Goal: Task Accomplishment & Management: Manage account settings

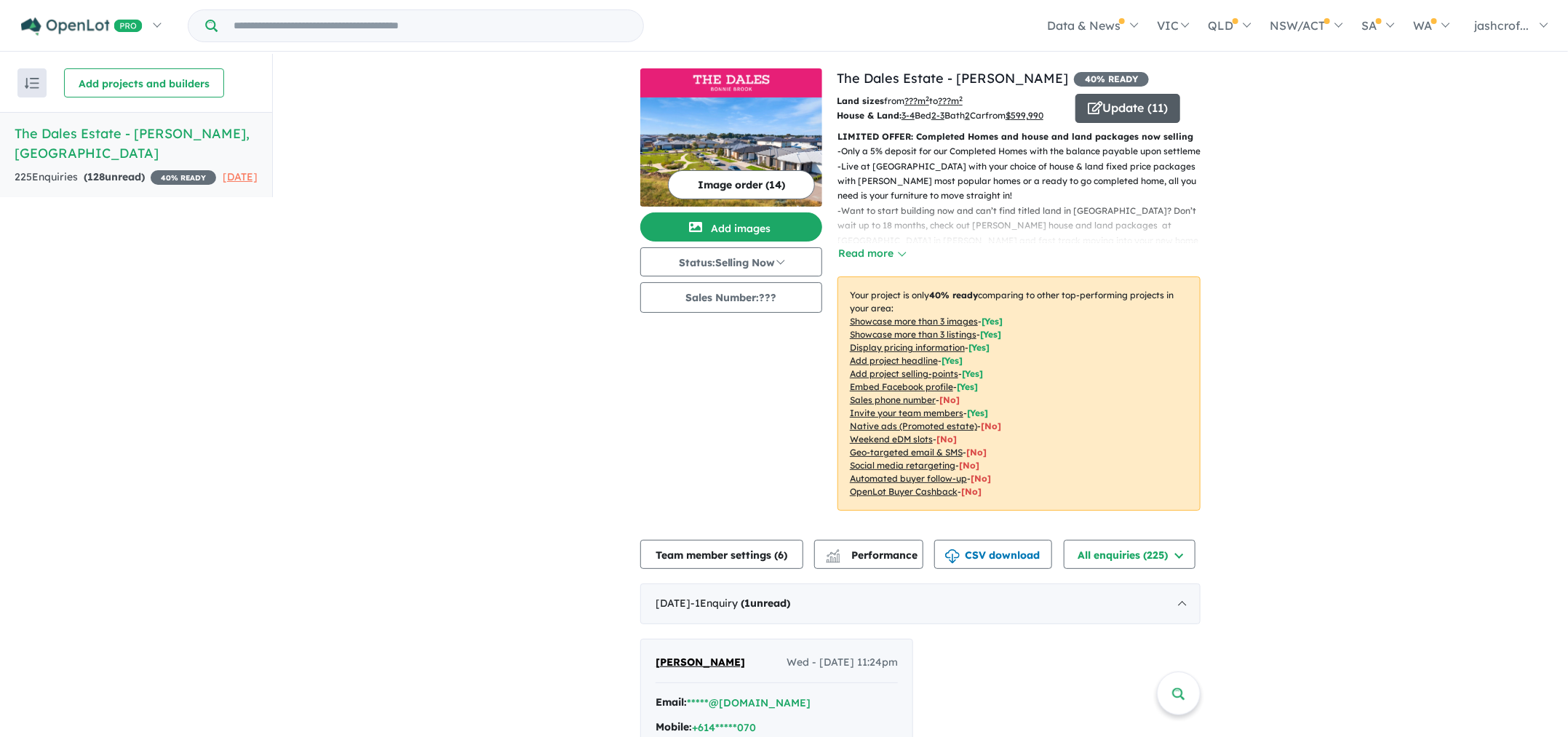
click at [1111, 101] on button "Update ( 11 )" at bounding box center [1128, 108] width 104 height 29
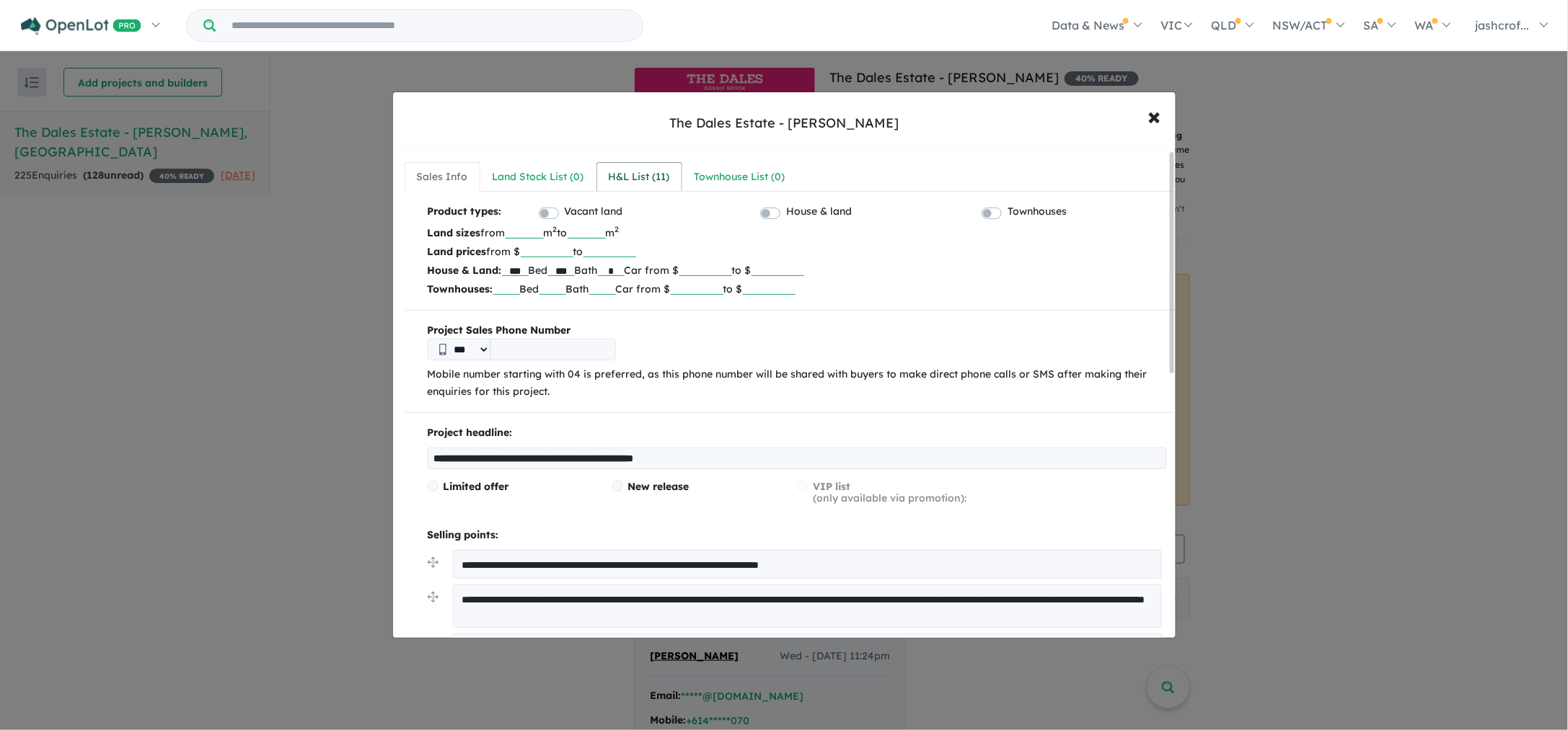
click at [645, 180] on div "H&L List ( 11 )" at bounding box center [639, 177] width 61 height 17
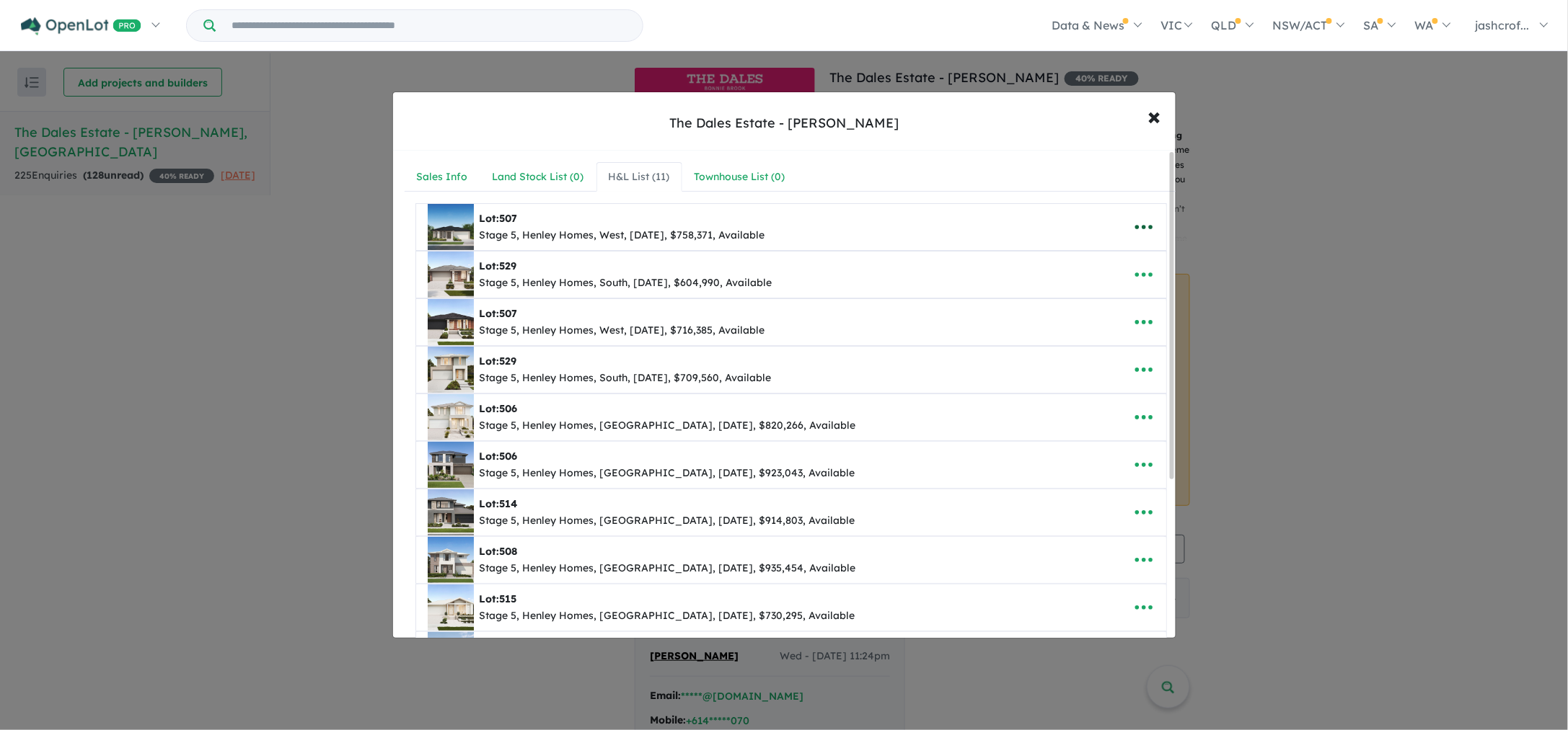
click at [1133, 233] on icon "button" at bounding box center [1144, 227] width 22 height 22
click at [1096, 265] on link "Edit" at bounding box center [1112, 263] width 107 height 33
select select "****"
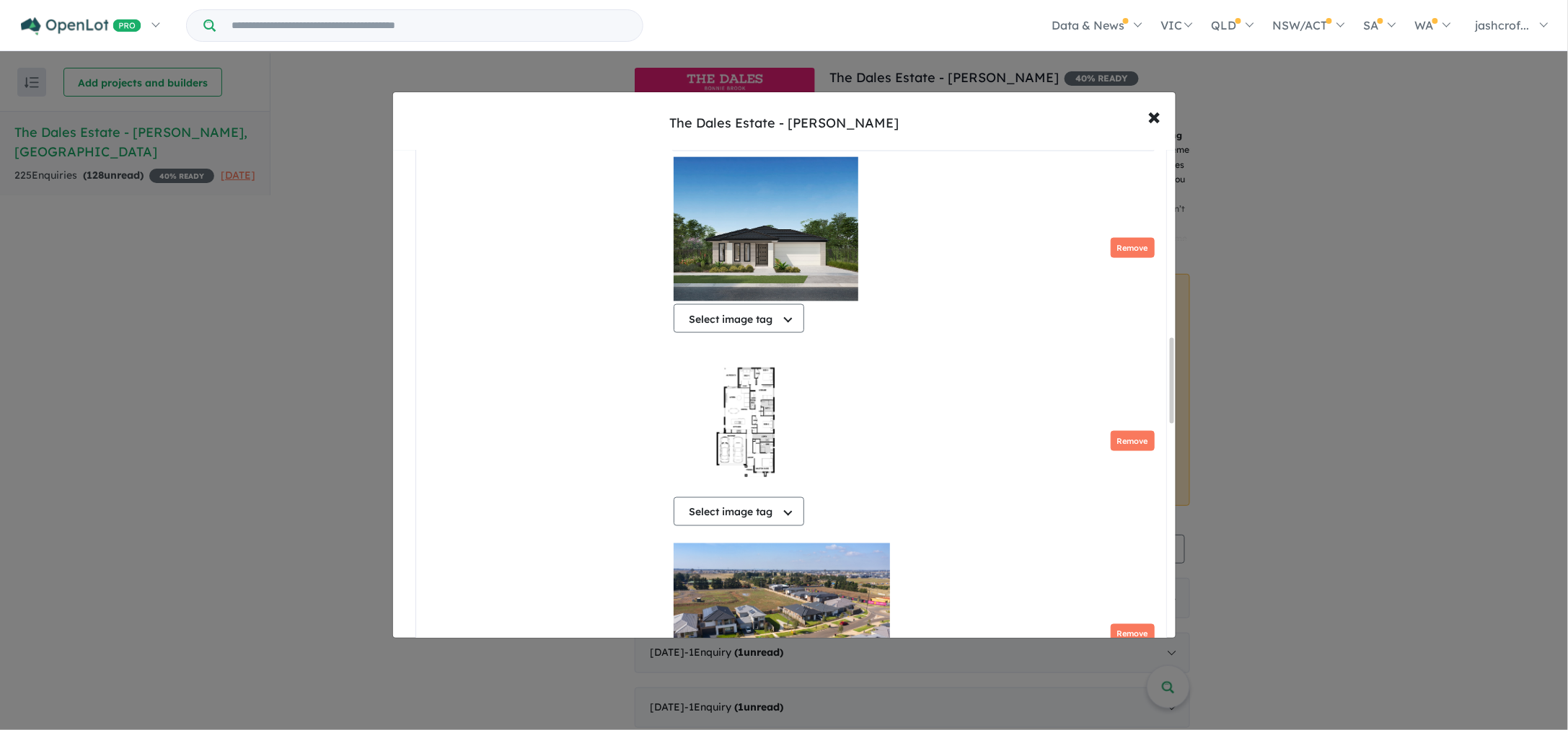
scroll to position [448, 0]
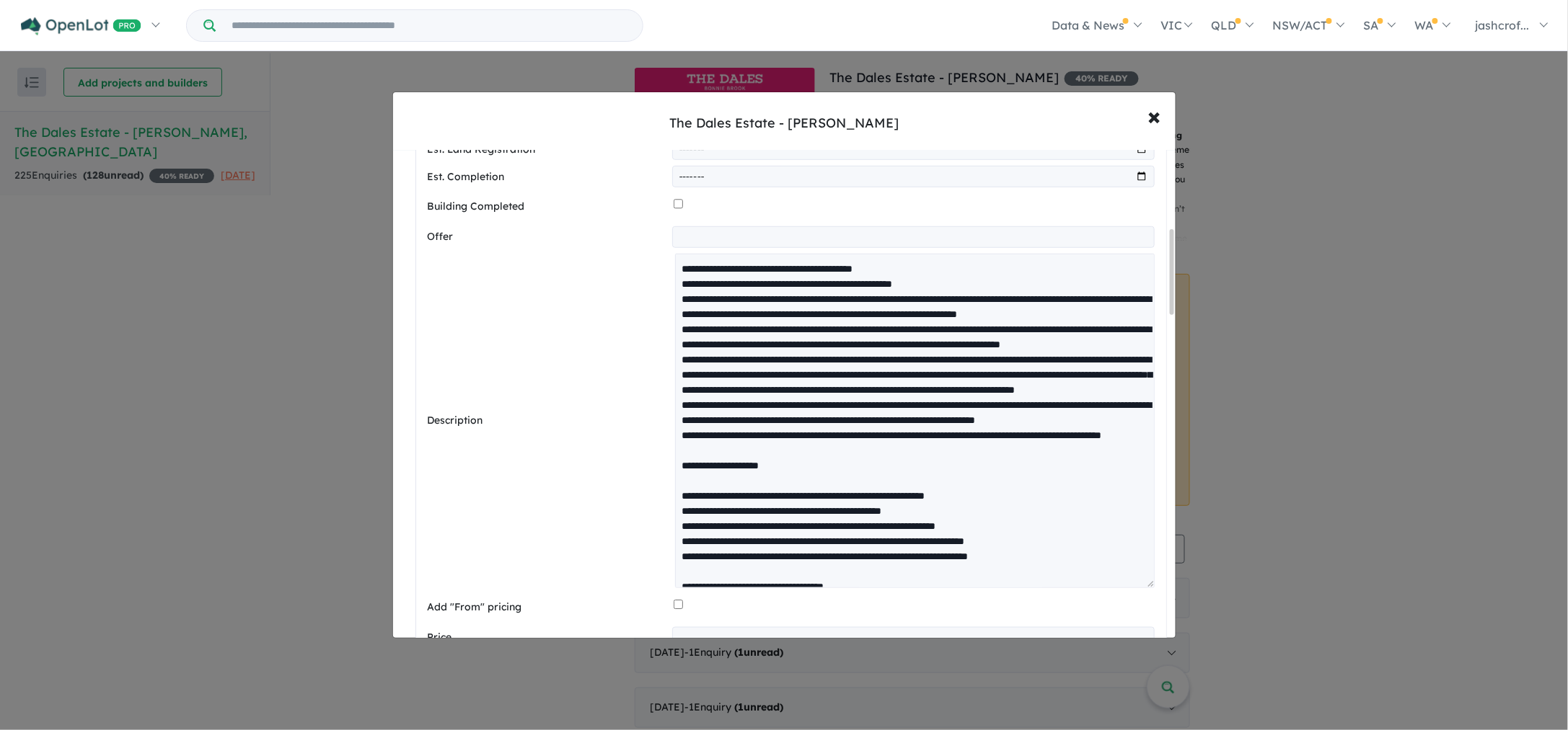
drag, startPoint x: 1144, startPoint y: 296, endPoint x: 1125, endPoint y: 585, distance: 289.6
click at [1125, 585] on textarea at bounding box center [914, 421] width 478 height 335
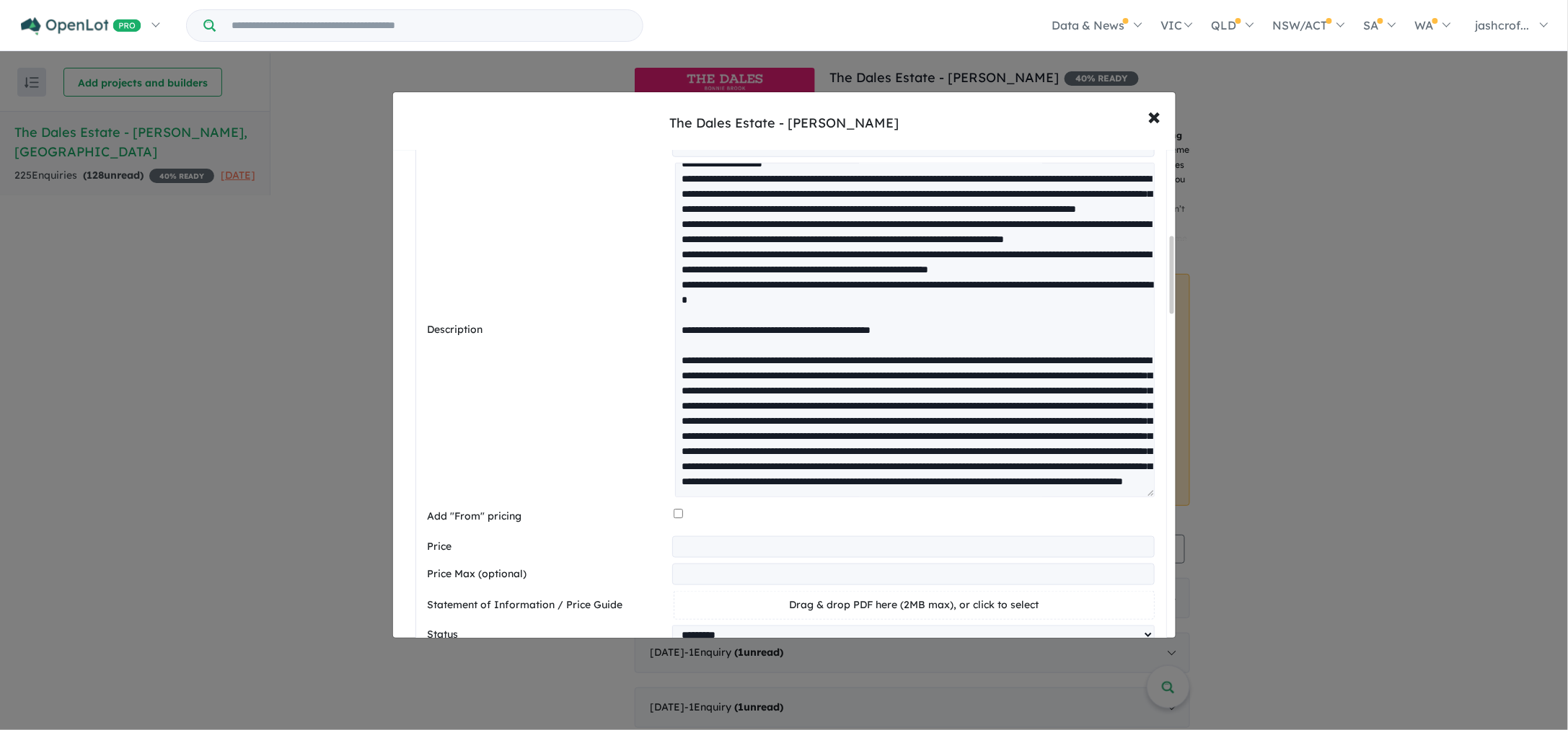
scroll to position [514, 0]
click at [1146, 124] on button "× Close" at bounding box center [1154, 116] width 42 height 39
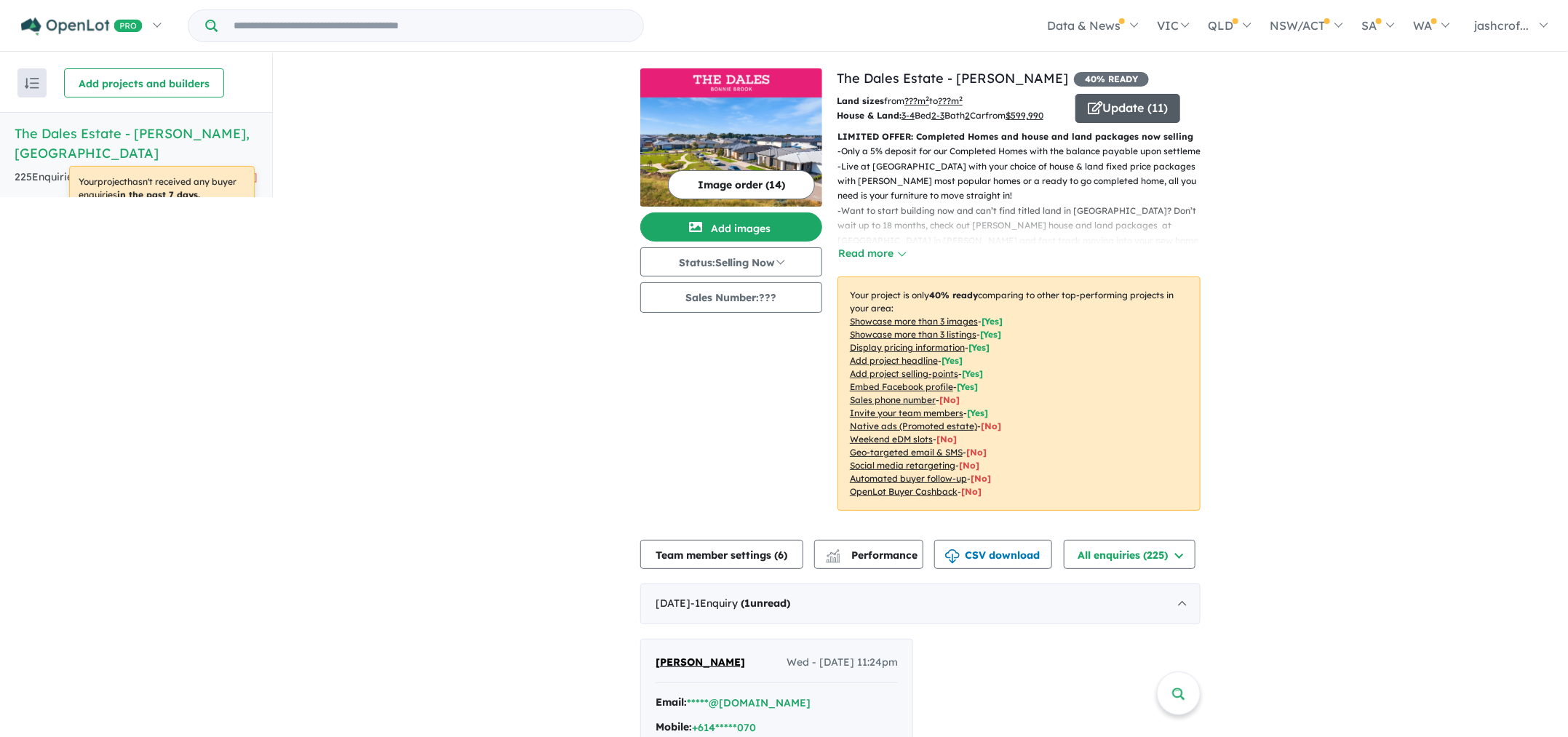
click at [1152, 108] on button "Update ( 11 )" at bounding box center [1128, 108] width 104 height 29
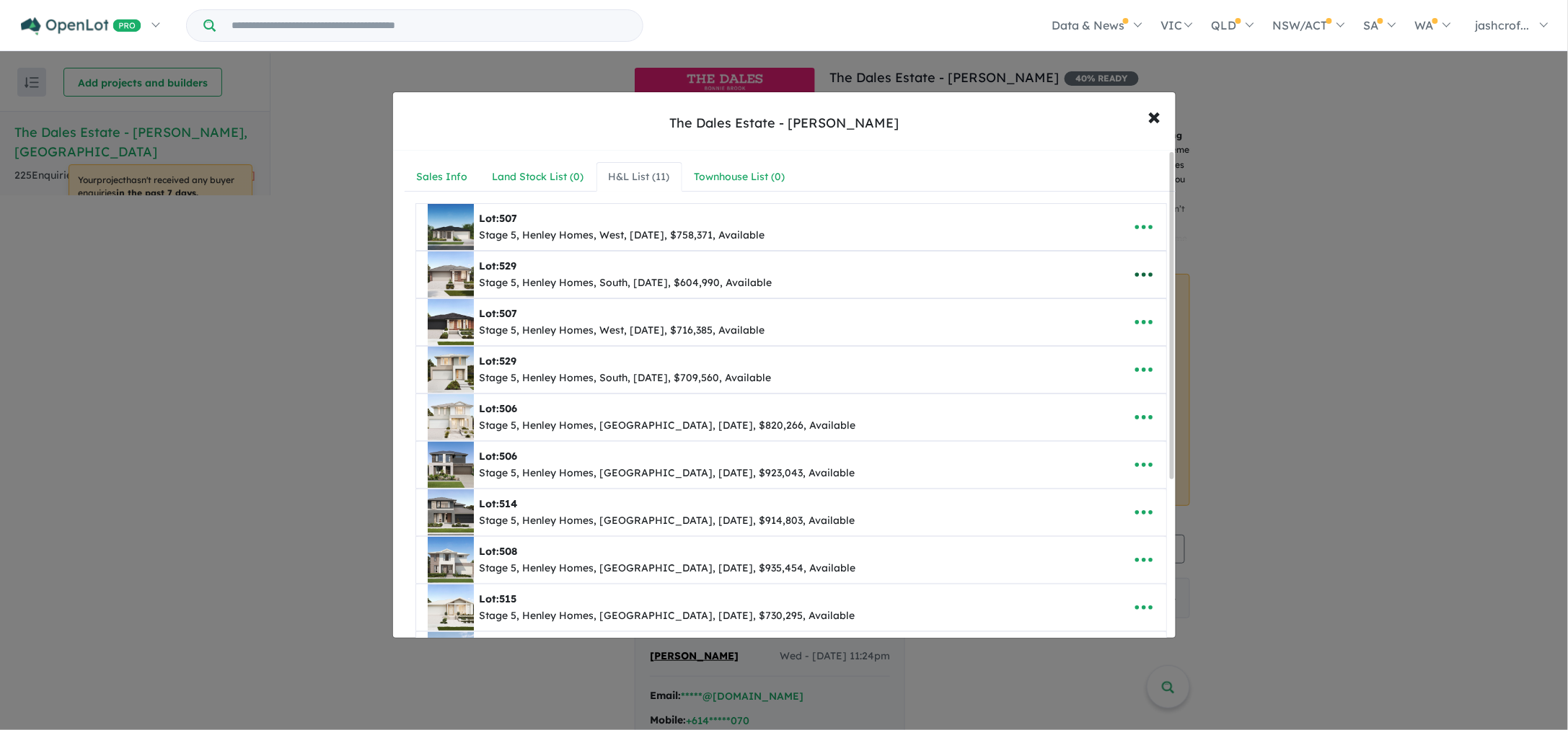
click at [1135, 264] on icon "button" at bounding box center [1144, 274] width 22 height 22
click at [1090, 313] on link "Edit" at bounding box center [1112, 311] width 107 height 33
select select "*****"
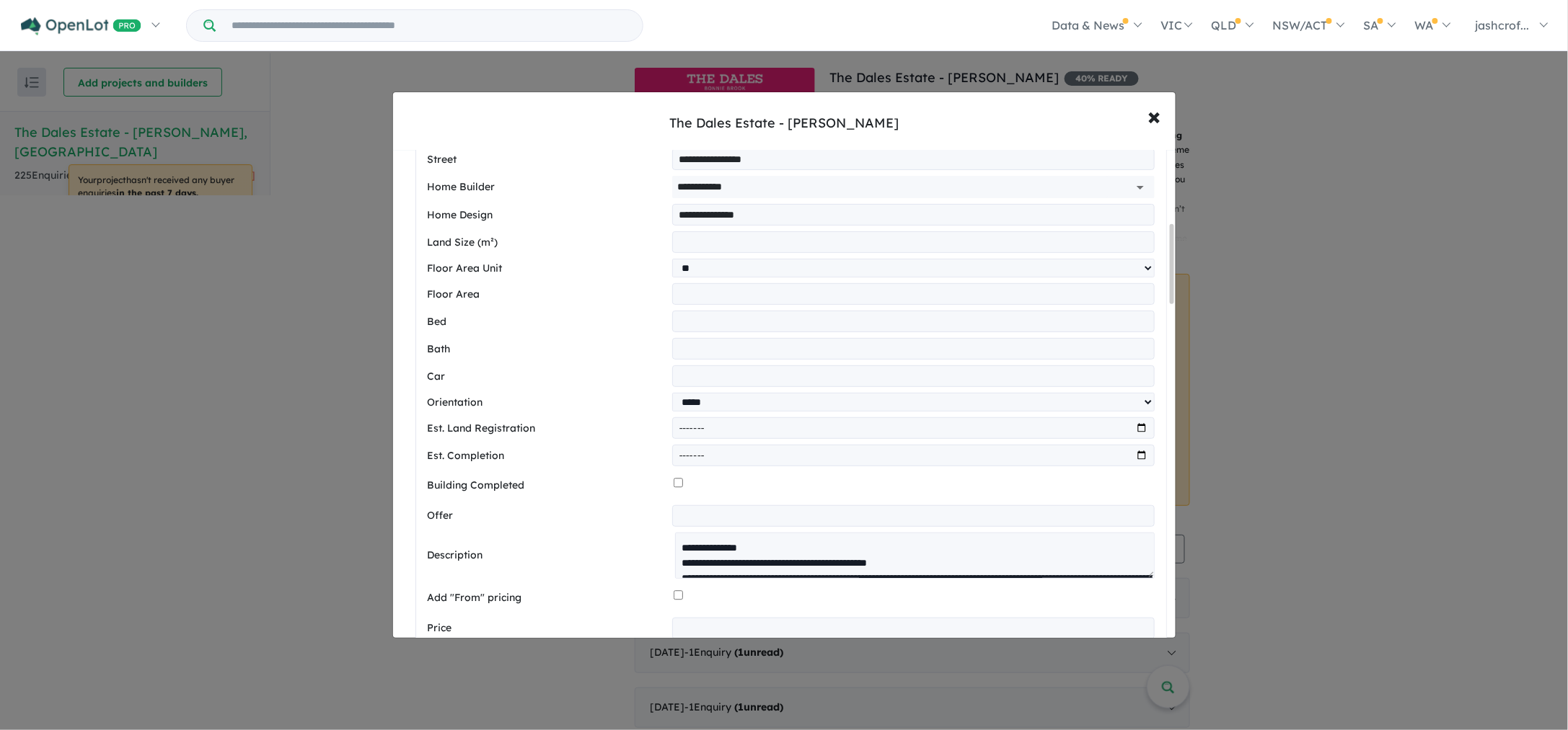
scroll to position [450, 0]
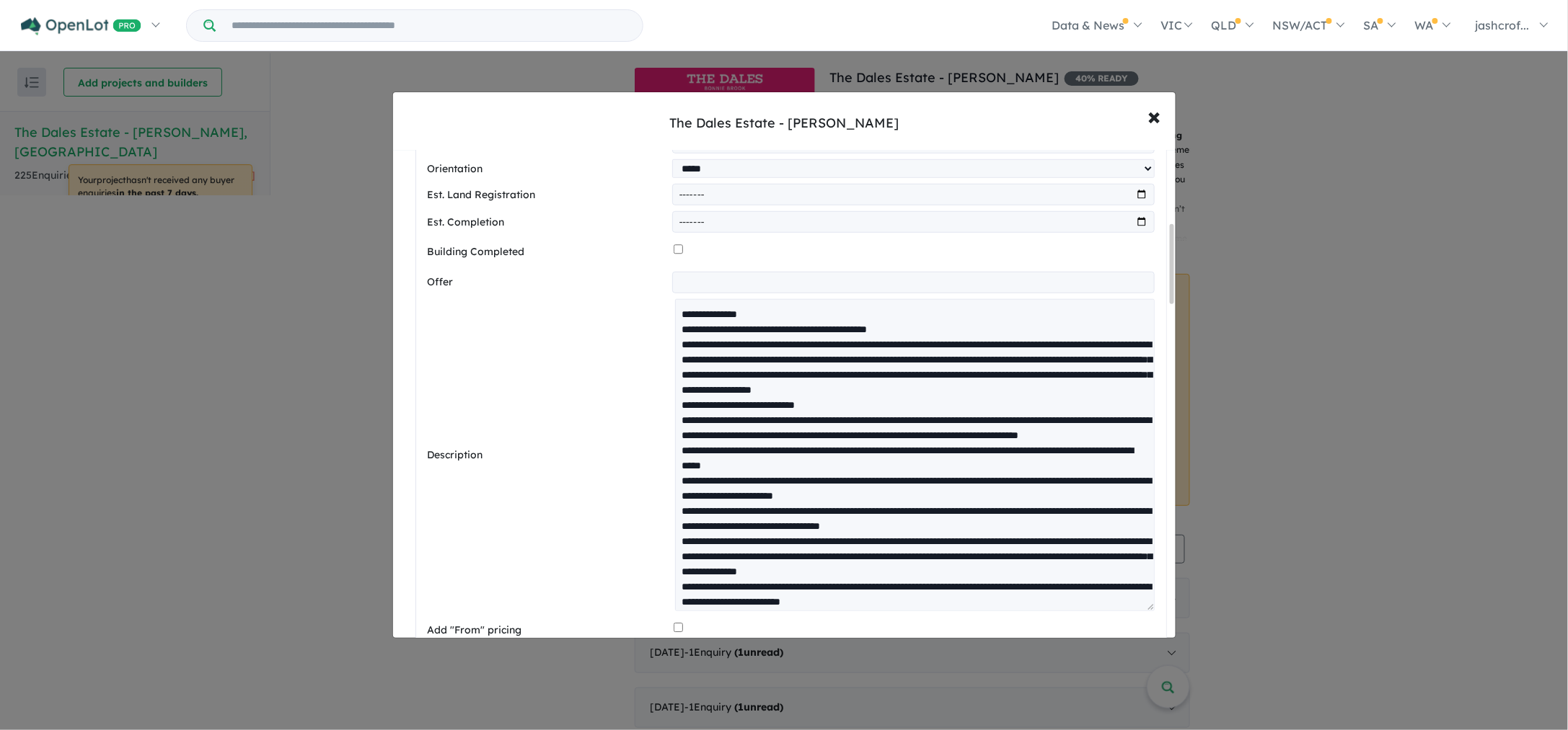
drag, startPoint x: 1146, startPoint y: 342, endPoint x: 972, endPoint y: 445, distance: 202.2
click at [1142, 608] on textarea at bounding box center [914, 456] width 478 height 312
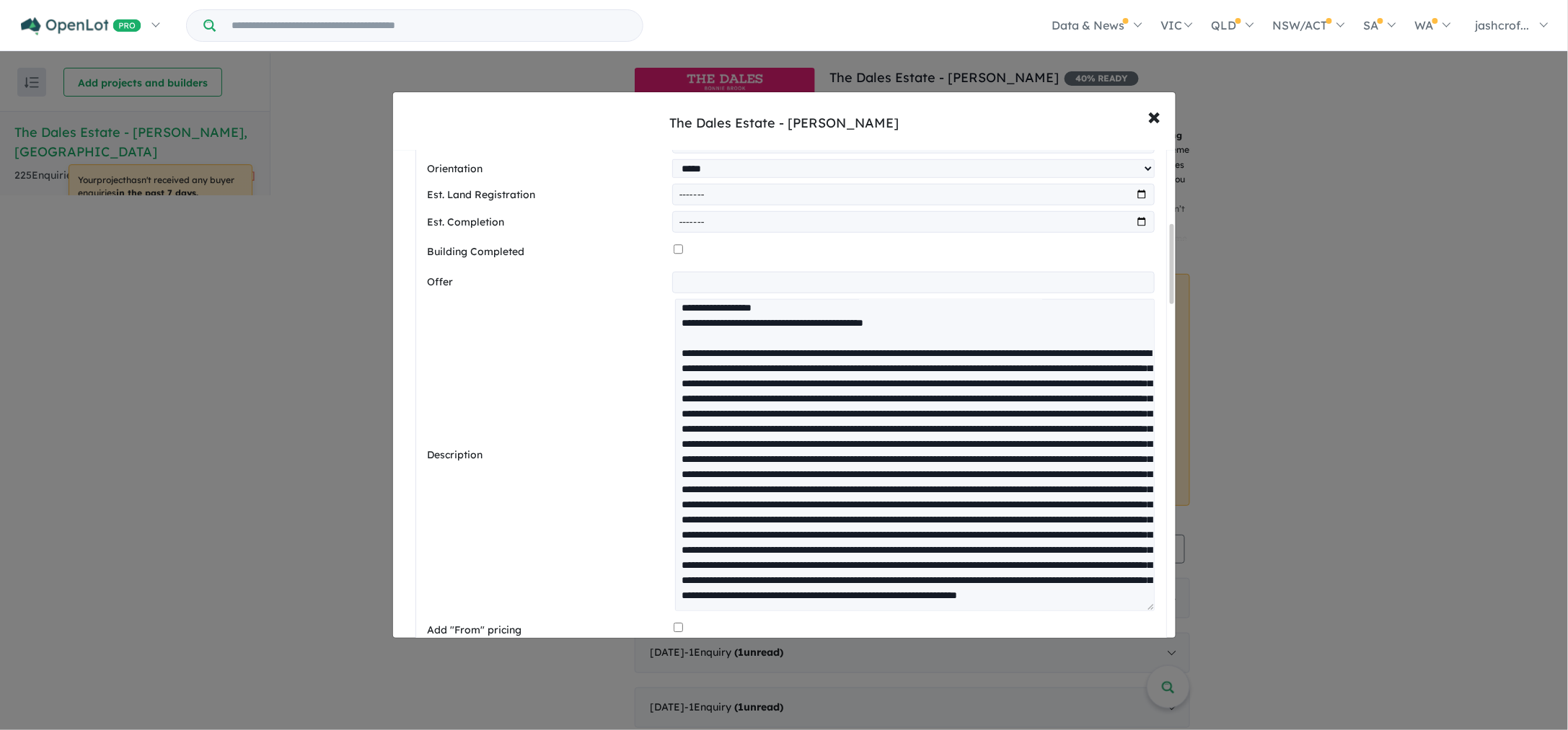
scroll to position [567, 0]
click at [1147, 118] on button "× Close" at bounding box center [1154, 116] width 42 height 39
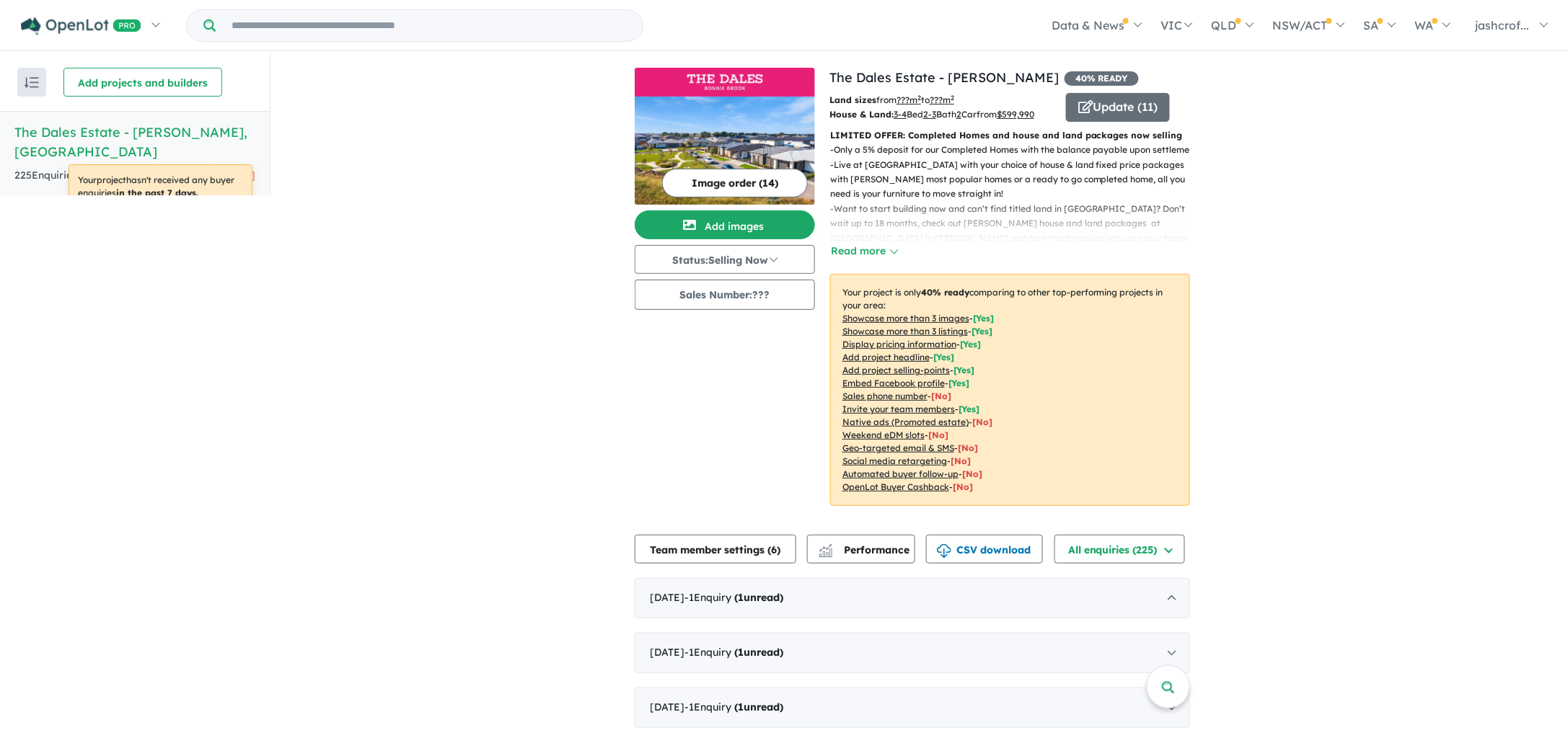
scroll to position [0, 0]
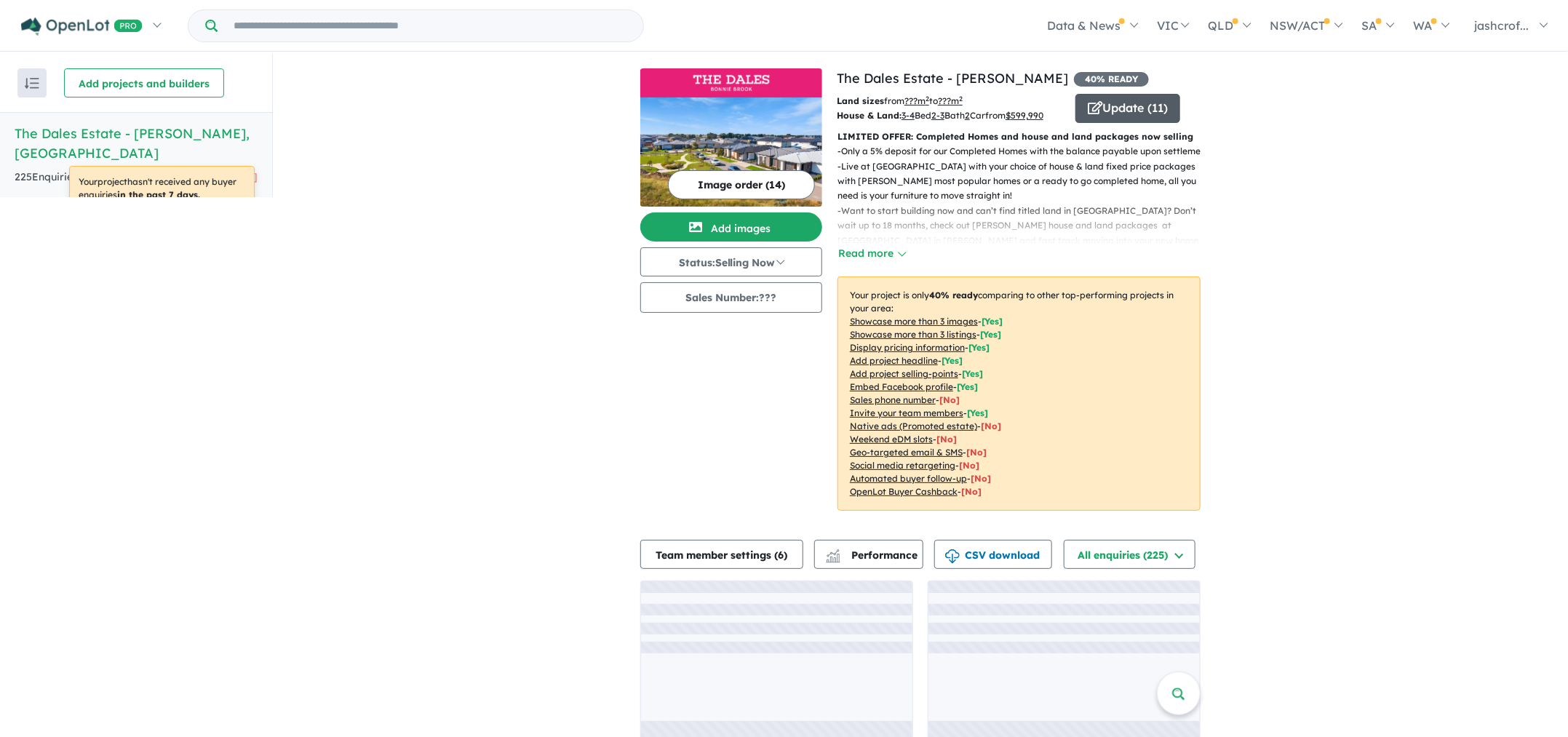
click at [1113, 105] on button "Update ( 11 )" at bounding box center [1128, 108] width 104 height 29
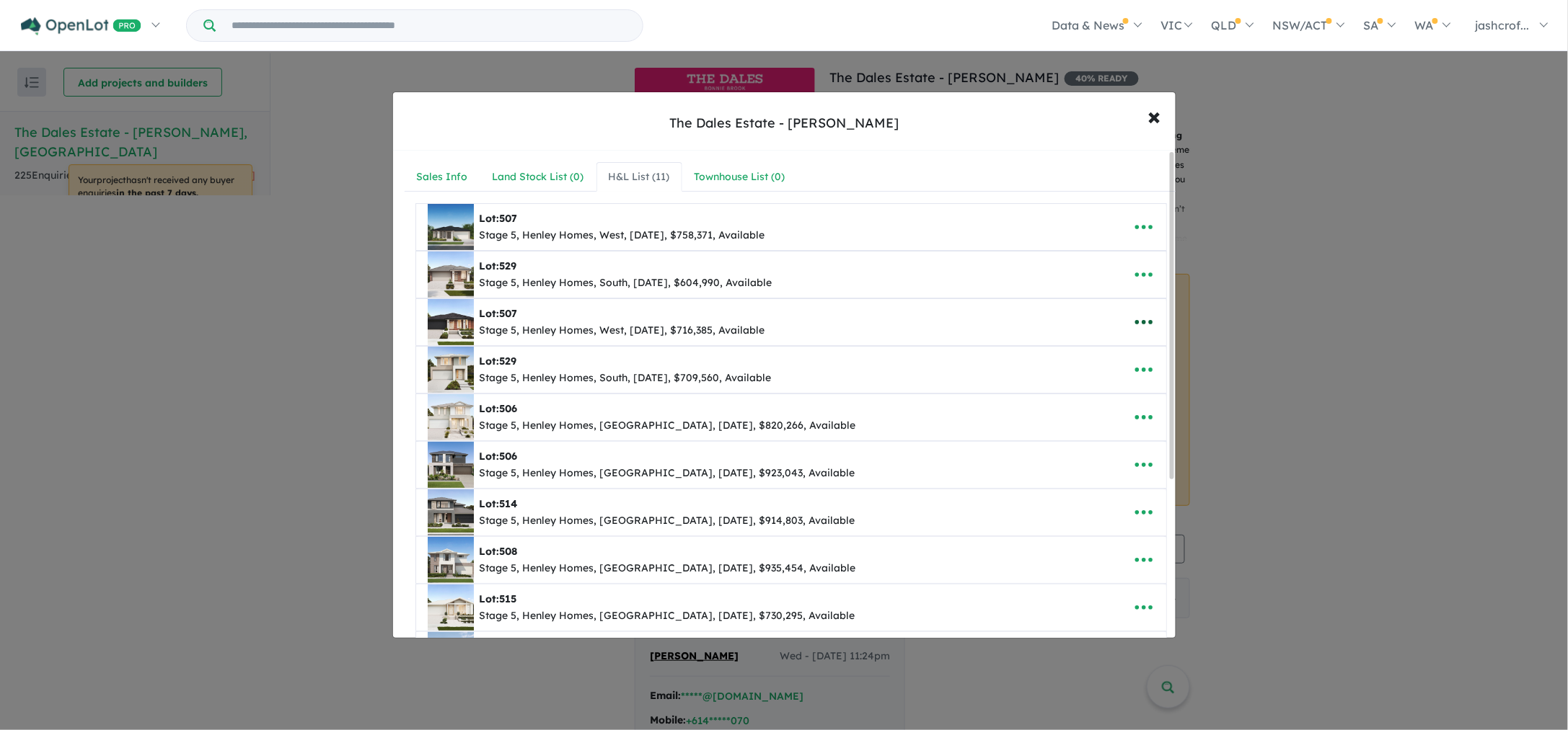
click at [1142, 325] on icon "button" at bounding box center [1144, 322] width 22 height 22
click at [1074, 360] on link "Edit" at bounding box center [1112, 358] width 107 height 33
select select "****"
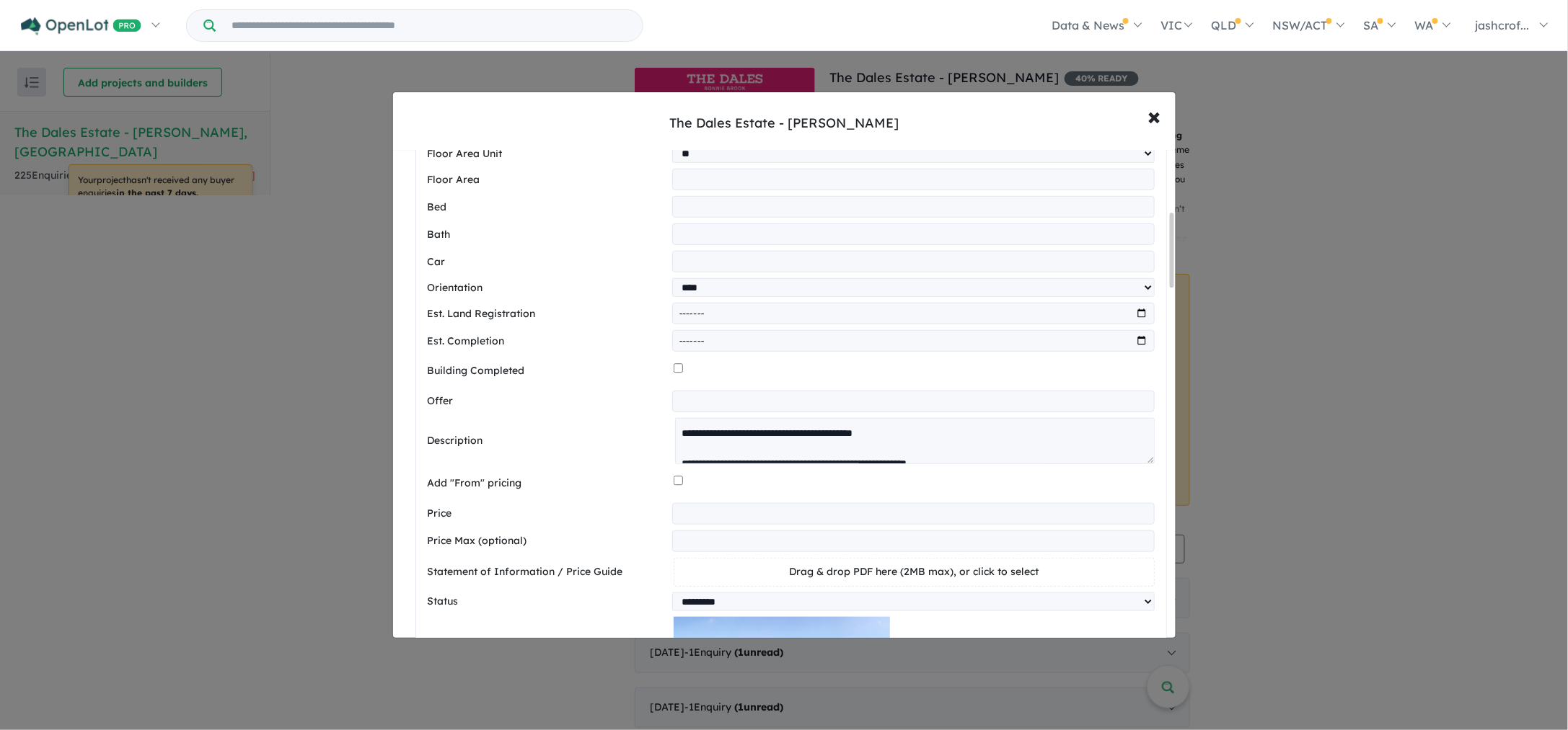
scroll to position [450, 0]
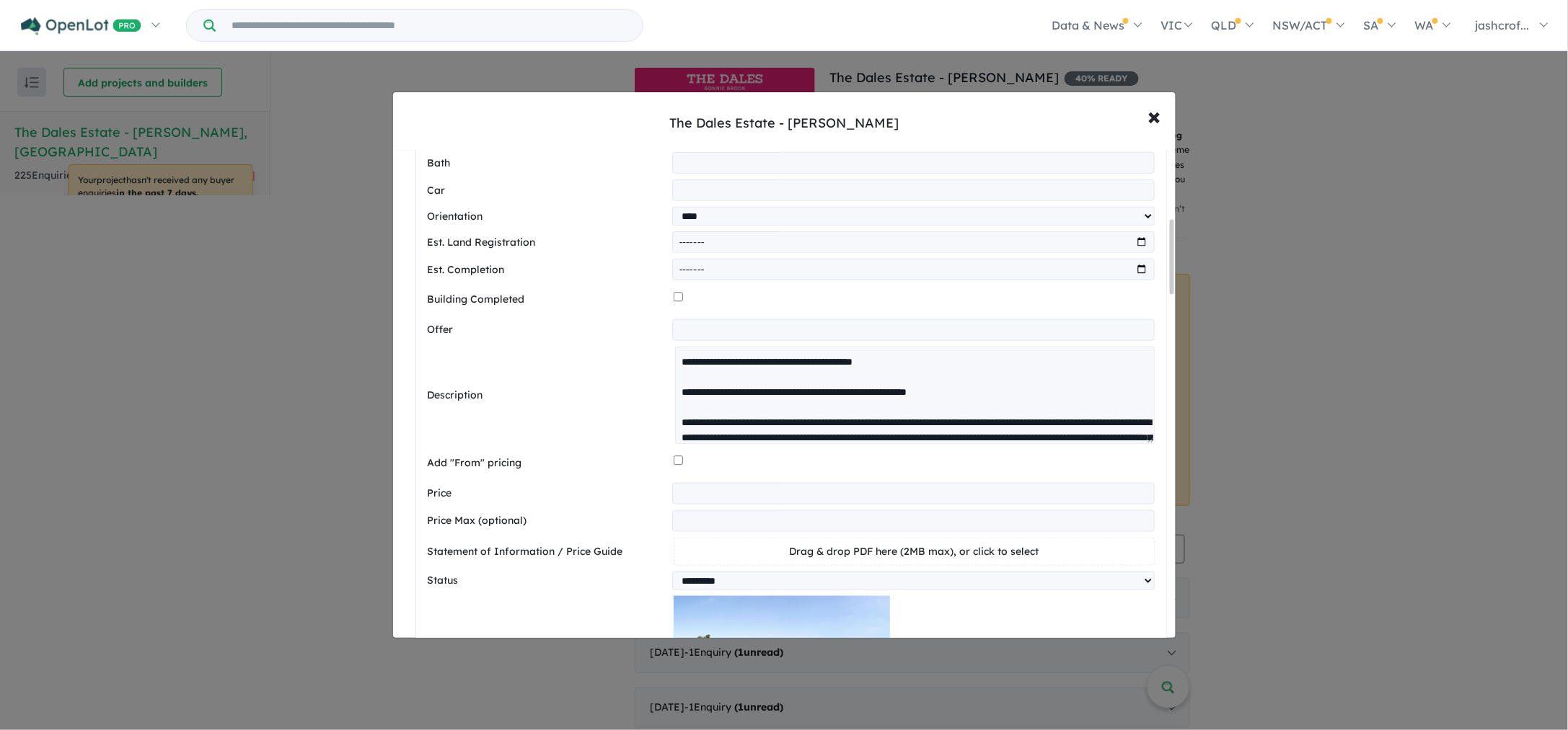
drag, startPoint x: 1147, startPoint y: 389, endPoint x: 1127, endPoint y: 635, distance: 246.8
click at [1127, 444] on textarea at bounding box center [914, 395] width 478 height 97
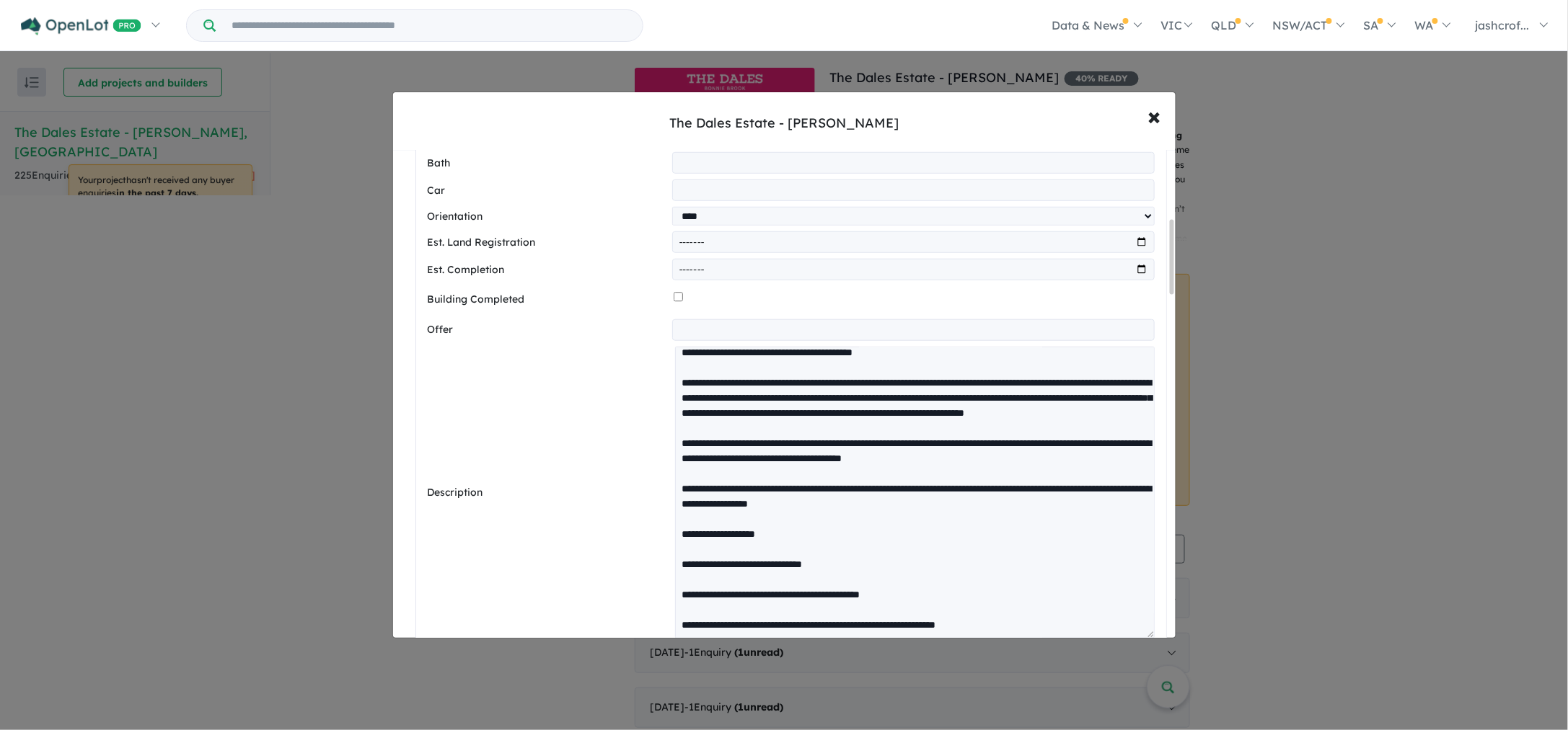
scroll to position [811, 0]
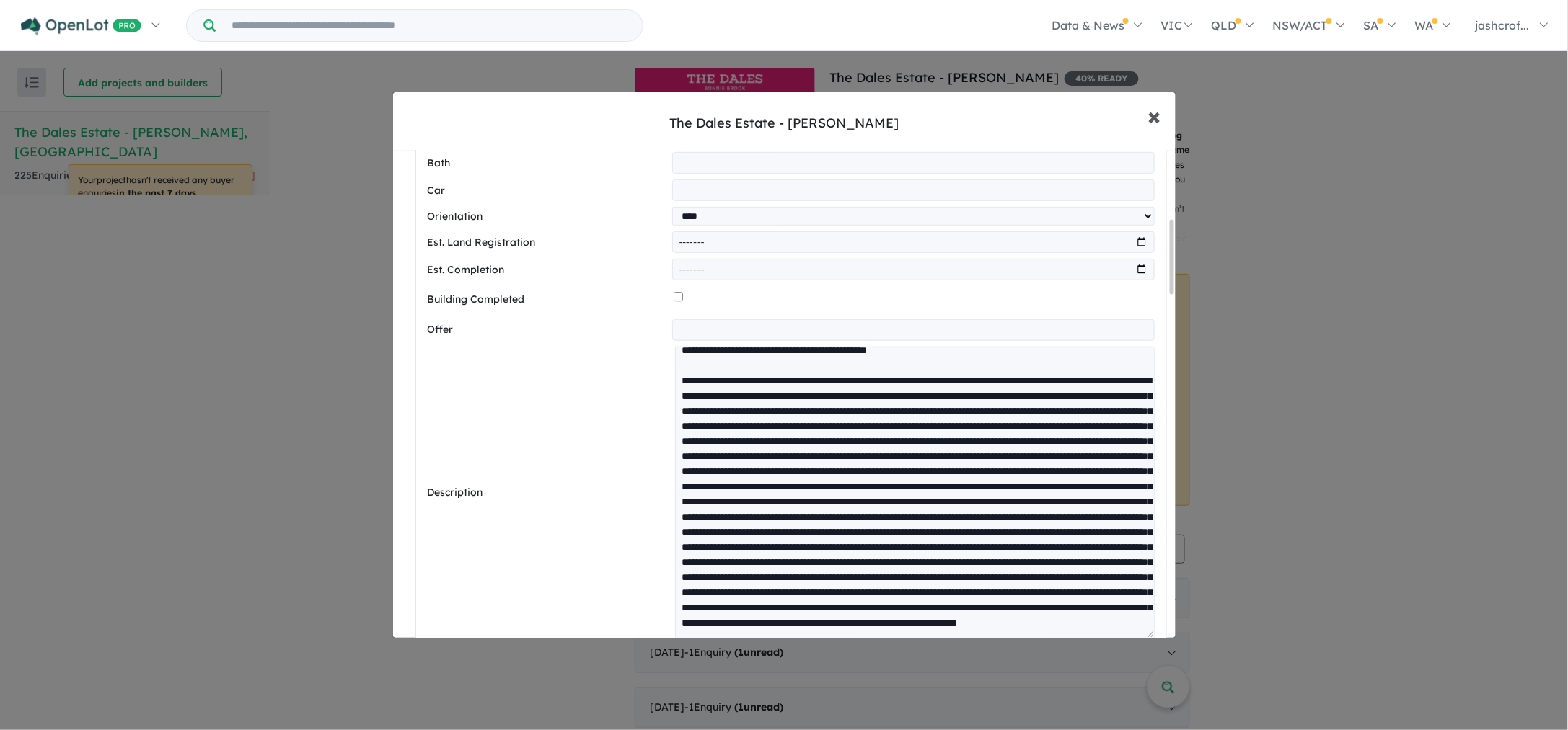
click at [1151, 121] on span "×" at bounding box center [1154, 116] width 13 height 31
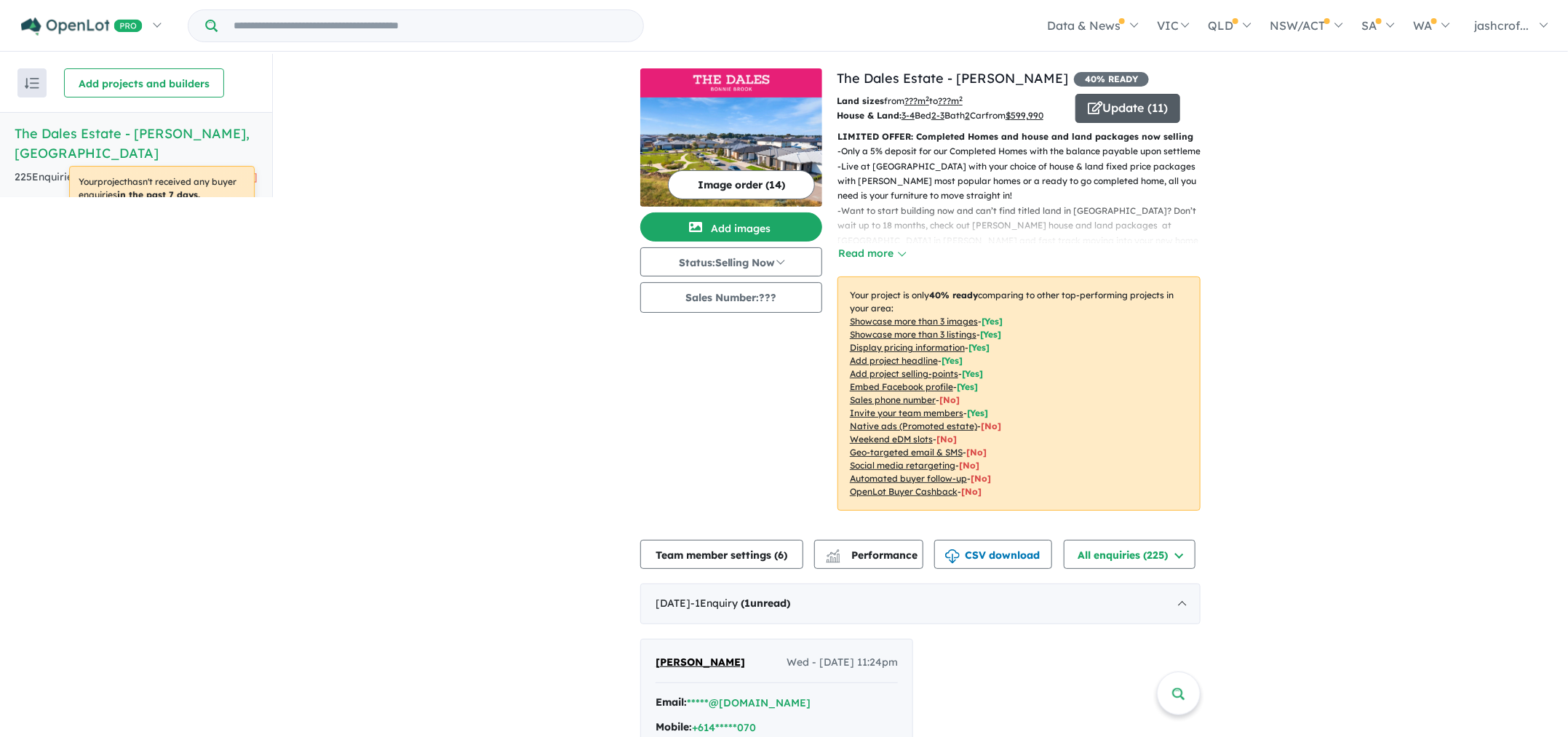
click at [1118, 101] on button "Update ( 11 )" at bounding box center [1128, 108] width 104 height 29
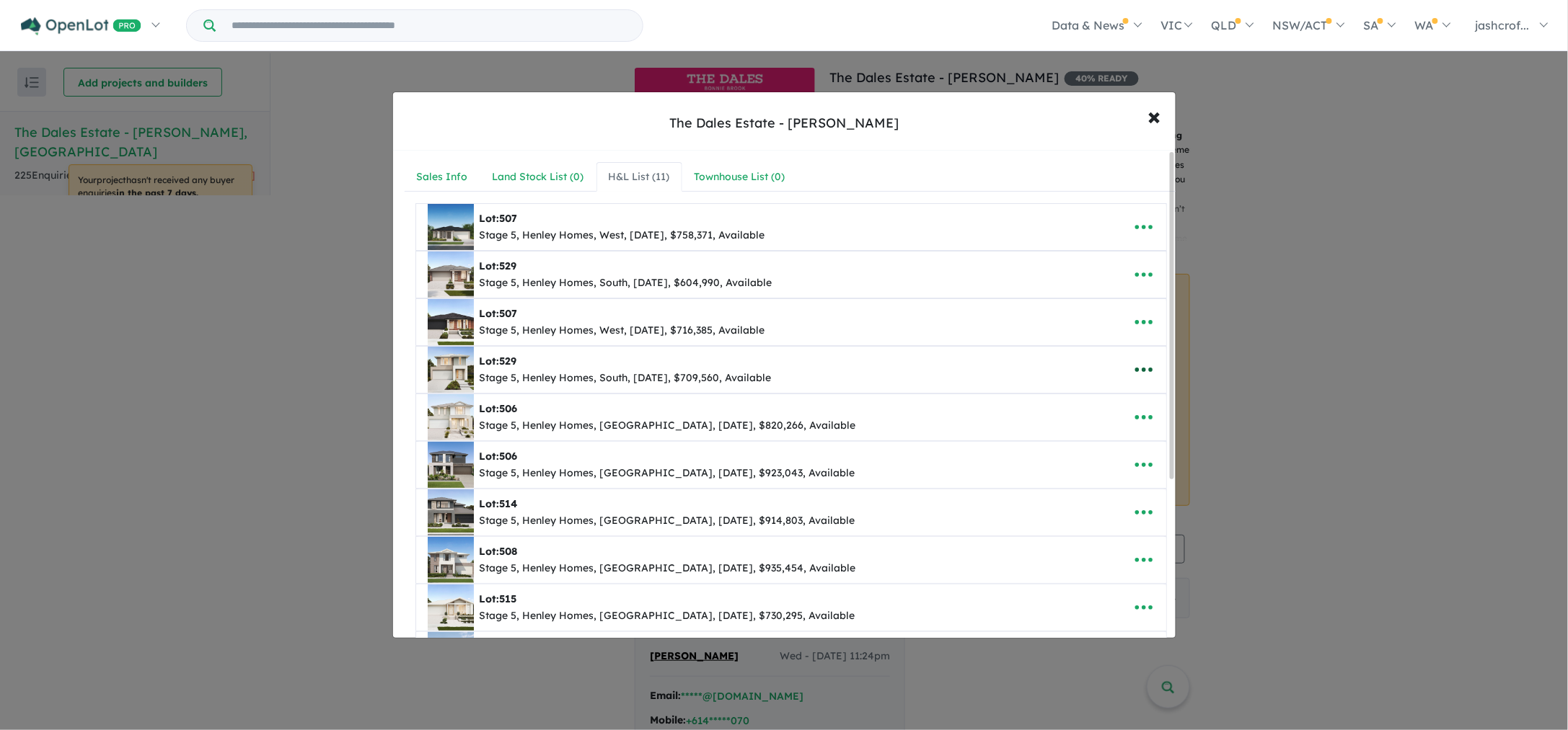
click at [1137, 372] on icon "button" at bounding box center [1144, 370] width 22 height 22
click at [1127, 405] on link "Edit" at bounding box center [1112, 405] width 107 height 33
select select "*****"
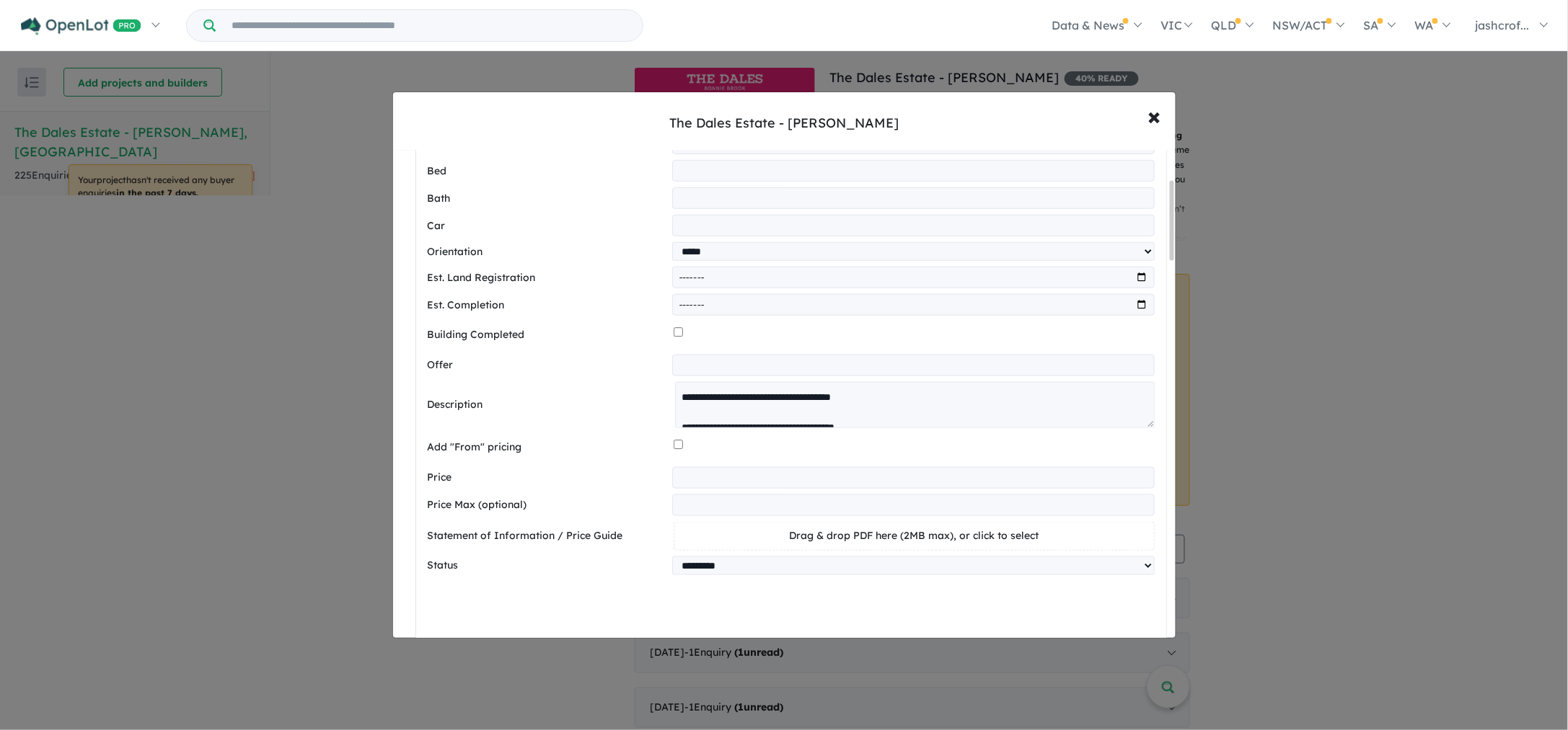
scroll to position [540, 0]
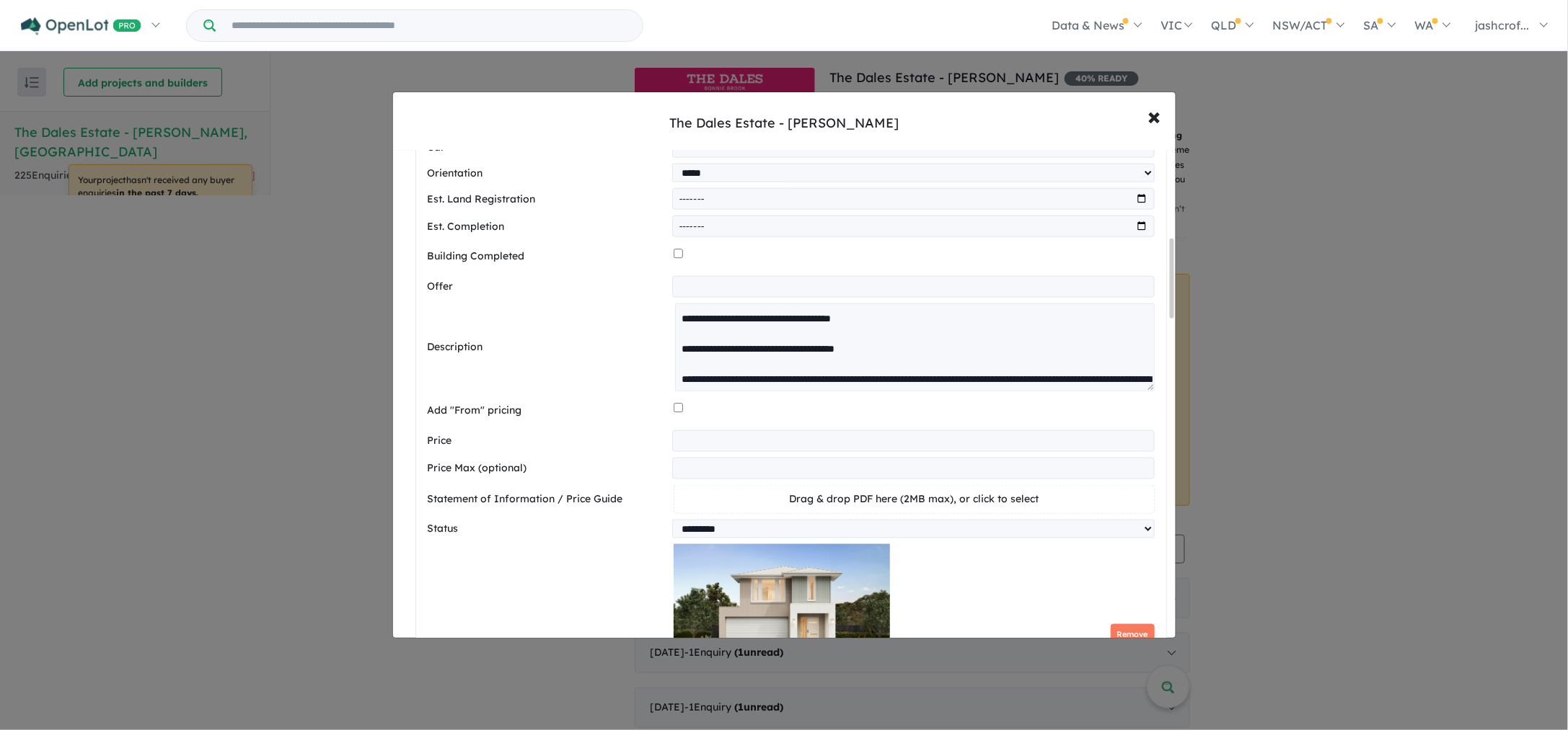
drag, startPoint x: 1144, startPoint y: 347, endPoint x: 1151, endPoint y: 656, distance: 309.1
click at [1151, 656] on div "**********" at bounding box center [784, 365] width 1568 height 730
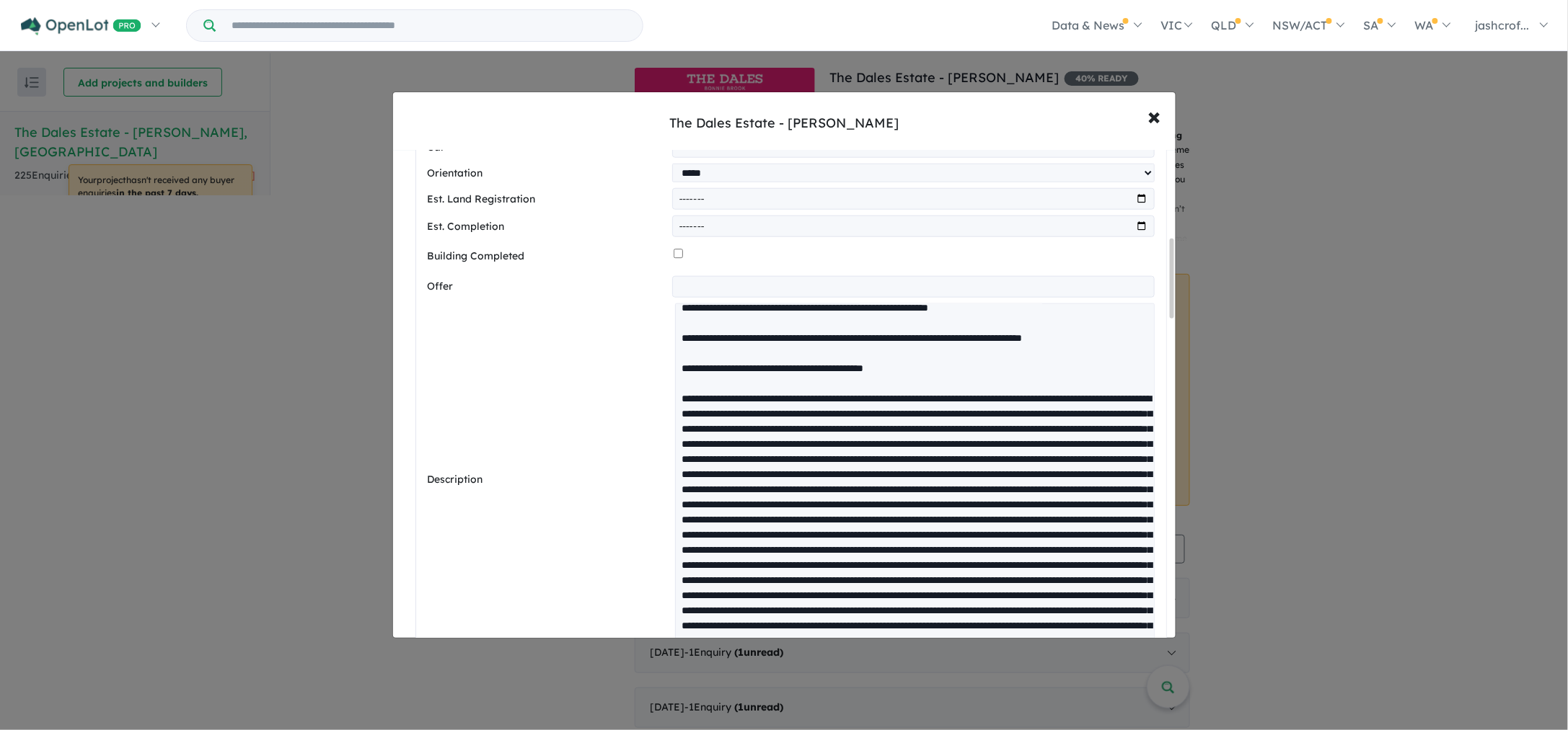
scroll to position [811, 0]
click at [1148, 118] on span "×" at bounding box center [1154, 116] width 13 height 31
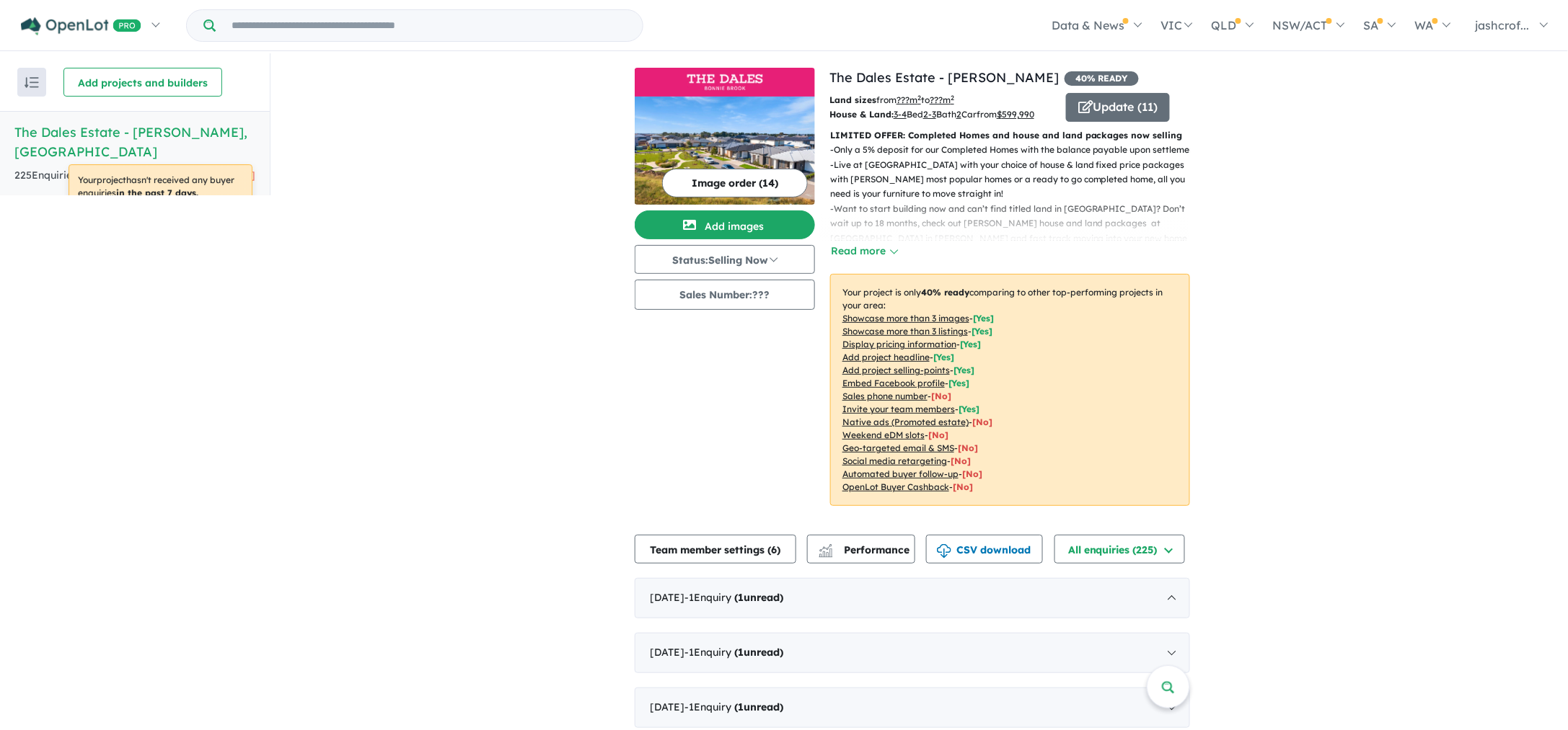
scroll to position [0, 0]
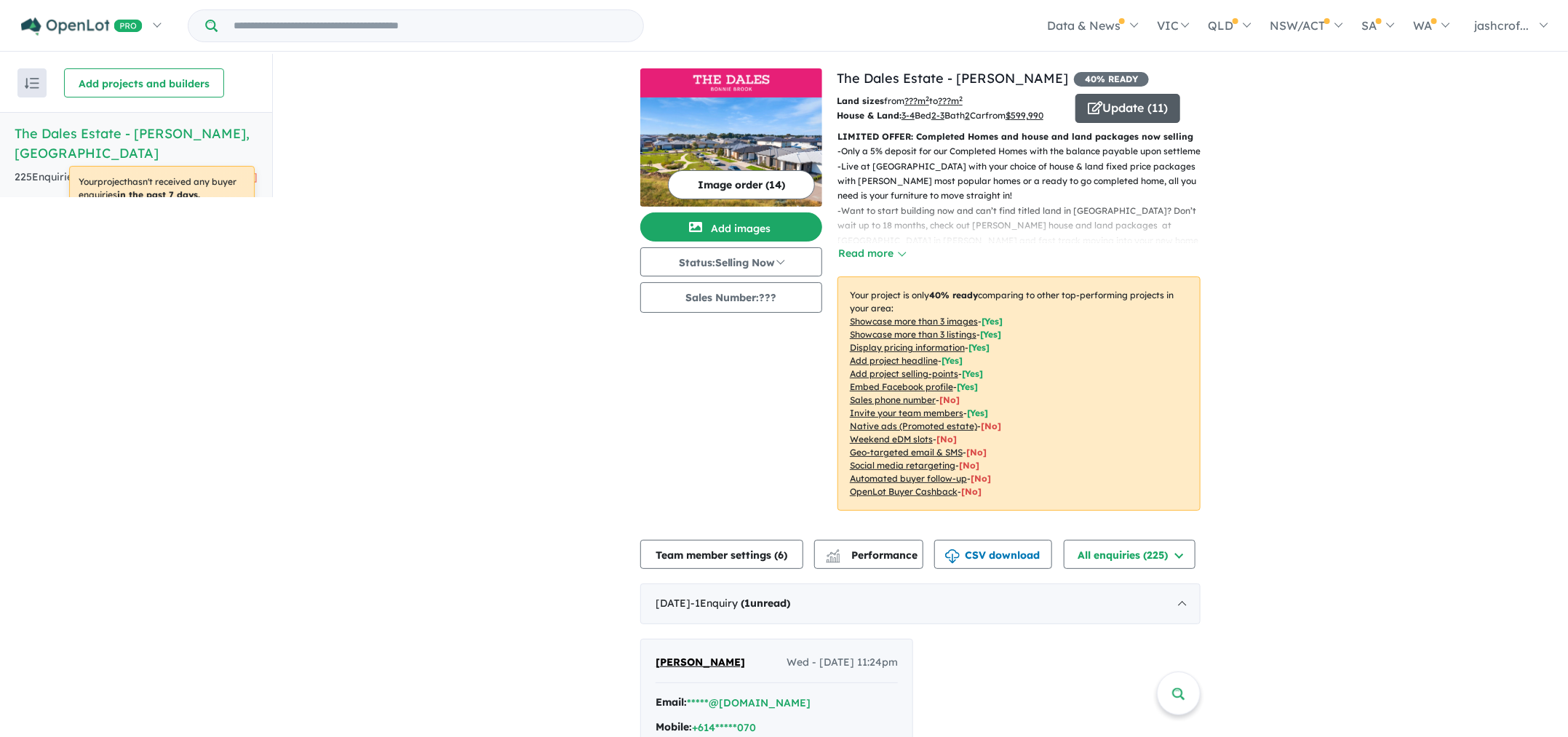
click at [1142, 105] on button "Update ( 11 )" at bounding box center [1128, 108] width 104 height 29
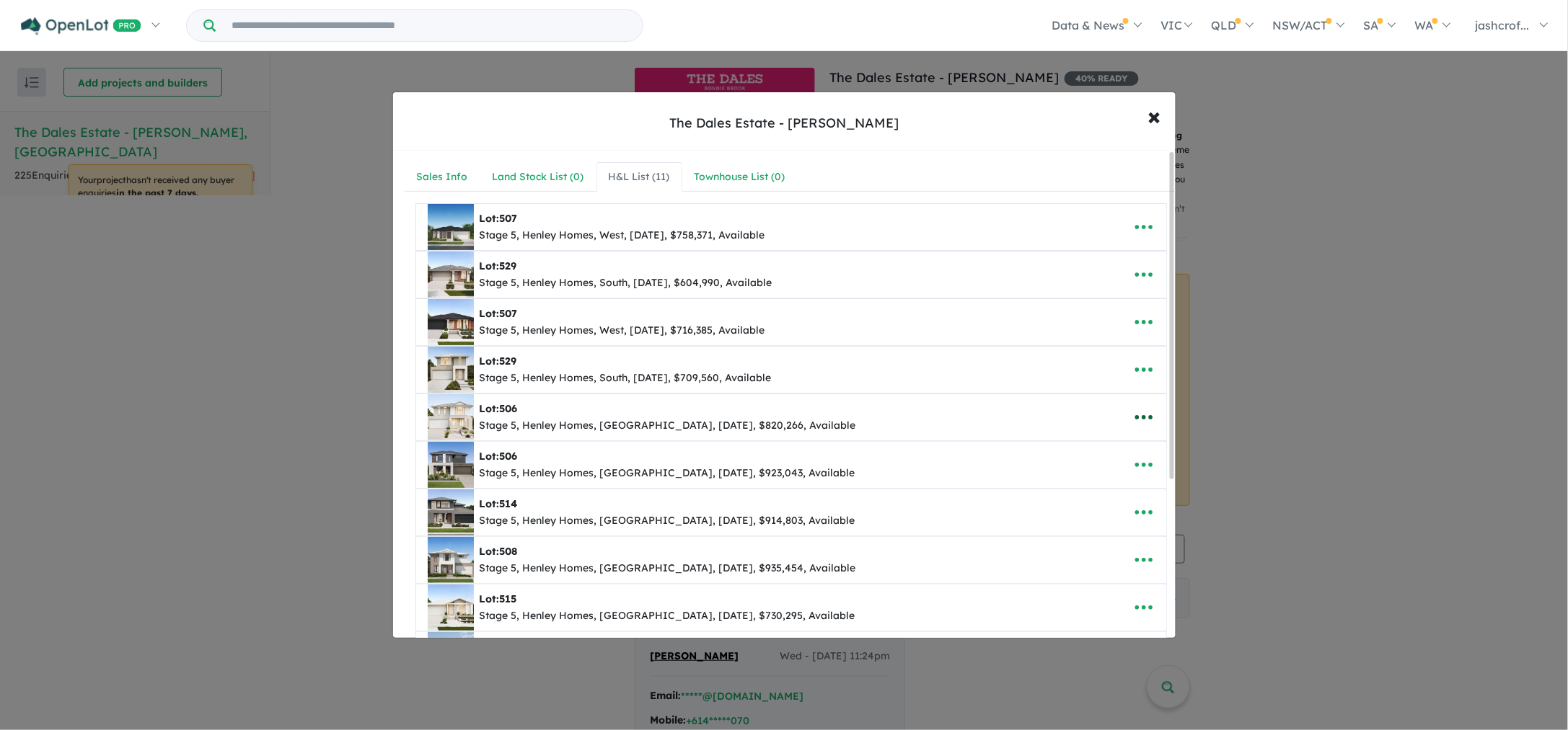
click at [1138, 425] on icon "button" at bounding box center [1144, 417] width 22 height 22
click at [1111, 470] on link "Edit" at bounding box center [1112, 453] width 107 height 33
select select "****"
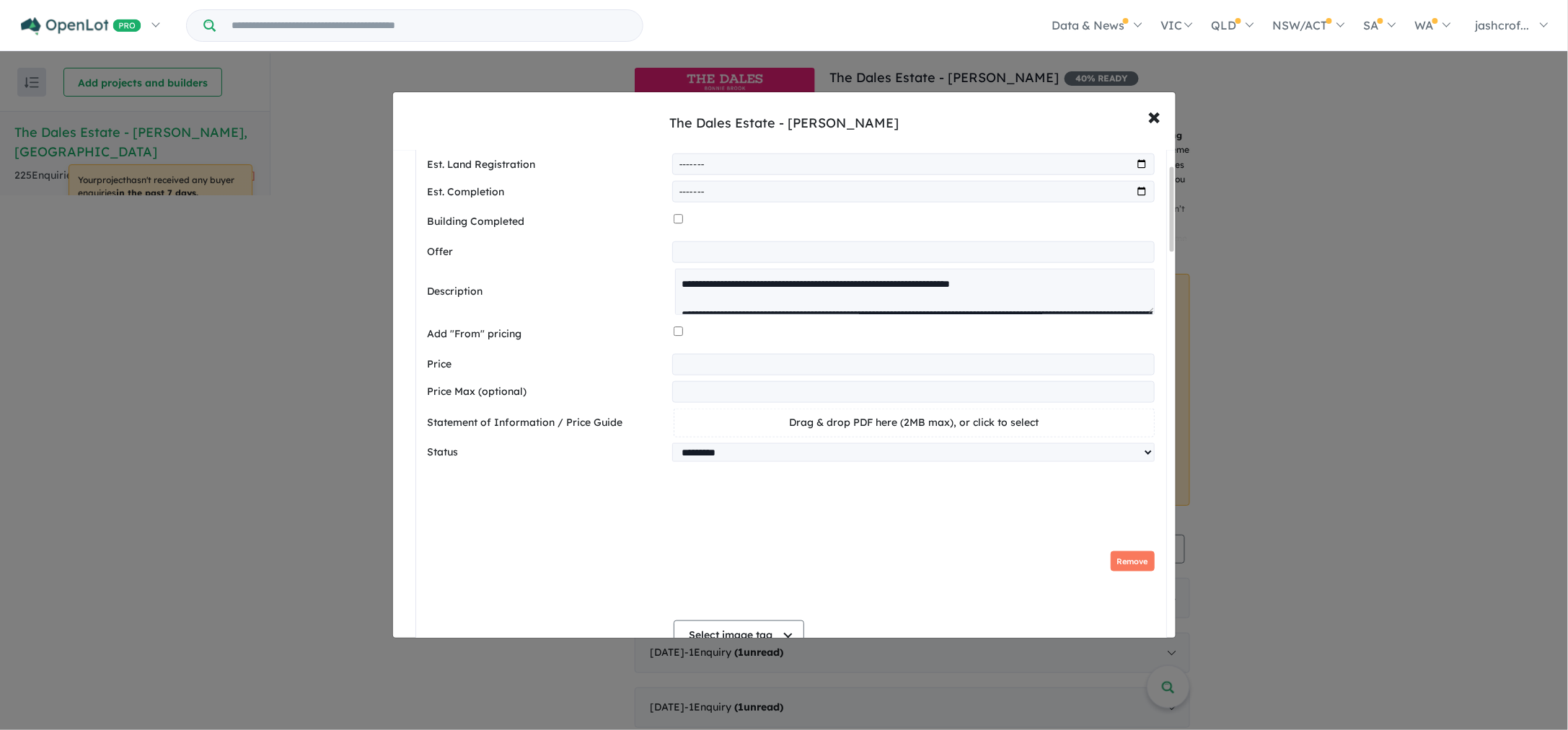
scroll to position [630, 0]
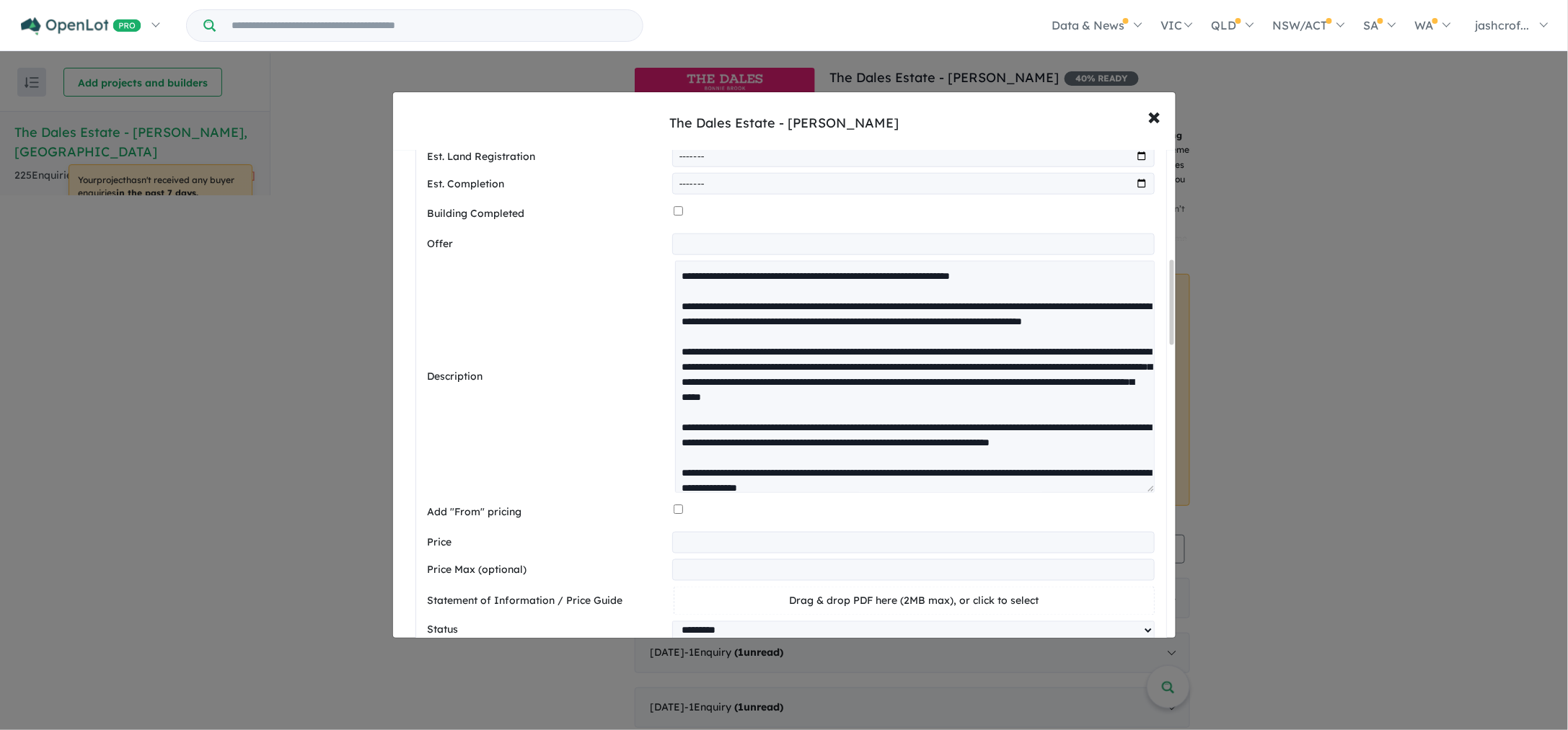
drag, startPoint x: 1145, startPoint y: 308, endPoint x: 1135, endPoint y: 620, distance: 312.2
click at [1141, 493] on textarea at bounding box center [914, 377] width 478 height 232
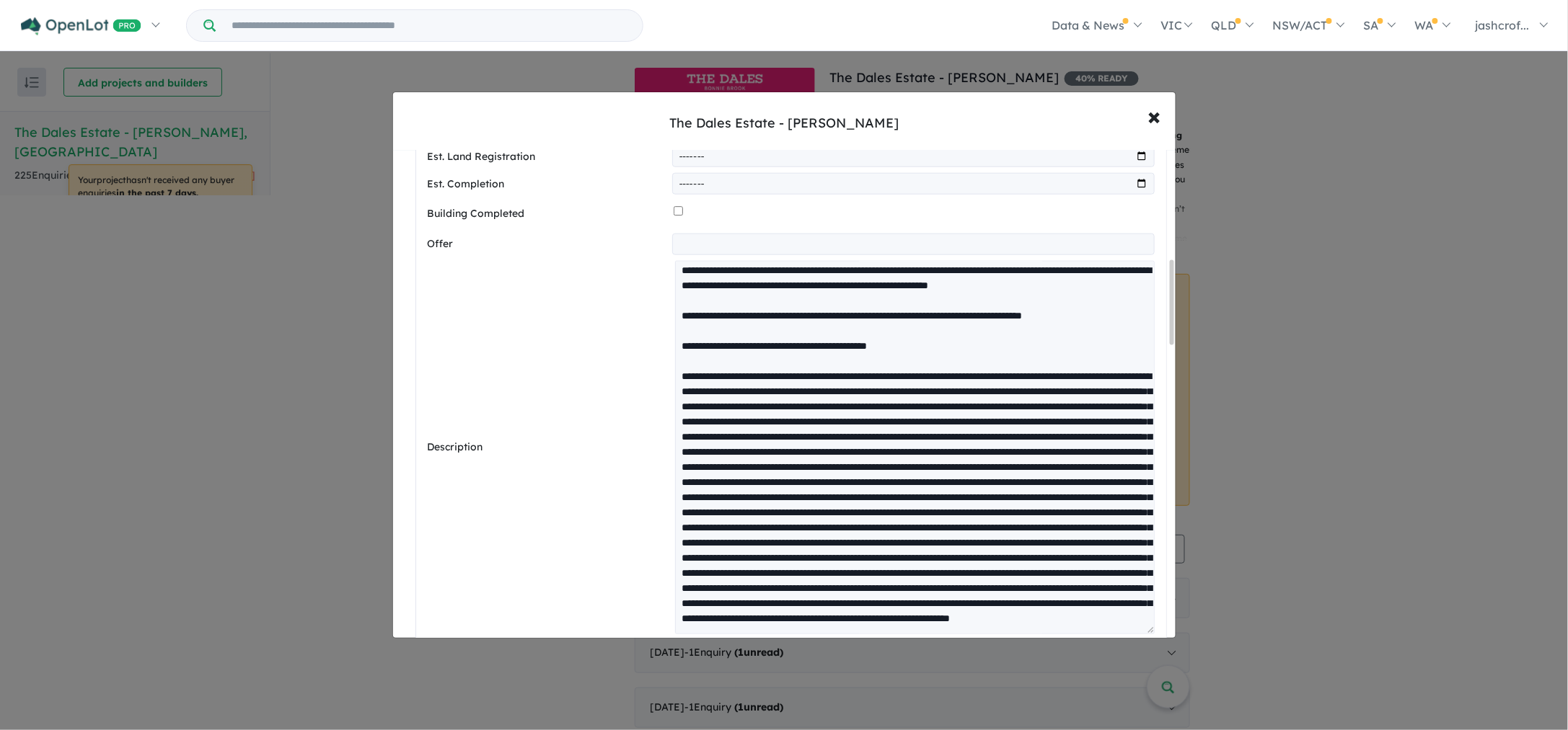
scroll to position [720, 0]
click at [966, 401] on textarea at bounding box center [914, 448] width 478 height 373
click at [970, 408] on textarea at bounding box center [914, 448] width 478 height 373
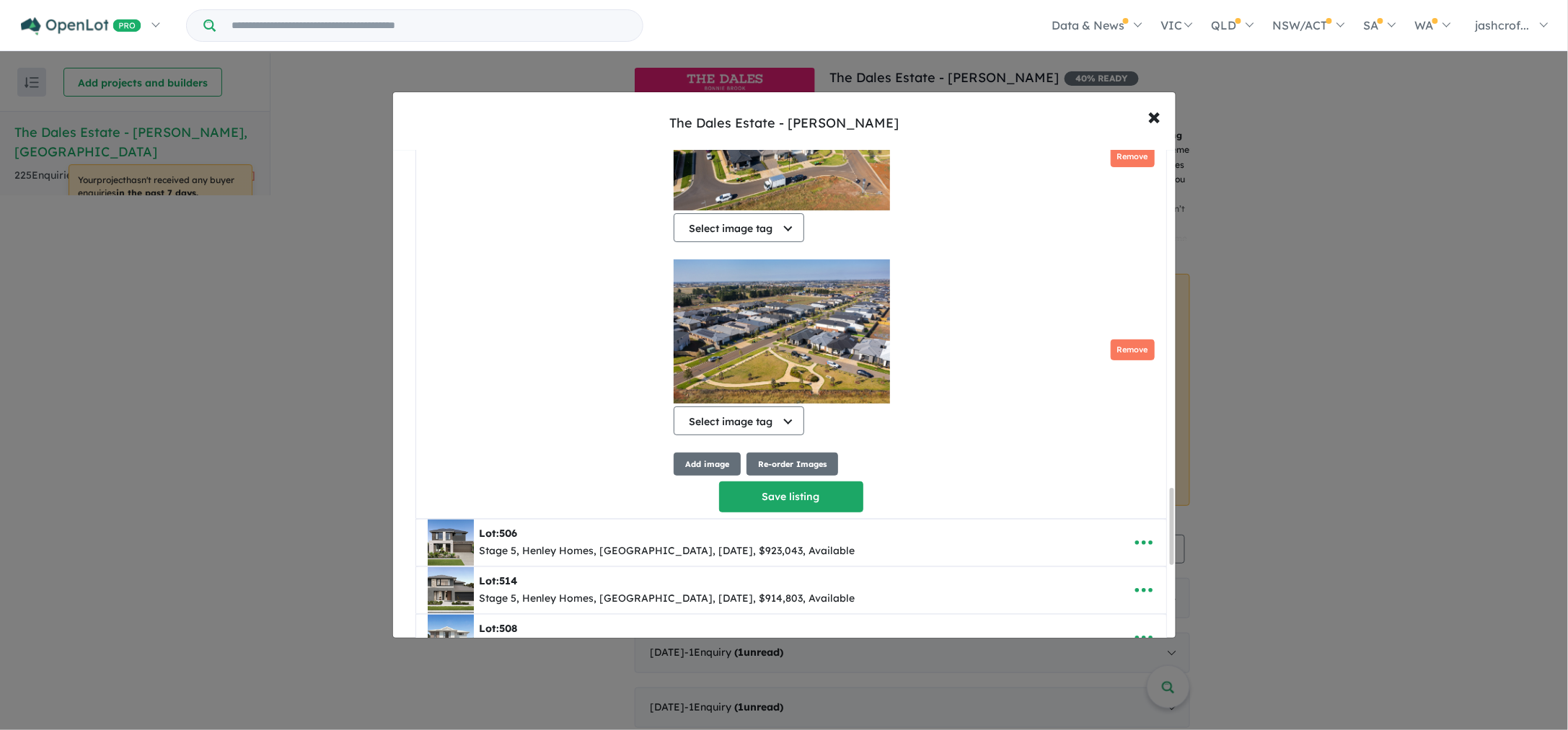
scroll to position [2636, 0]
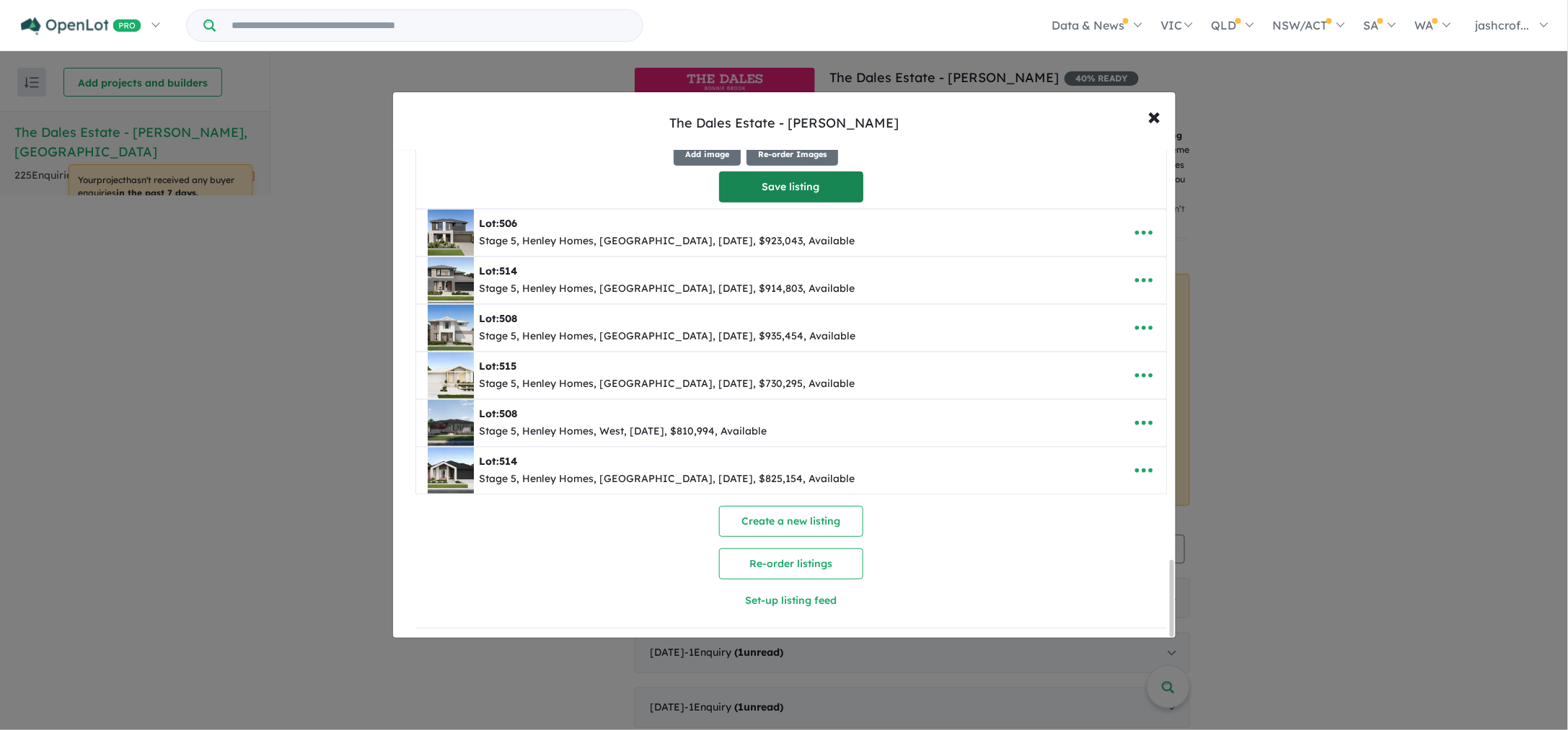
type textarea "**********"
click at [799, 194] on button "Save listing" at bounding box center [791, 187] width 144 height 31
select select "****"
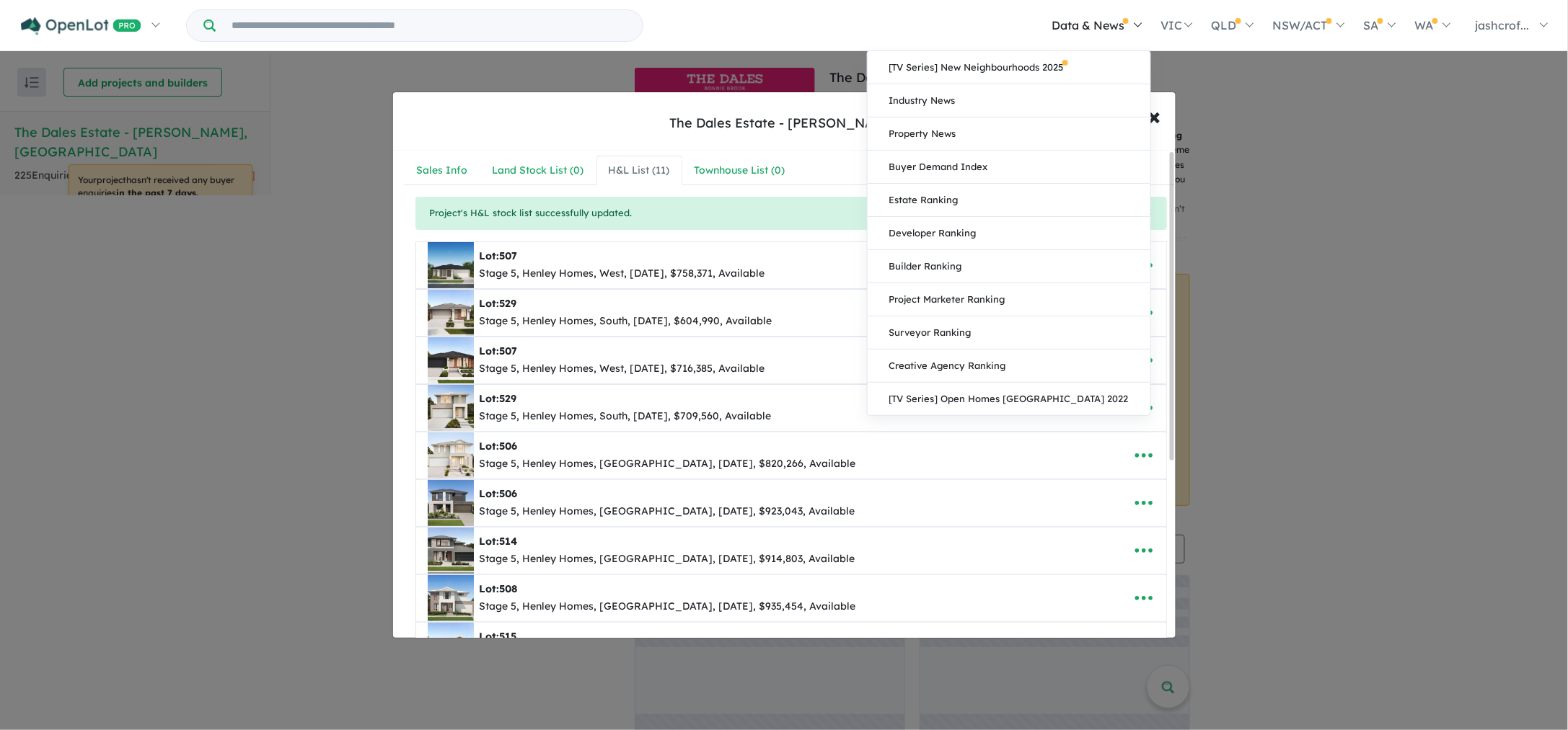
scroll to position [0, 0]
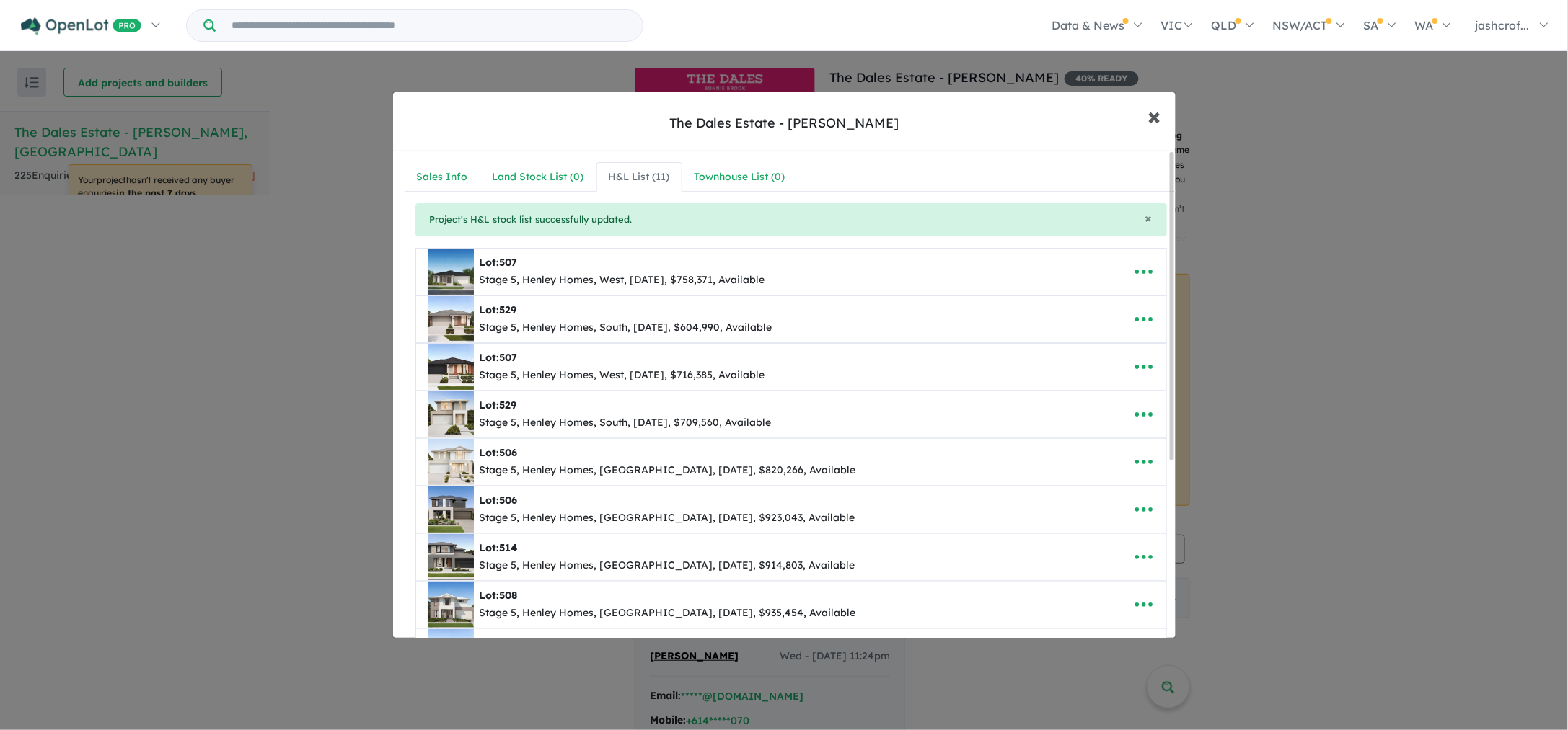
click at [1159, 119] on span "×" at bounding box center [1154, 116] width 13 height 31
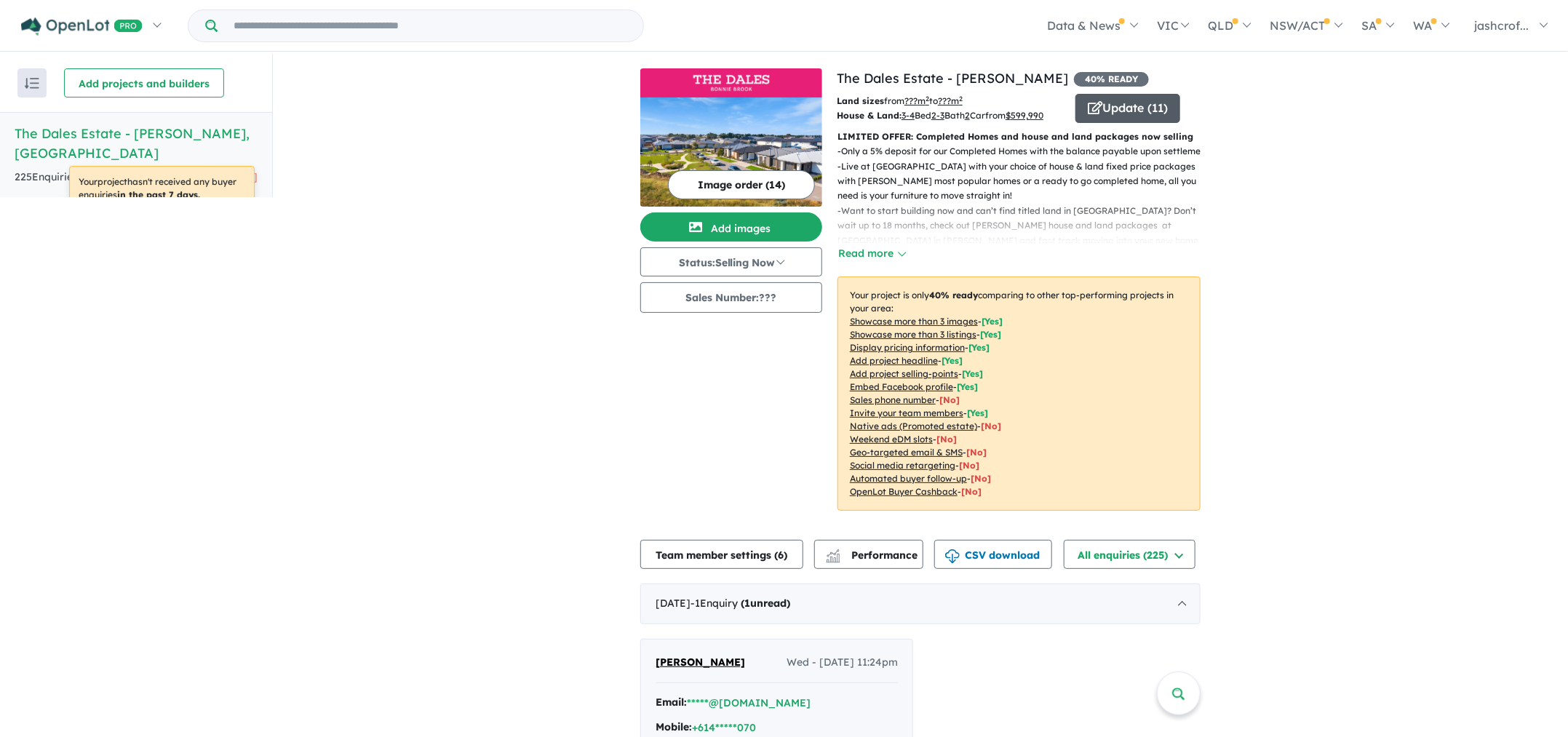
click at [1131, 101] on button "Update ( 11 )" at bounding box center [1128, 108] width 104 height 29
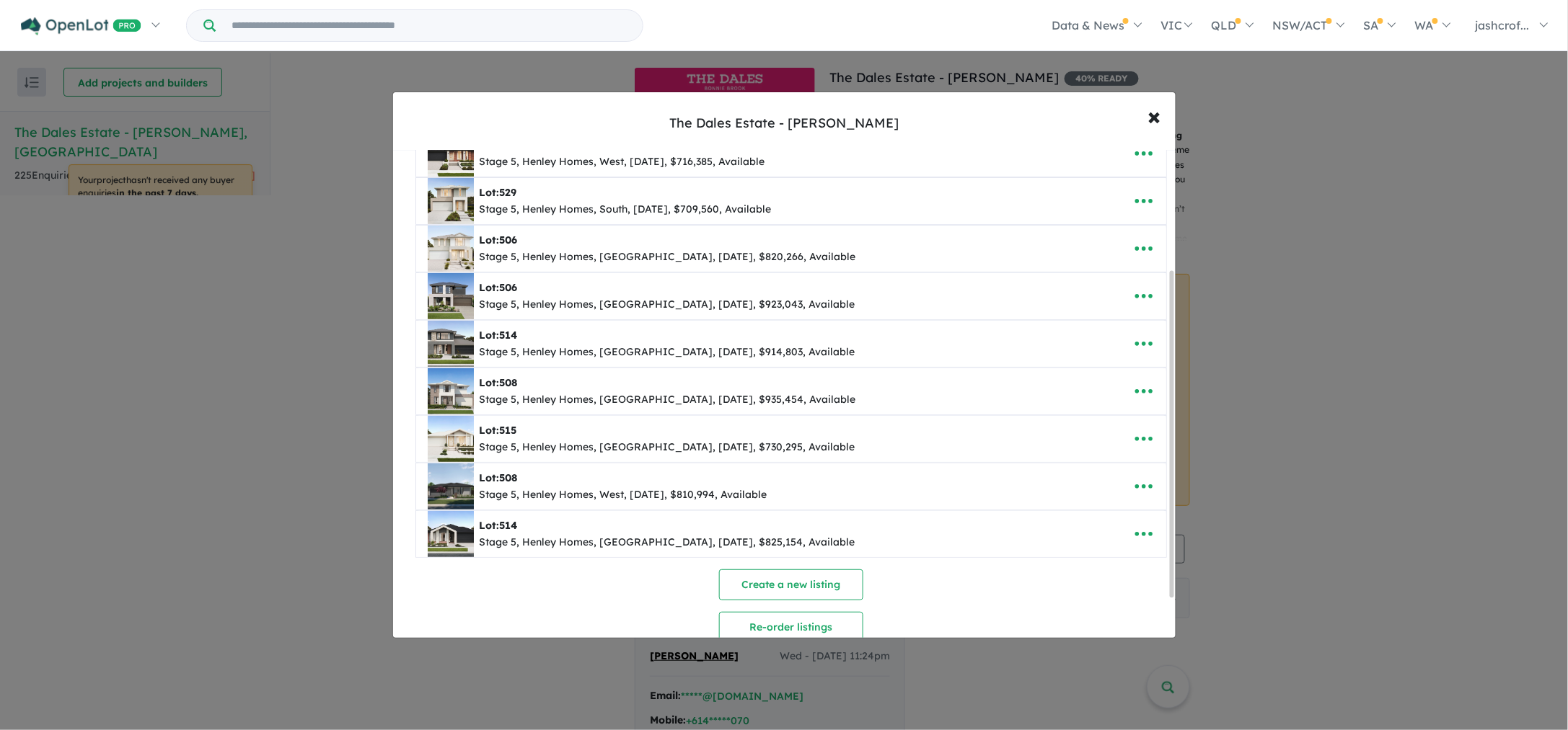
scroll to position [180, 0]
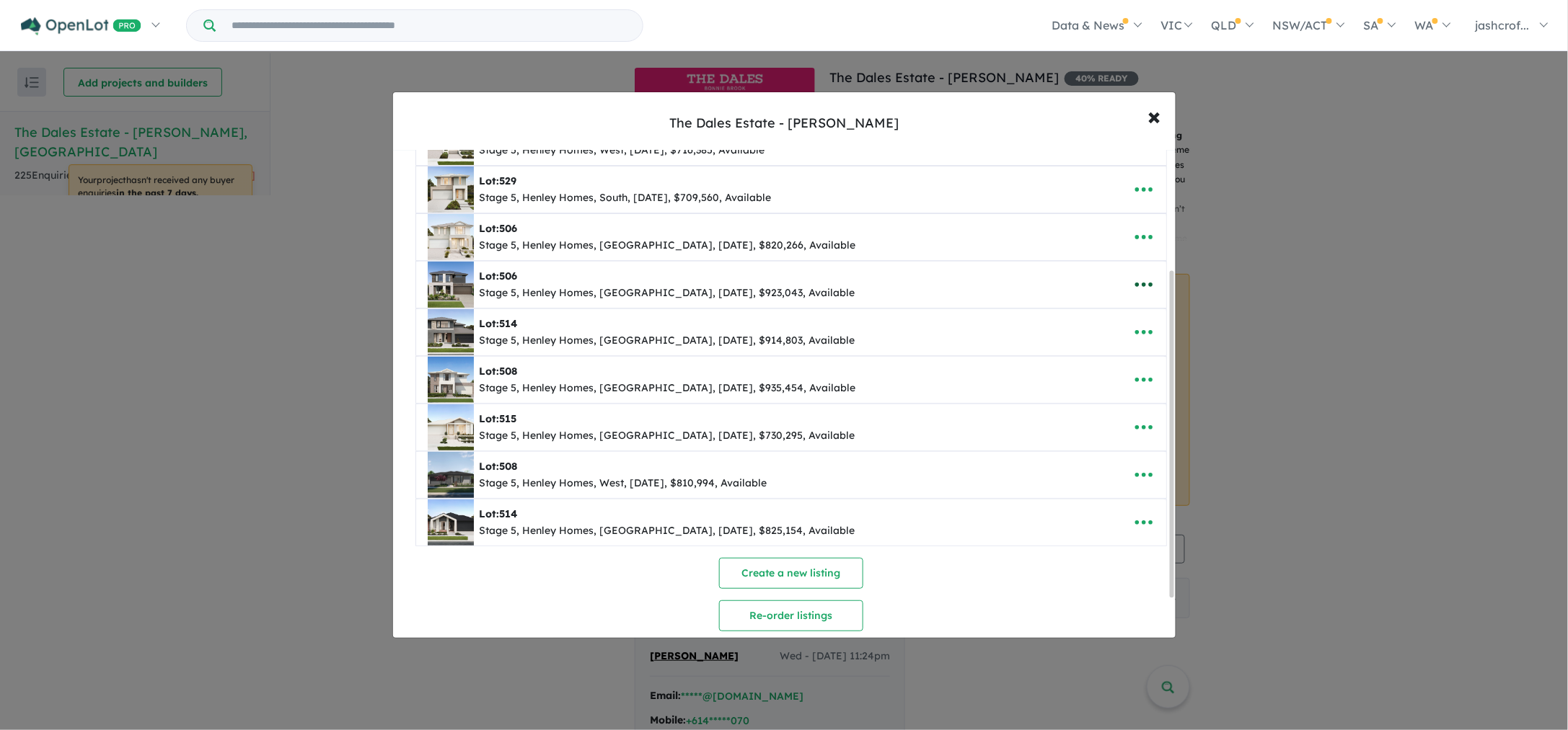
click at [1141, 291] on icon "button" at bounding box center [1144, 285] width 22 height 22
click at [1097, 326] on link "Edit" at bounding box center [1112, 321] width 107 height 33
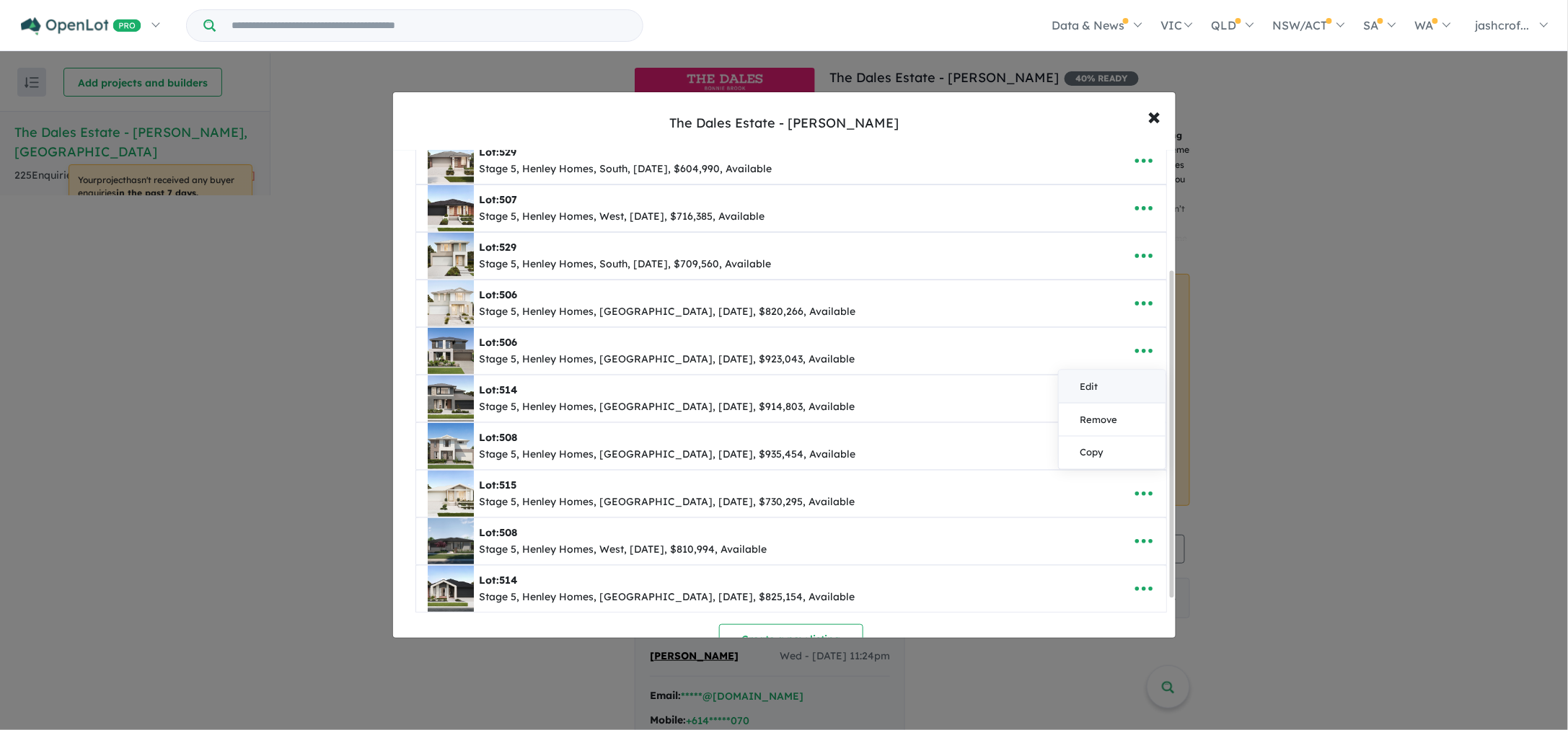
select select "****"
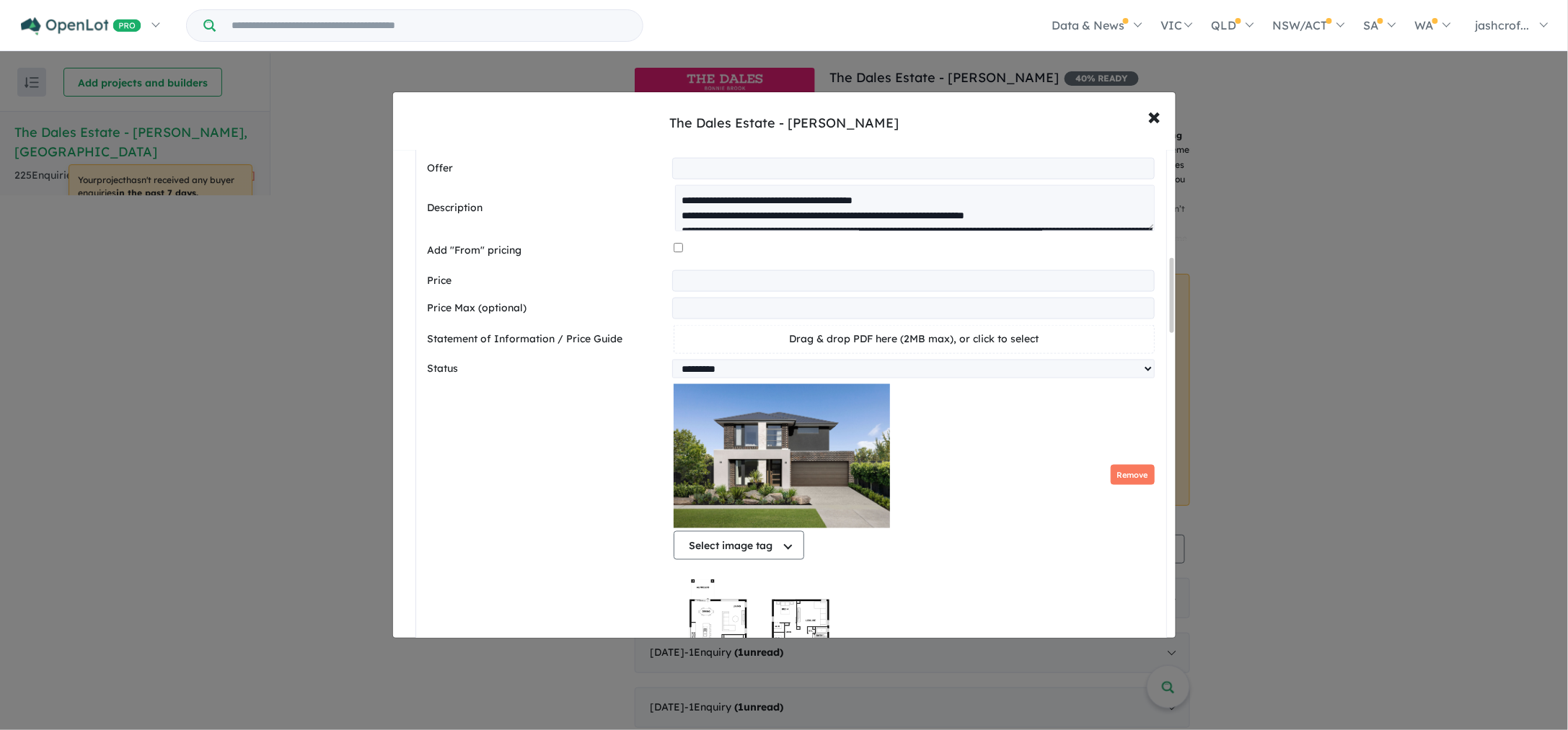
scroll to position [654, 0]
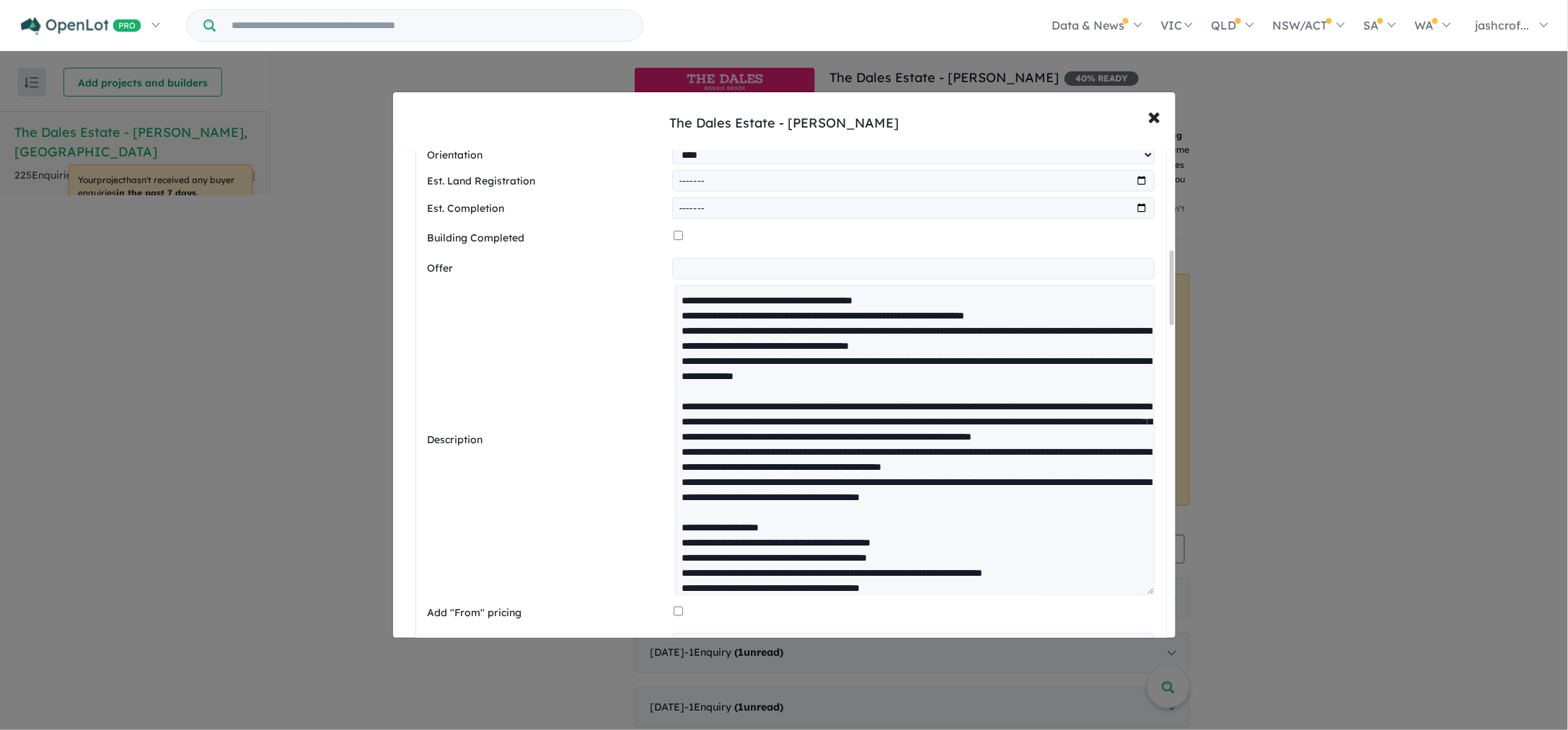
drag, startPoint x: 1147, startPoint y: 328, endPoint x: 1093, endPoint y: 622, distance: 298.9
click at [1093, 594] on textarea at bounding box center [914, 440] width 478 height 309
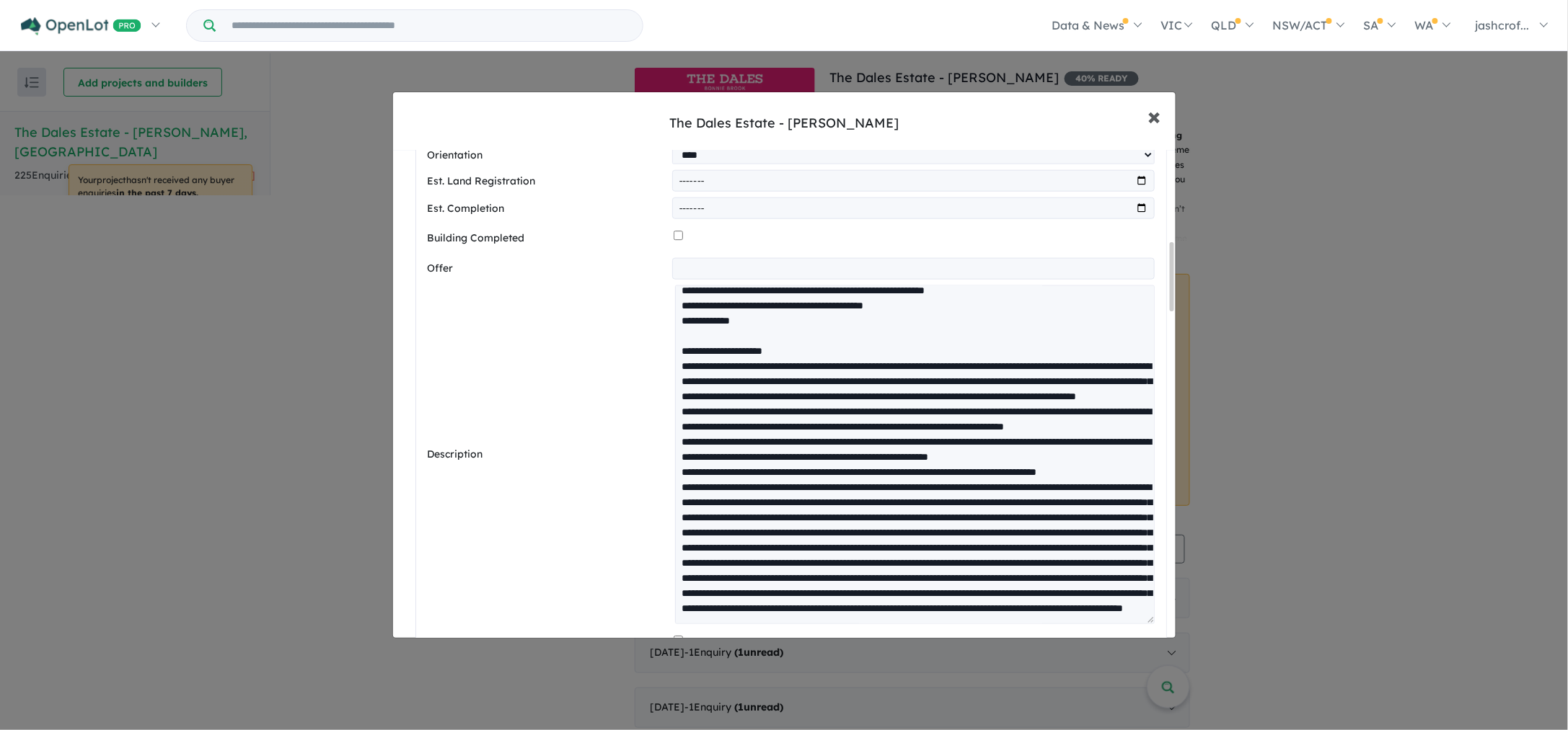
click at [1158, 118] on span "×" at bounding box center [1154, 116] width 13 height 31
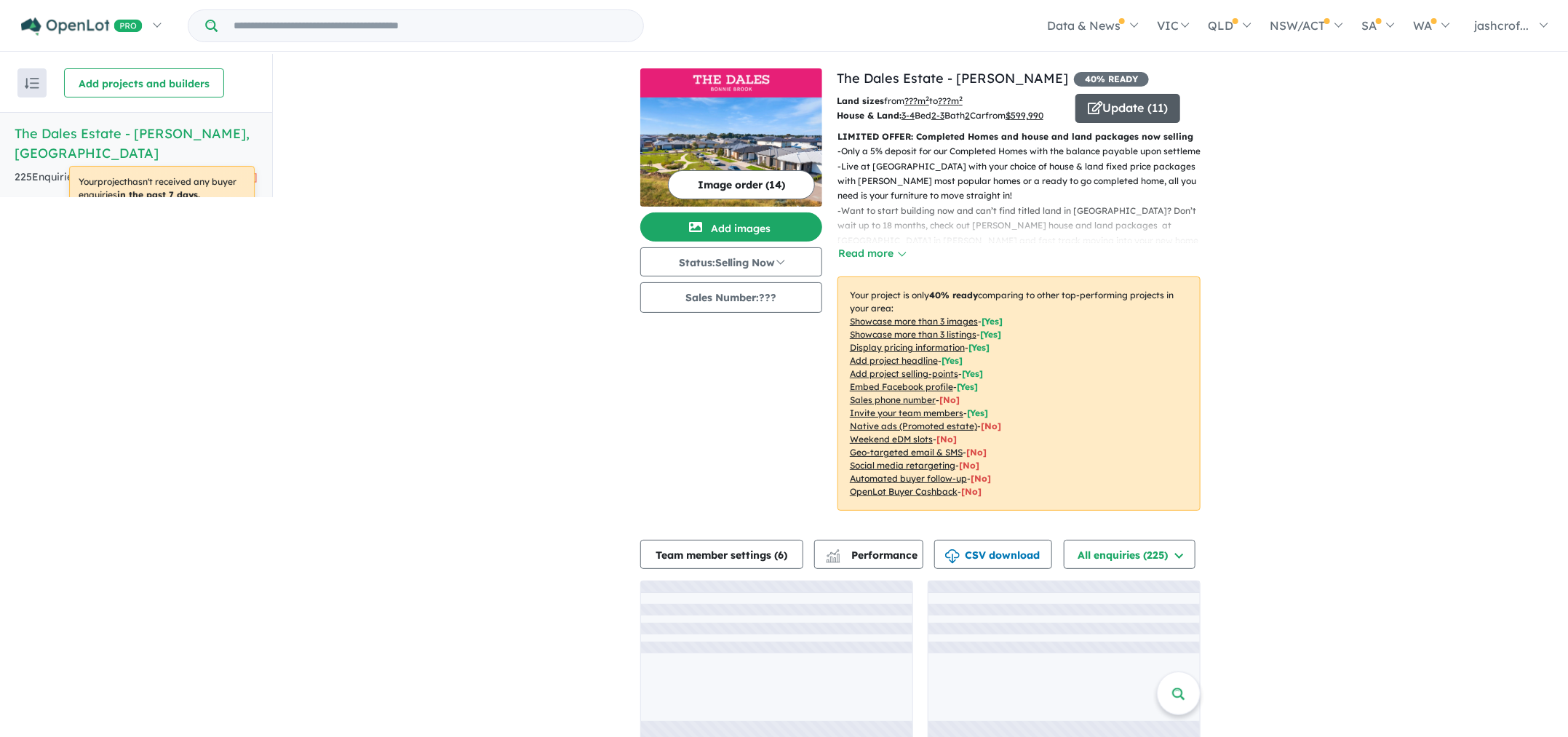
click at [1126, 112] on button "Update ( 11 )" at bounding box center [1128, 108] width 104 height 29
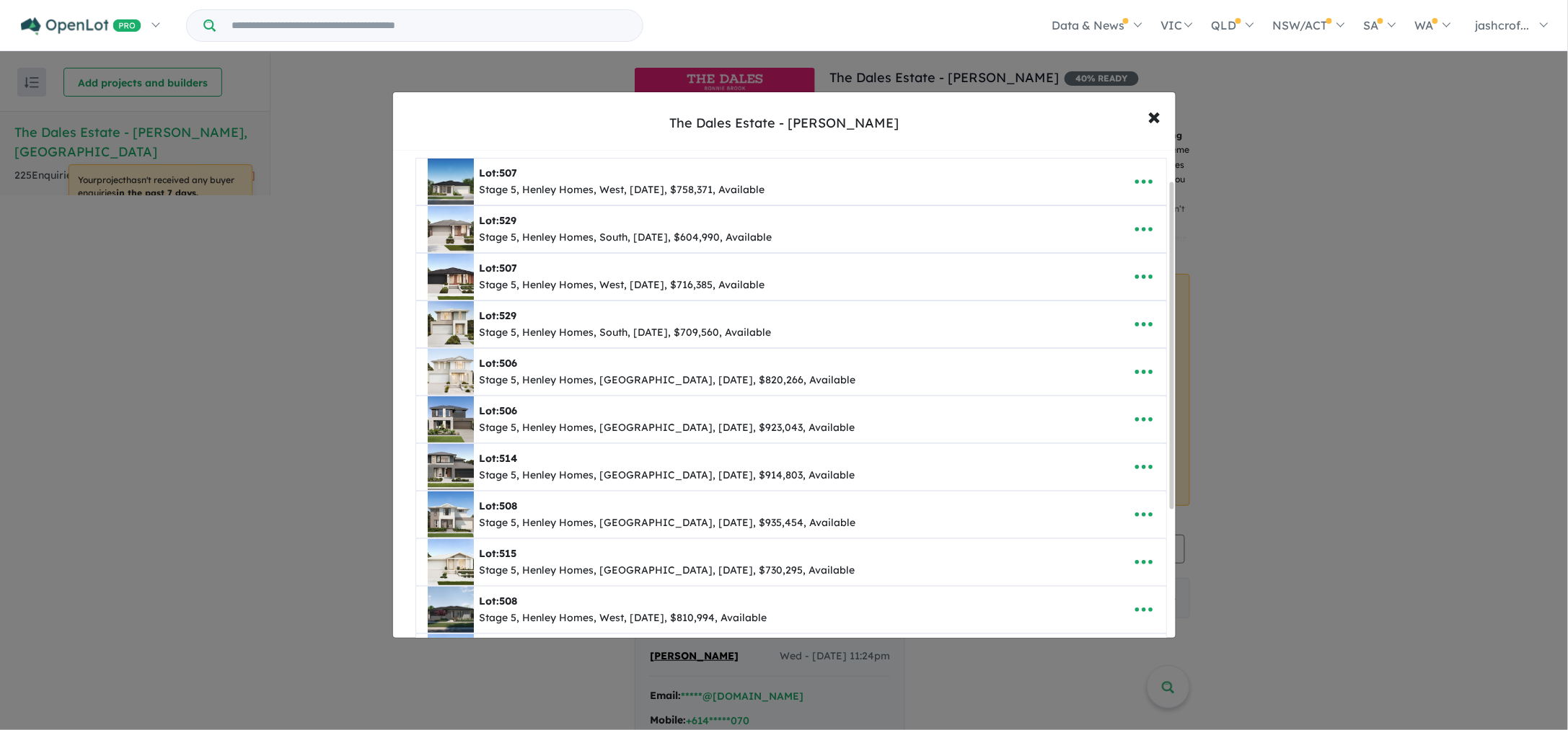
scroll to position [89, 0]
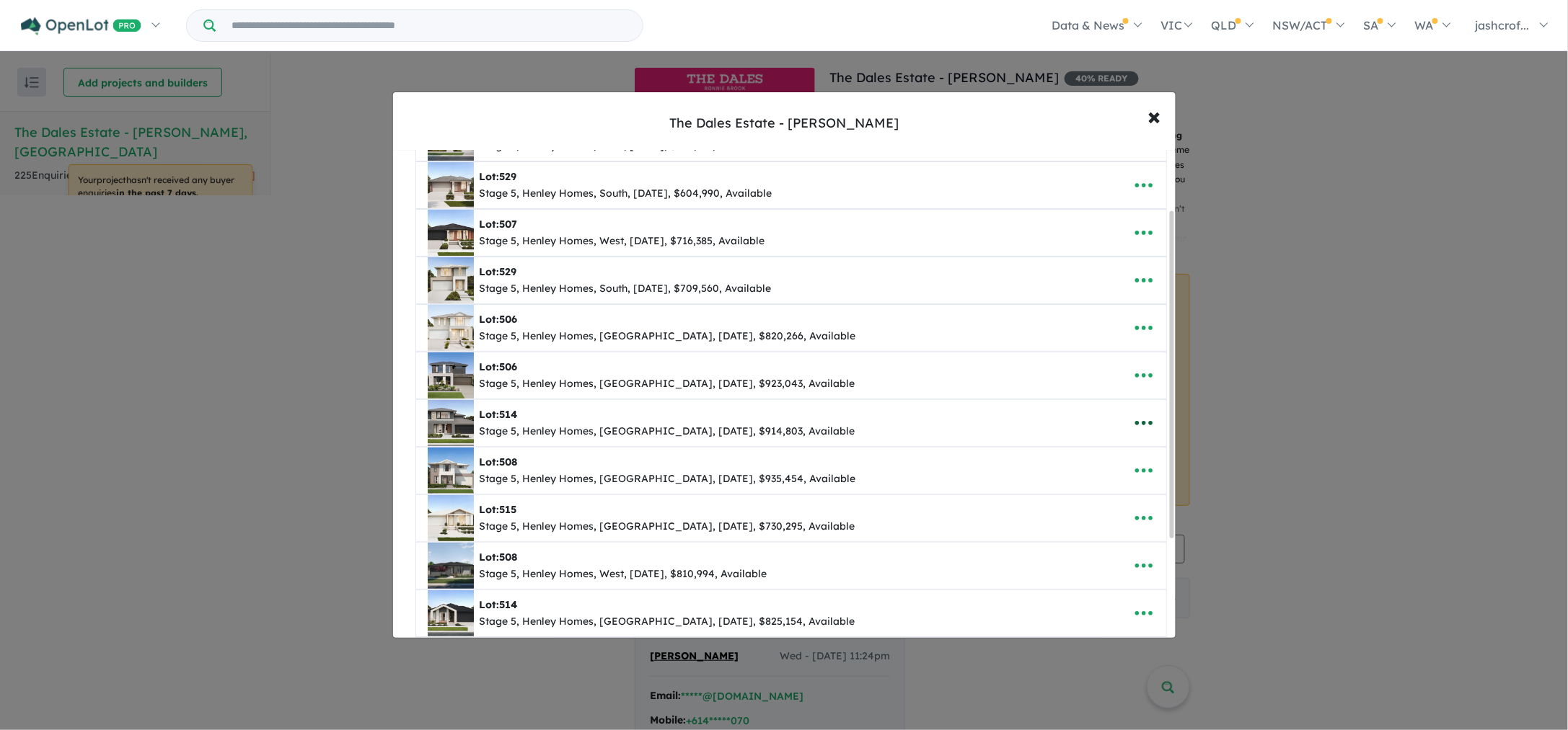
click at [1146, 426] on icon "button" at bounding box center [1143, 424] width 17 height 5
click at [1130, 459] on link "Edit" at bounding box center [1112, 459] width 107 height 33
select select "****"
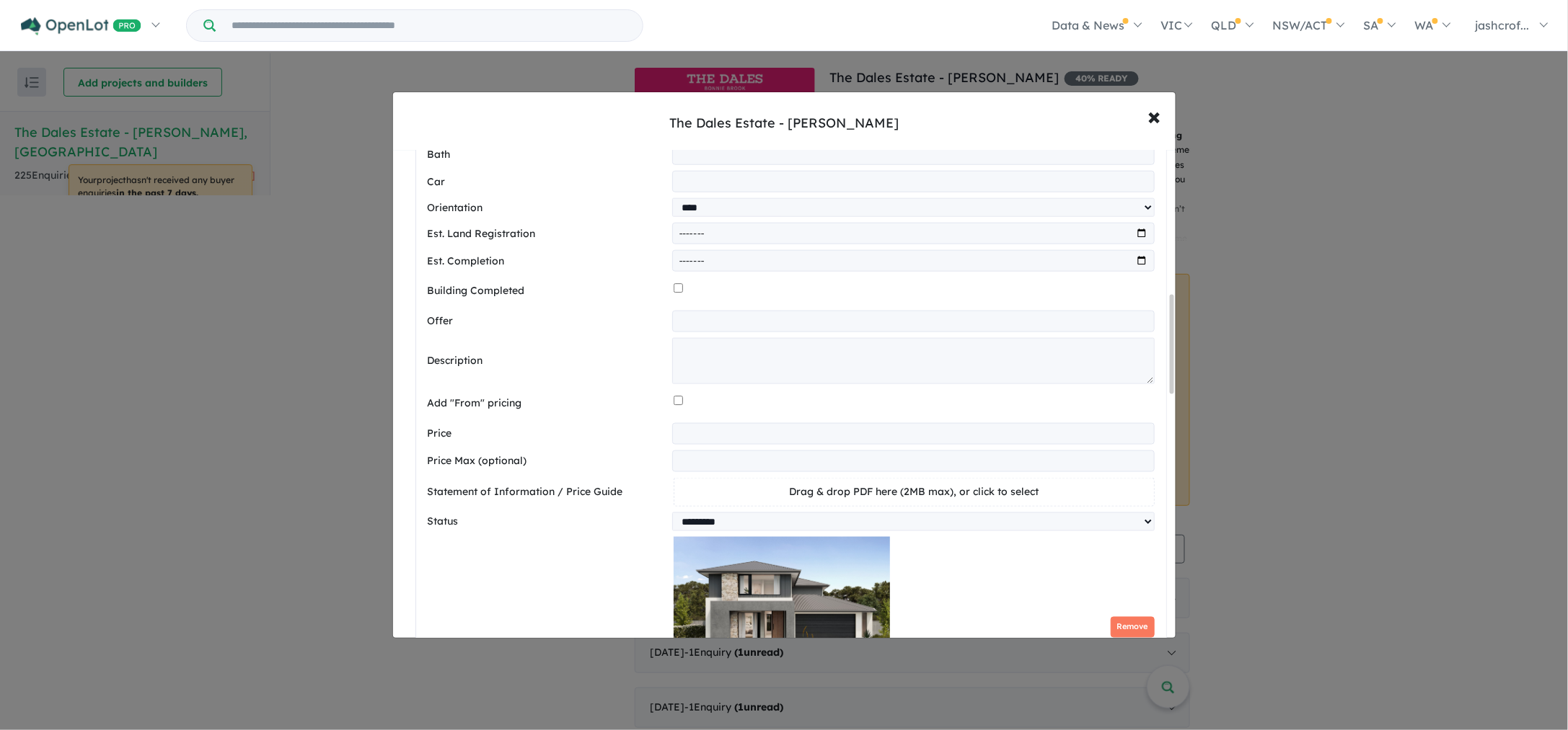
scroll to position [630, 0]
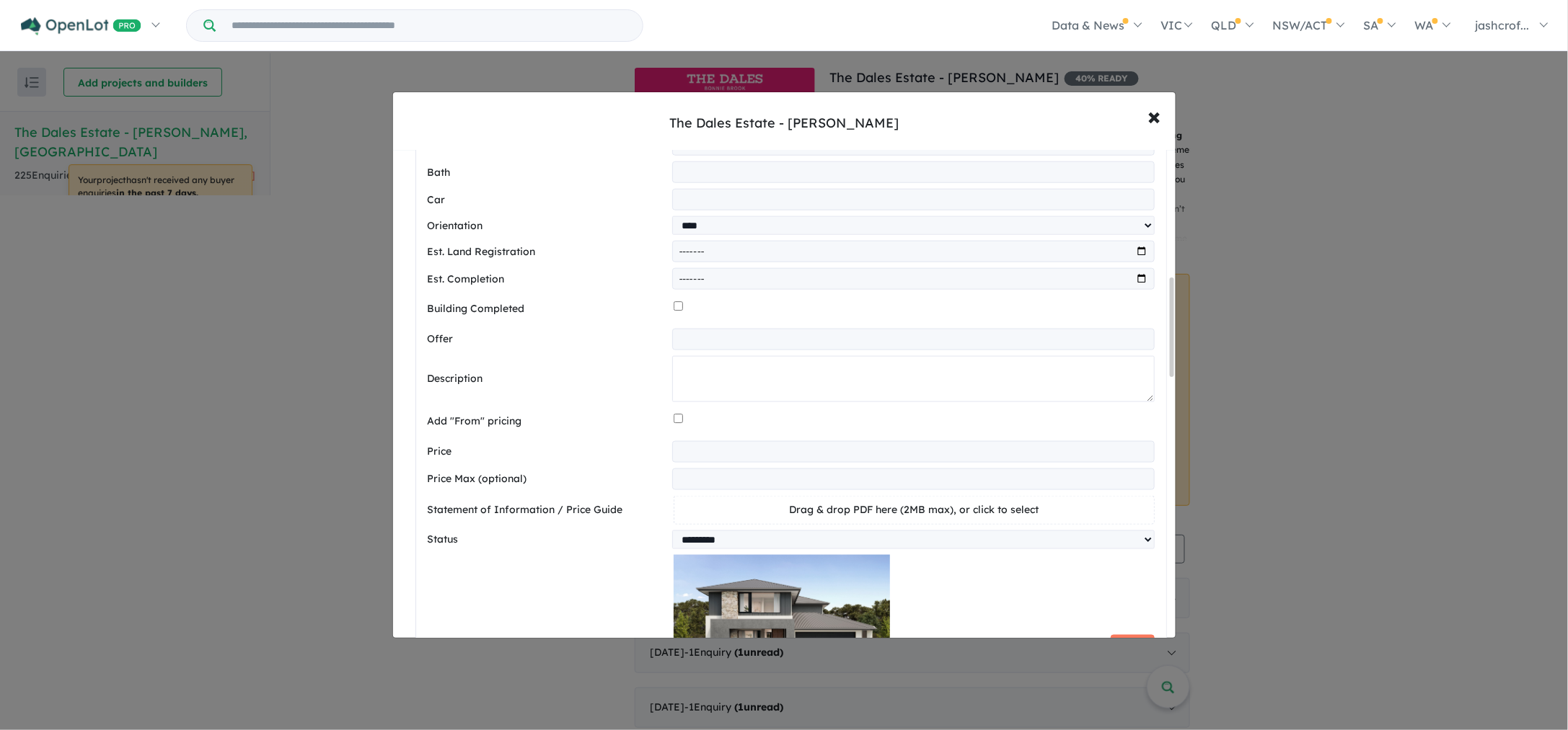
click at [755, 366] on textarea at bounding box center [913, 379] width 482 height 46
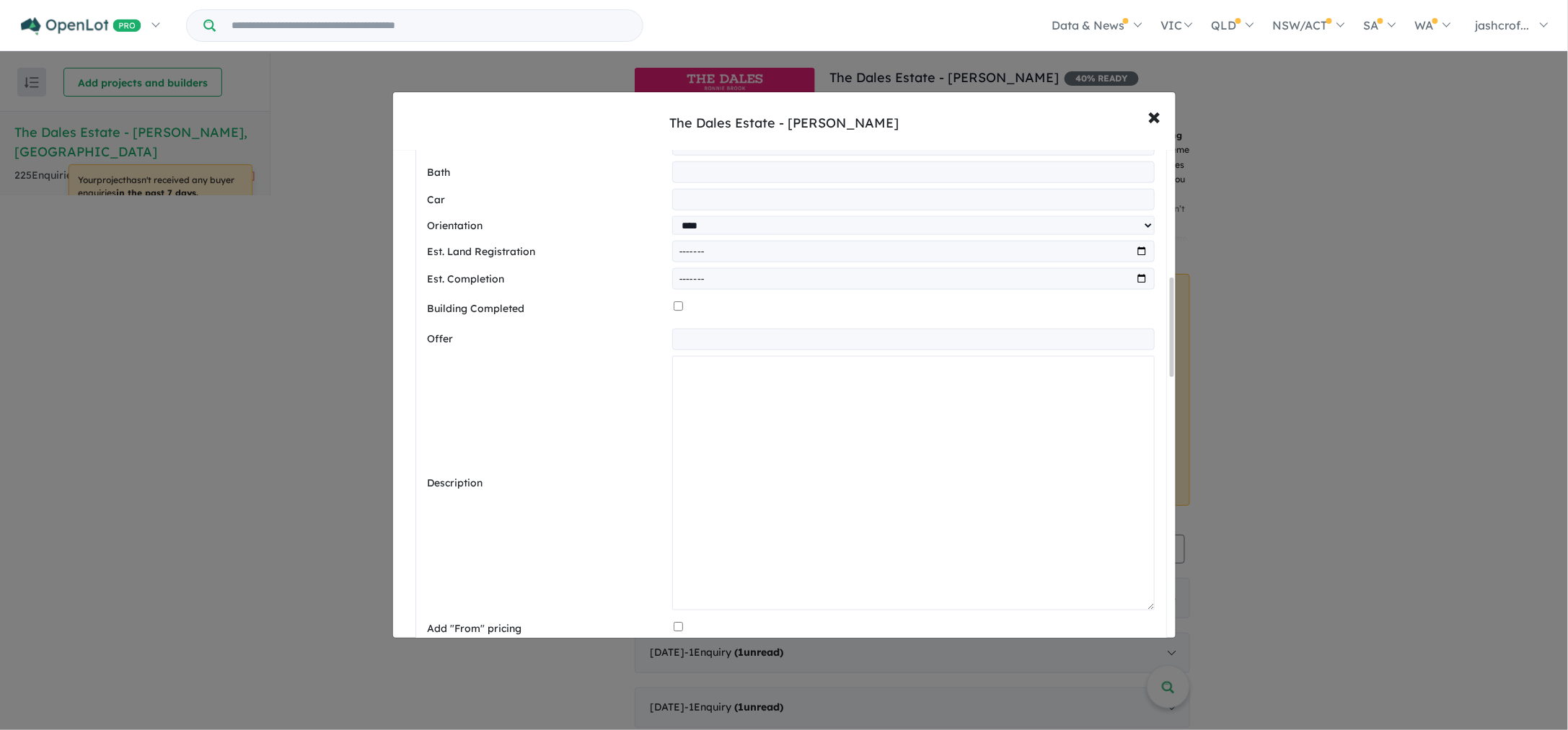
drag, startPoint x: 1147, startPoint y: 400, endPoint x: 1082, endPoint y: 579, distance: 190.4
click at [722, 377] on textarea at bounding box center [913, 484] width 482 height 256
paste textarea "**********"
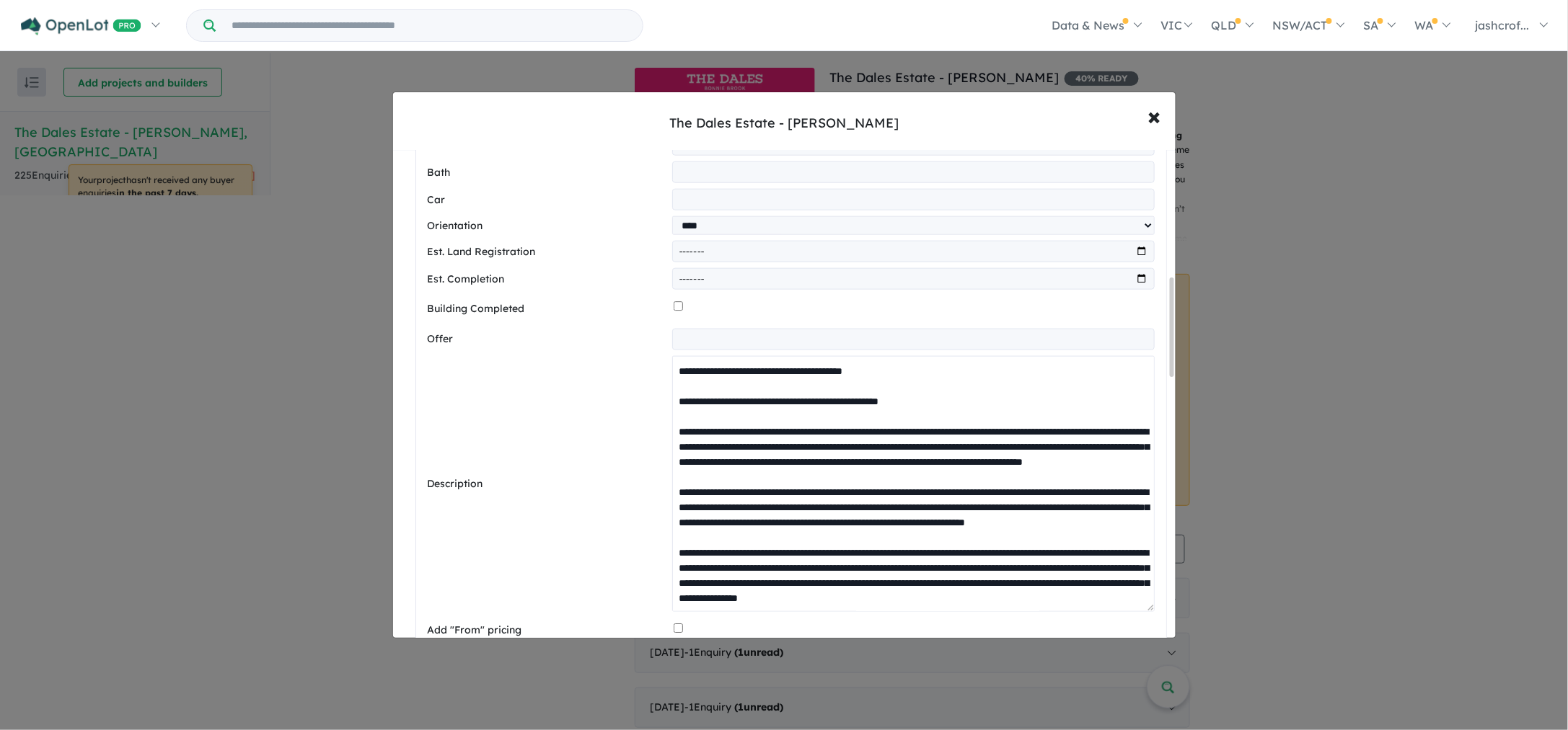
scroll to position [977, 0]
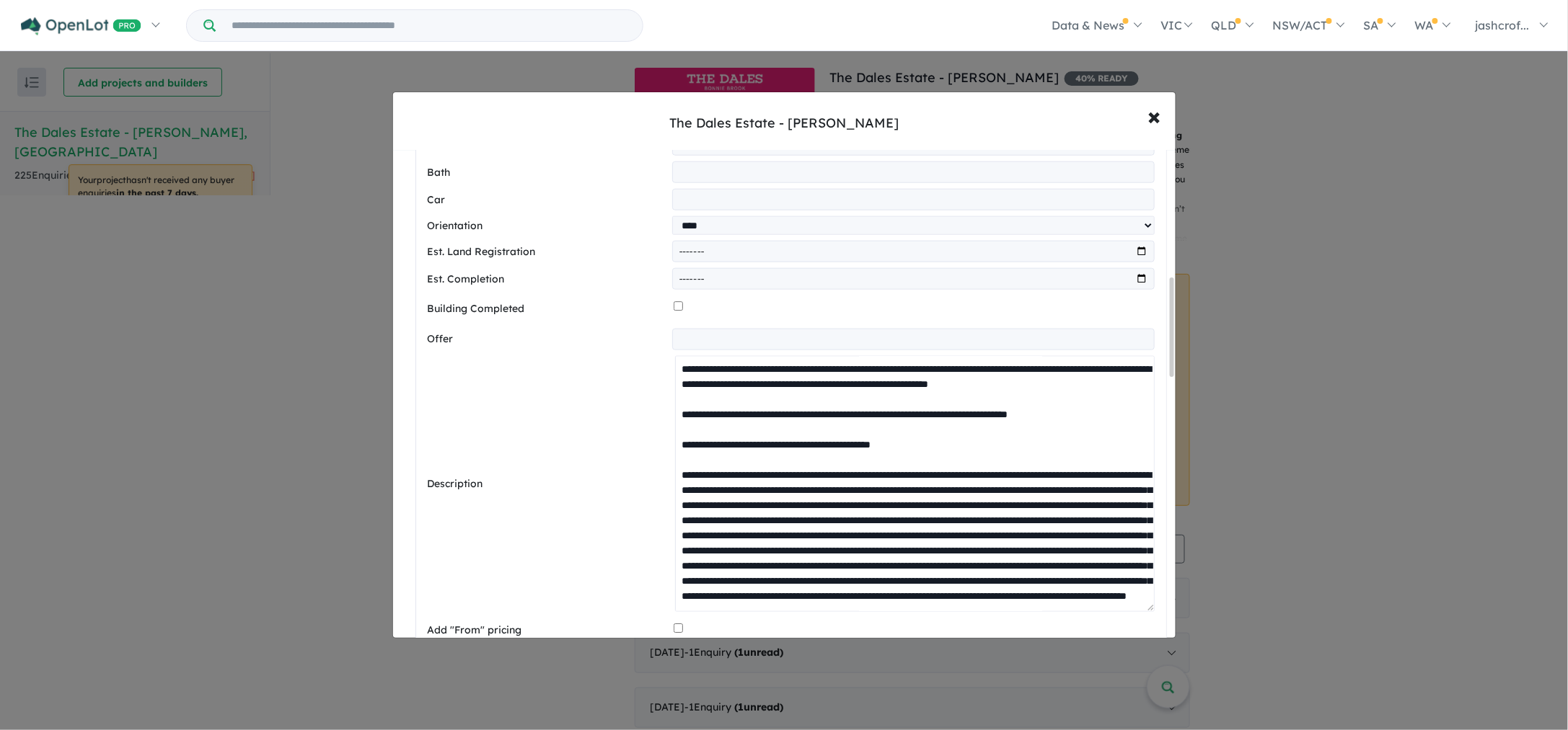
drag, startPoint x: 942, startPoint y: 423, endPoint x: 944, endPoint y: 445, distance: 22.1
click at [943, 423] on textarea at bounding box center [914, 484] width 478 height 256
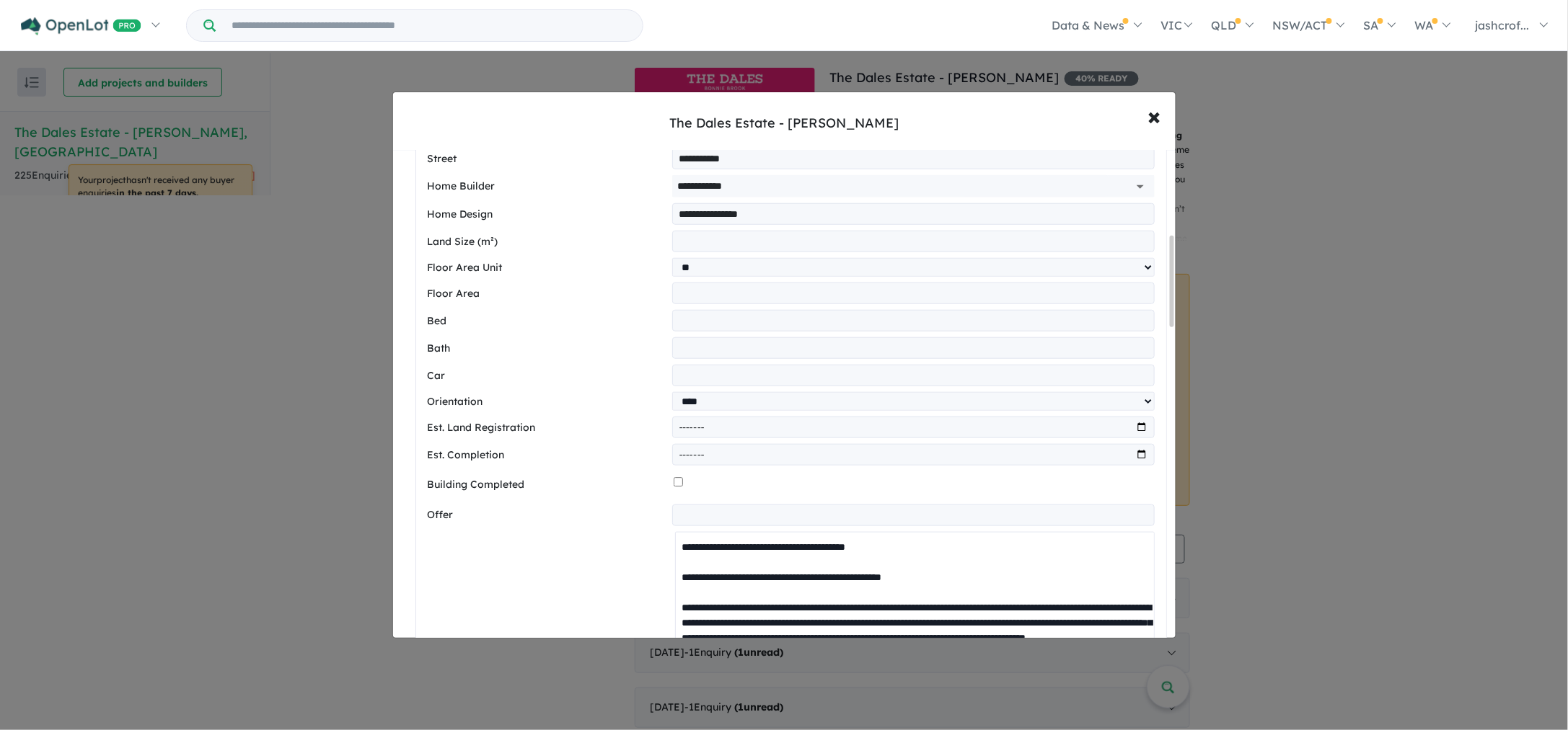
scroll to position [180, 0]
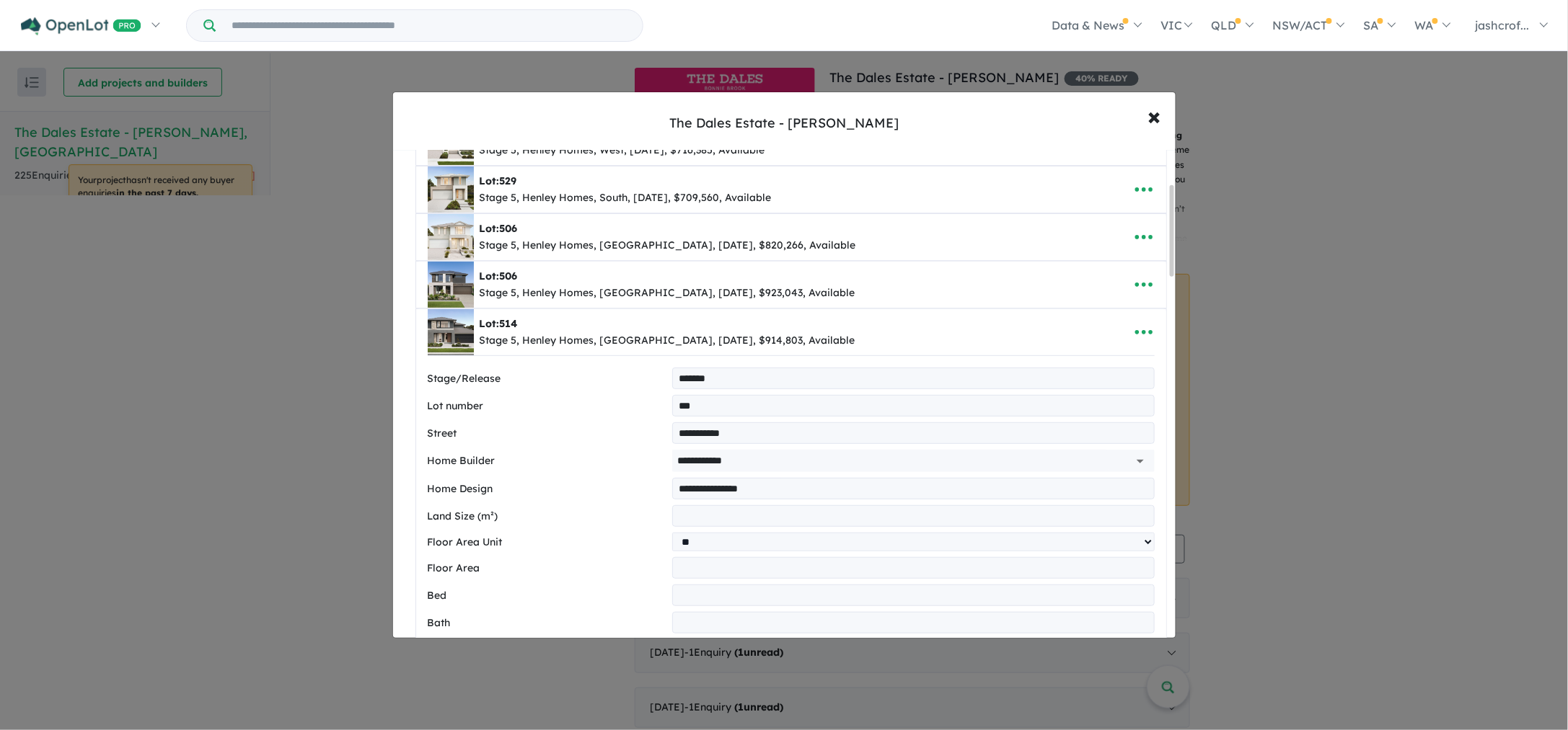
drag, startPoint x: 774, startPoint y: 487, endPoint x: 630, endPoint y: 491, distance: 144.1
click at [630, 491] on div "**********" at bounding box center [791, 488] width 727 height 22
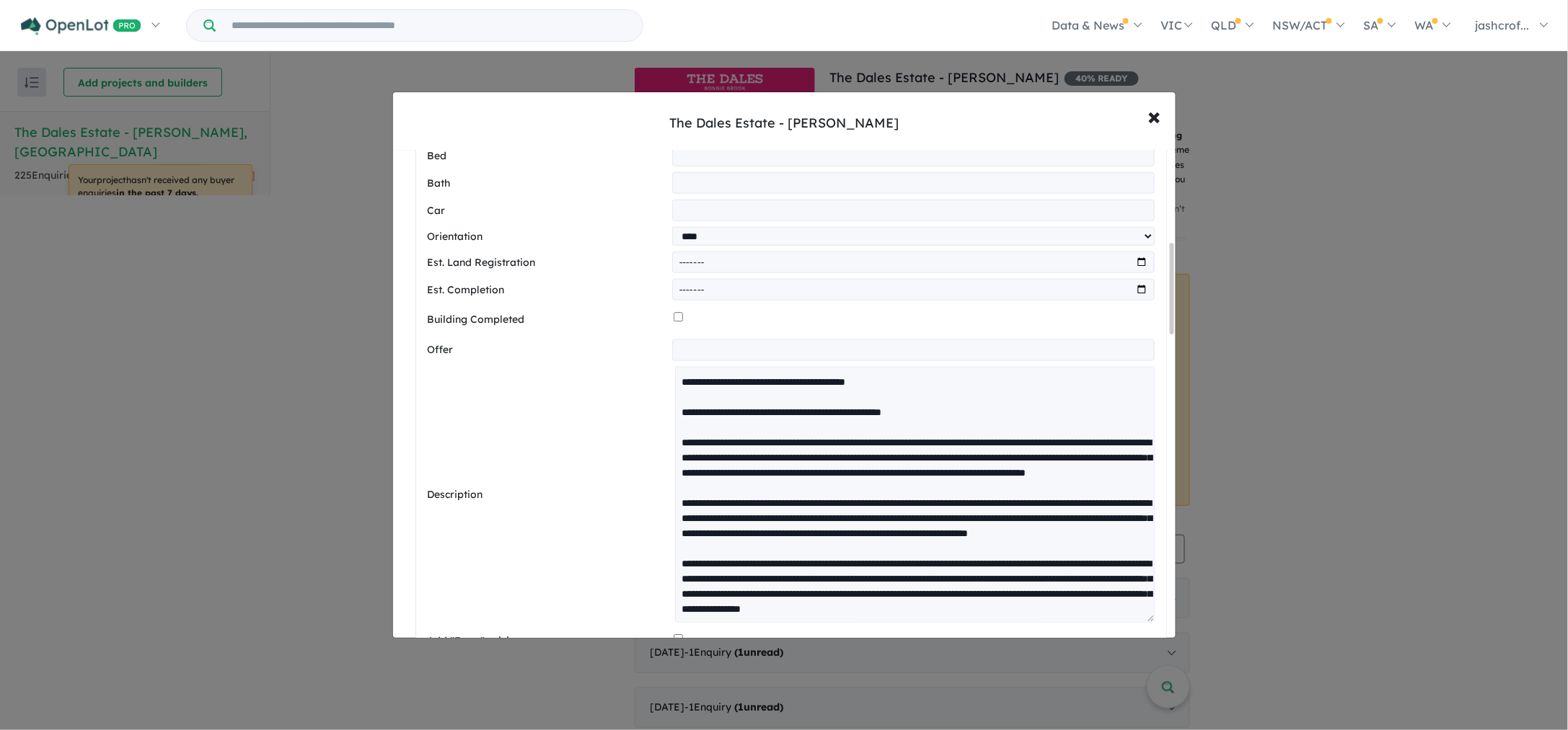
scroll to position [720, 0]
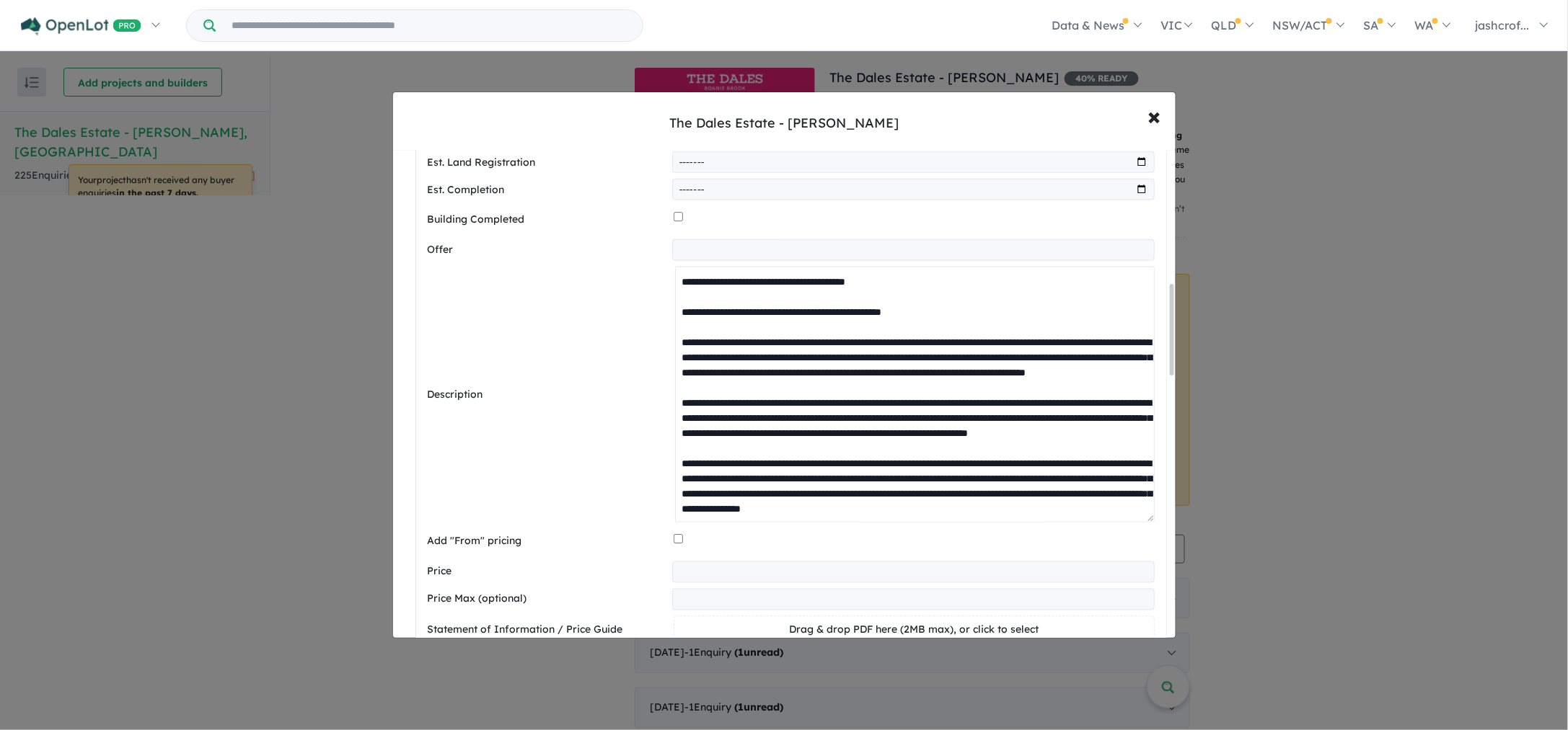
click at [879, 377] on textarea at bounding box center [914, 394] width 478 height 256
drag, startPoint x: 898, startPoint y: 375, endPoint x: 820, endPoint y: 375, distance: 78.0
click at [820, 375] on textarea at bounding box center [914, 394] width 478 height 256
paste textarea "*"
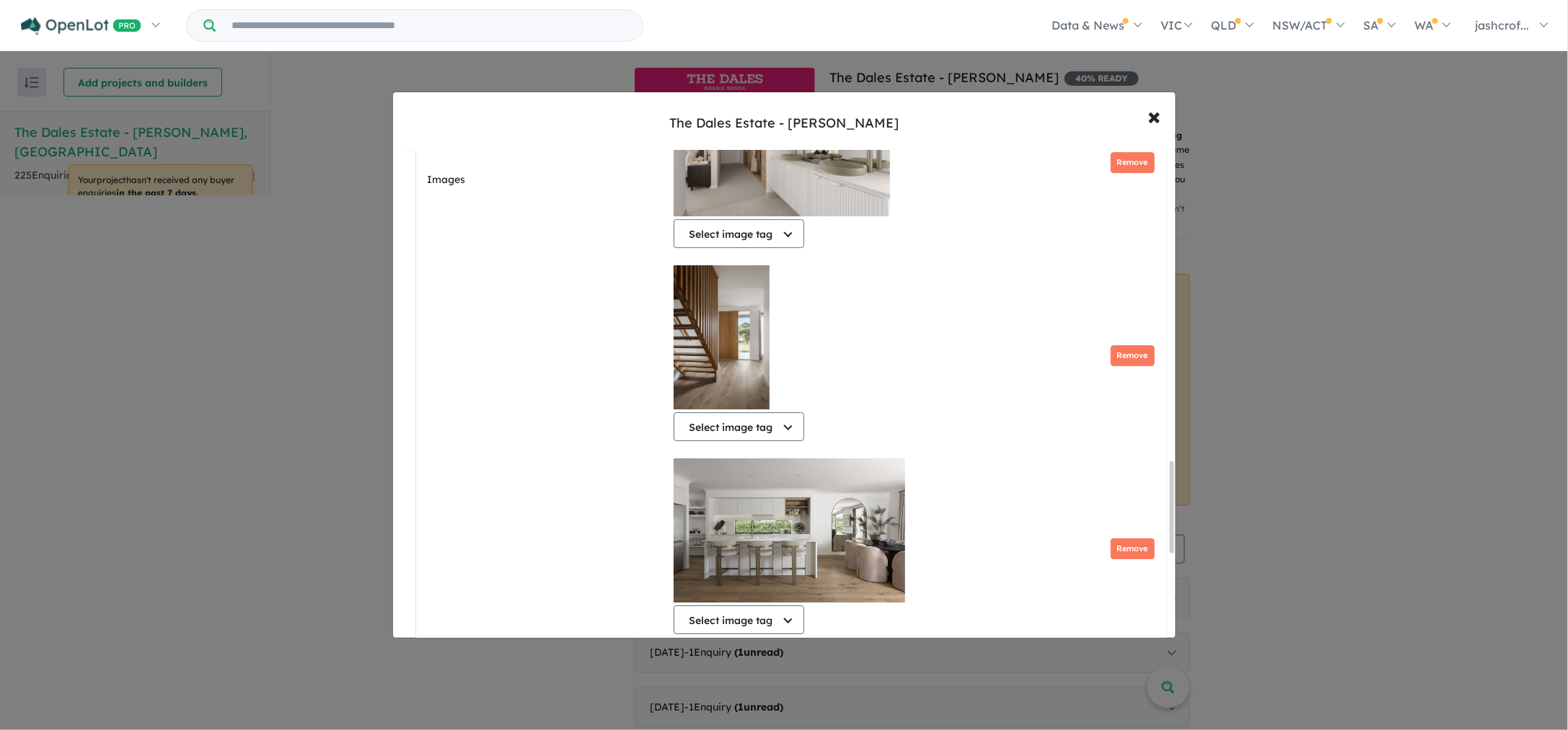
scroll to position [2133, 0]
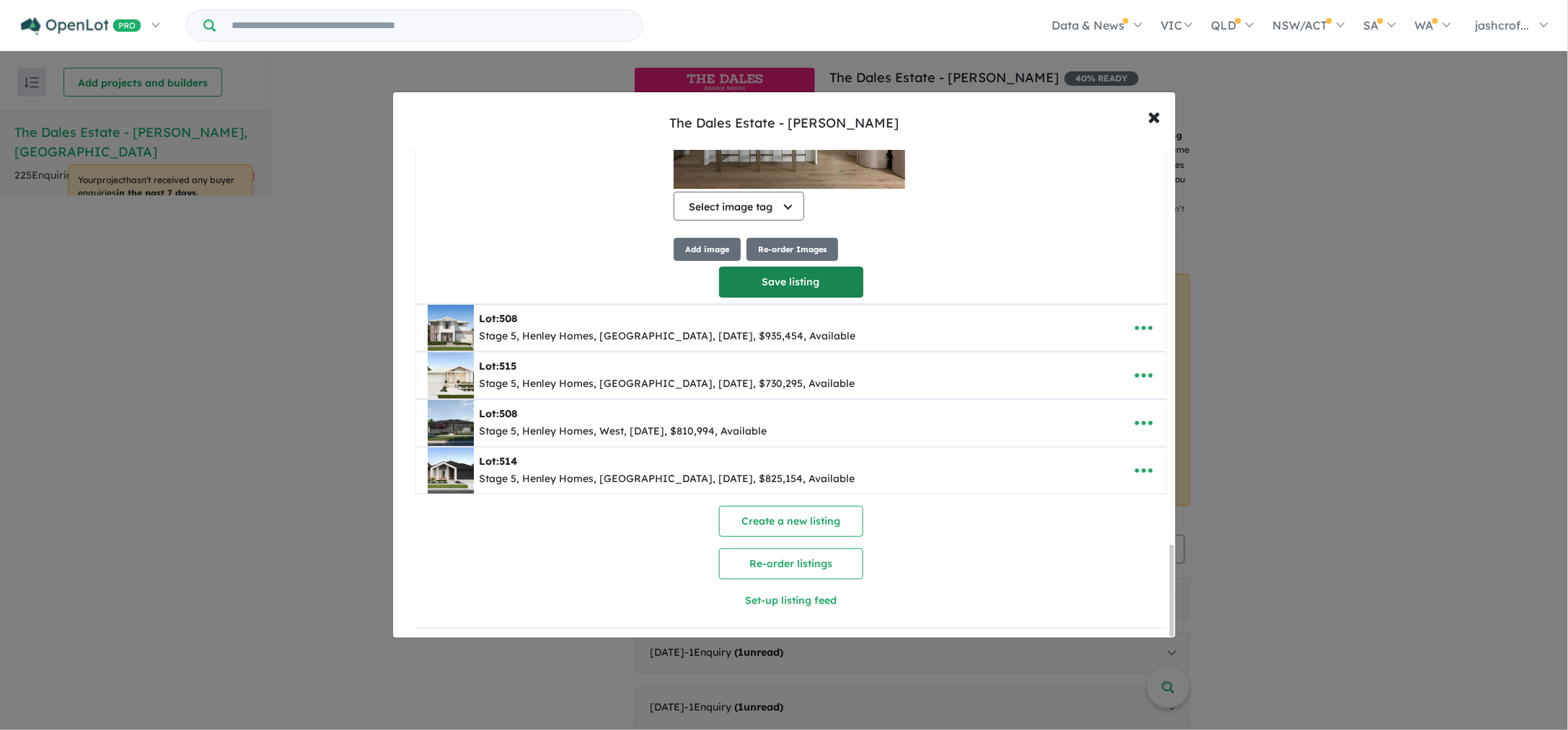
type textarea "**********"
click at [808, 278] on button "Save listing" at bounding box center [791, 282] width 144 height 31
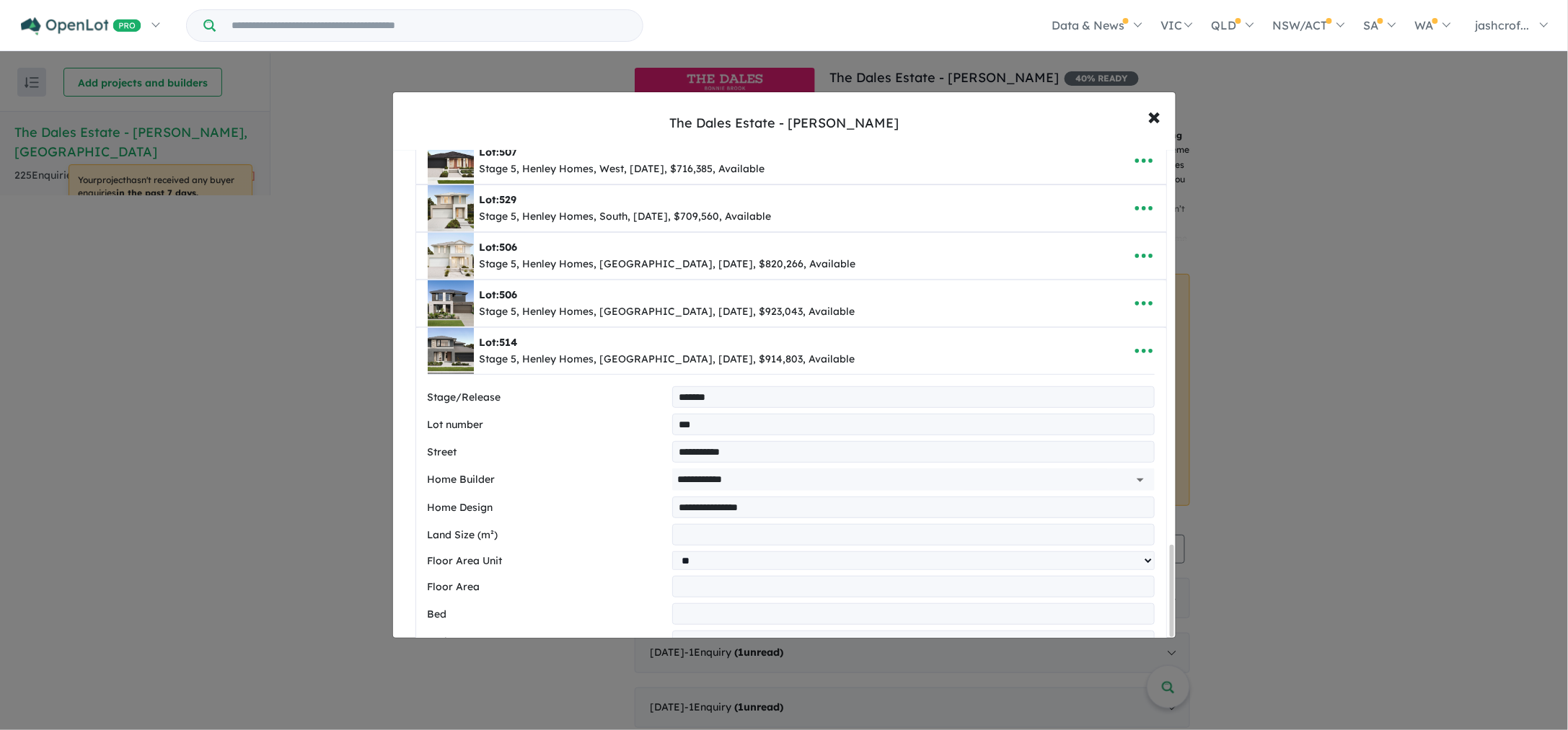
select select "****"
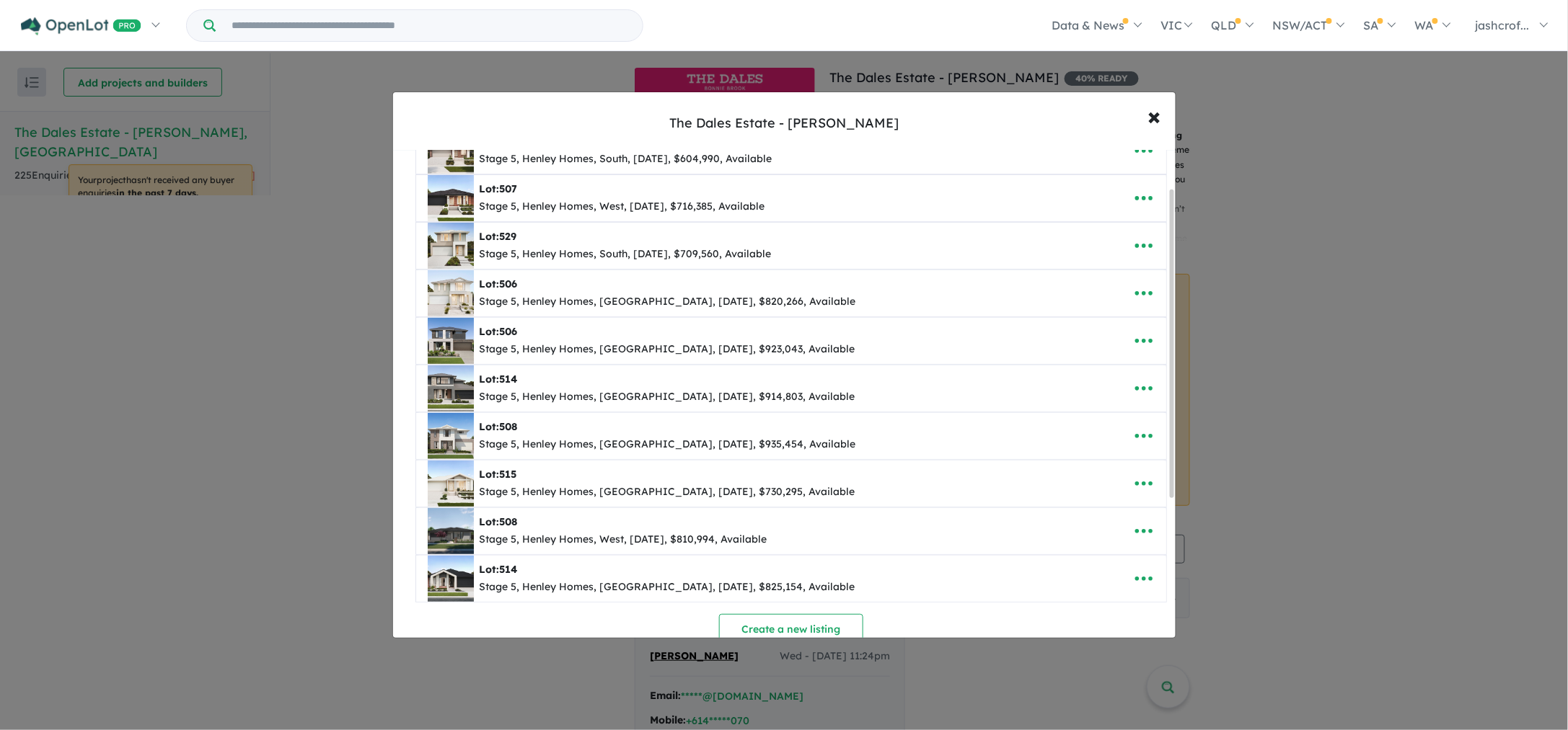
scroll to position [180, 0]
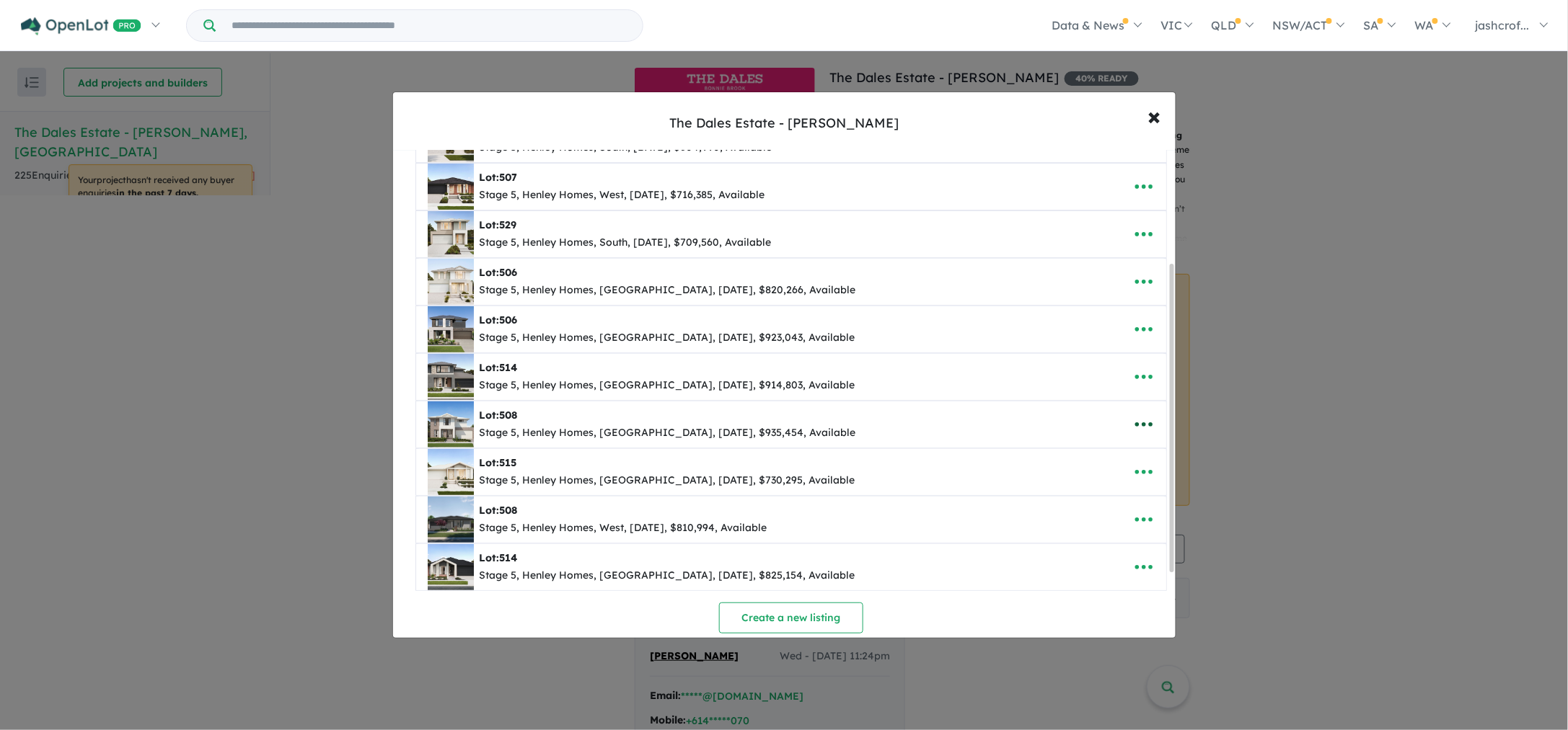
click at [1134, 426] on icon "button" at bounding box center [1143, 425] width 17 height 5
click at [1110, 462] on link "Edit" at bounding box center [1112, 460] width 107 height 33
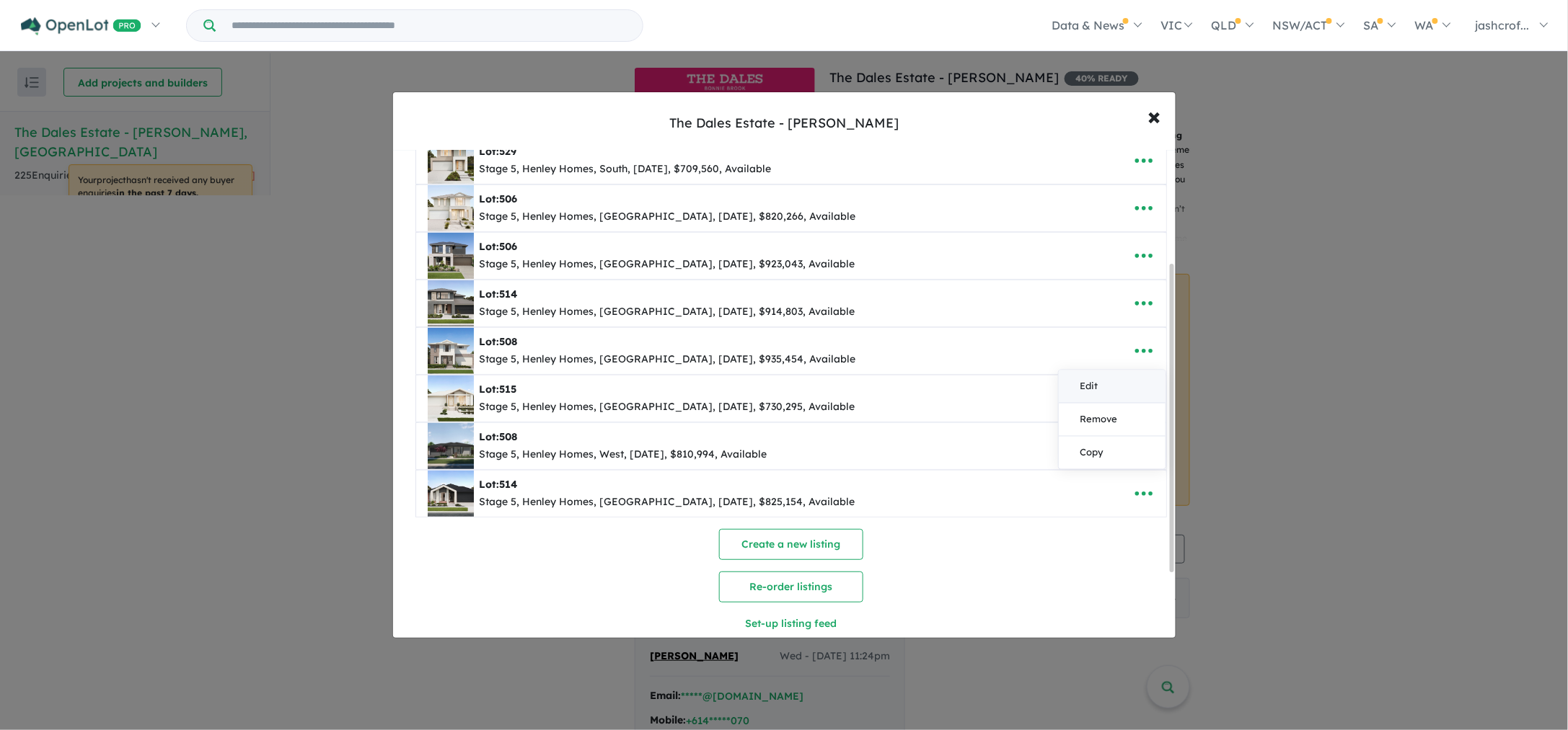
select select "****"
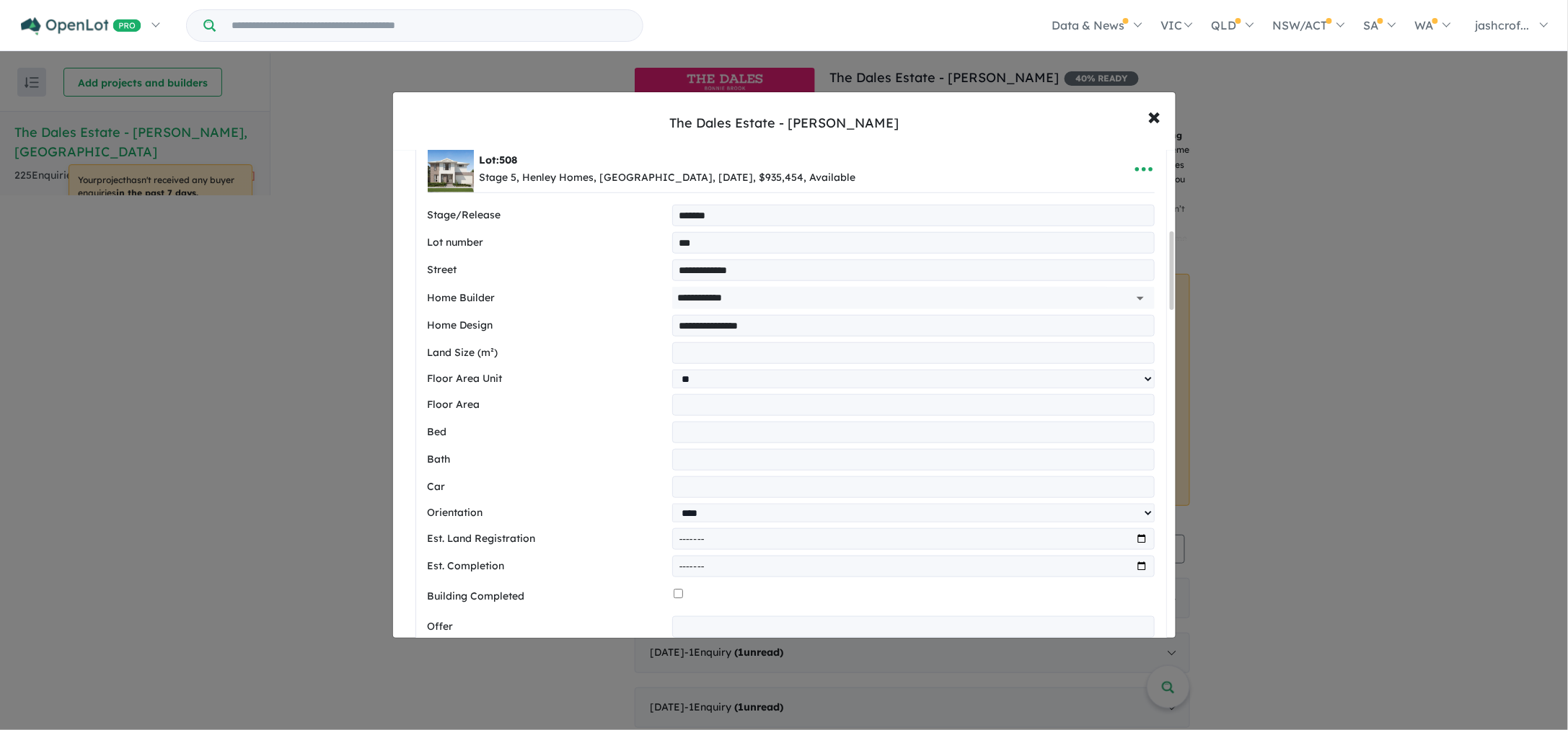
scroll to position [614, 0]
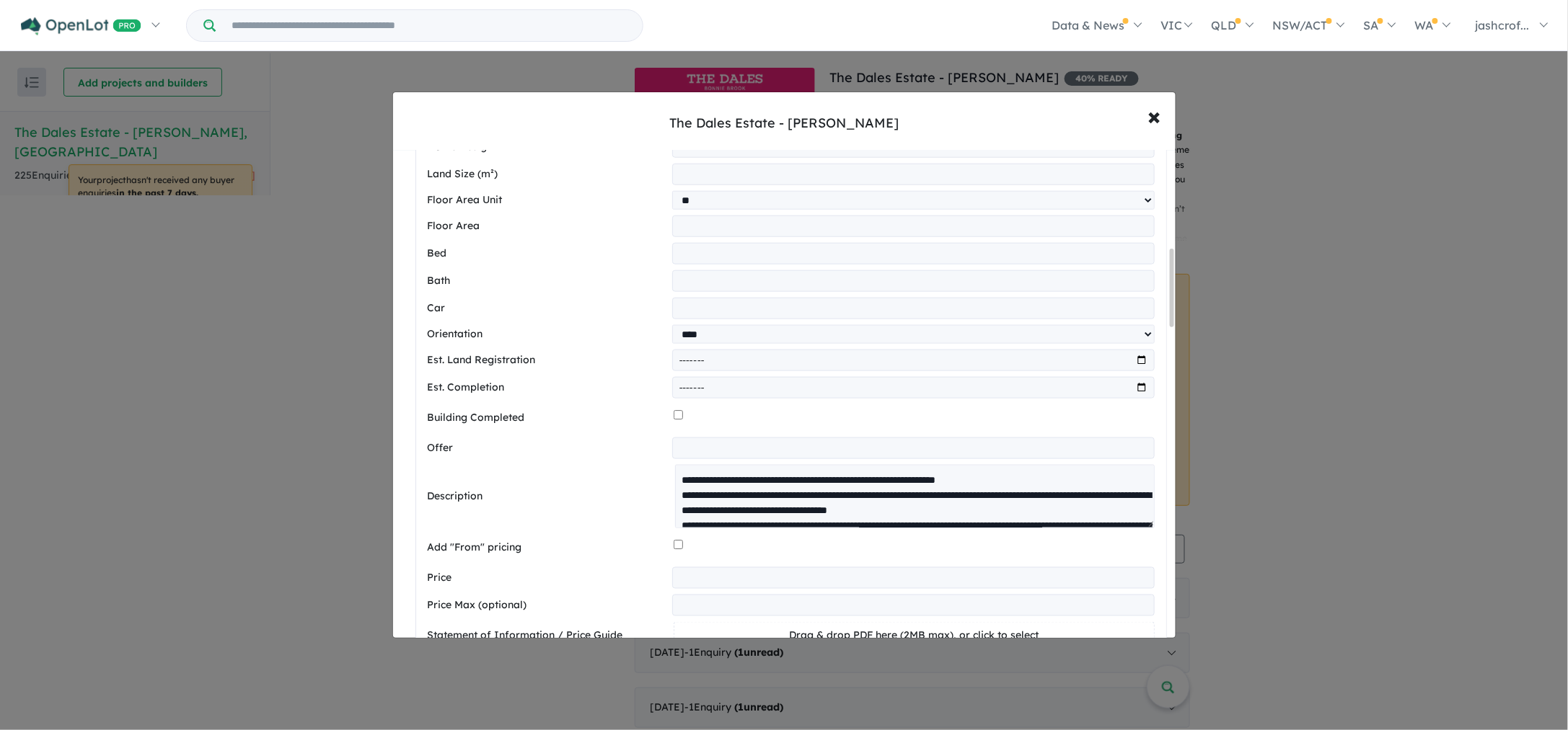
drag, startPoint x: 1145, startPoint y: 513, endPoint x: 1142, endPoint y: 583, distance: 70.1
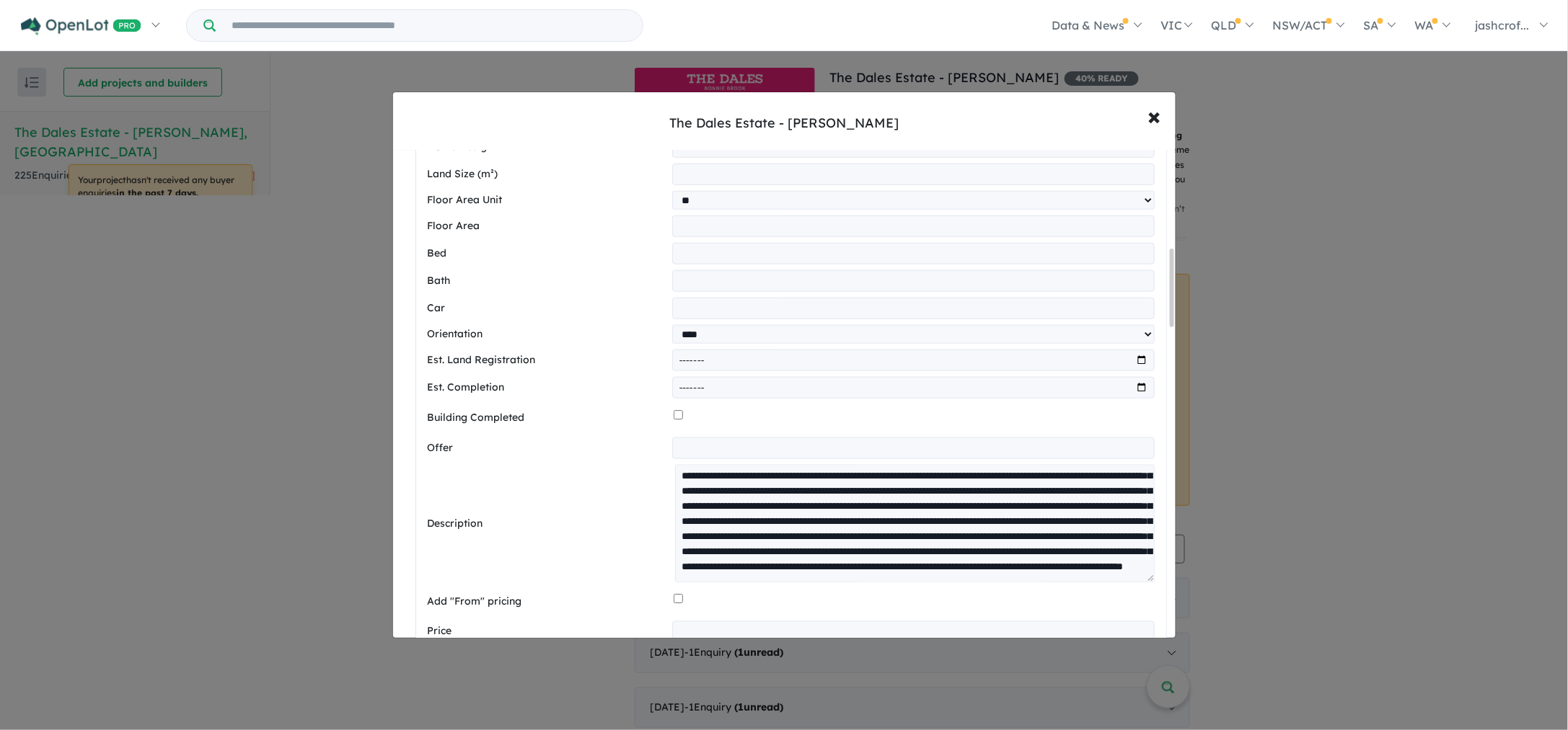
scroll to position [610, 0]
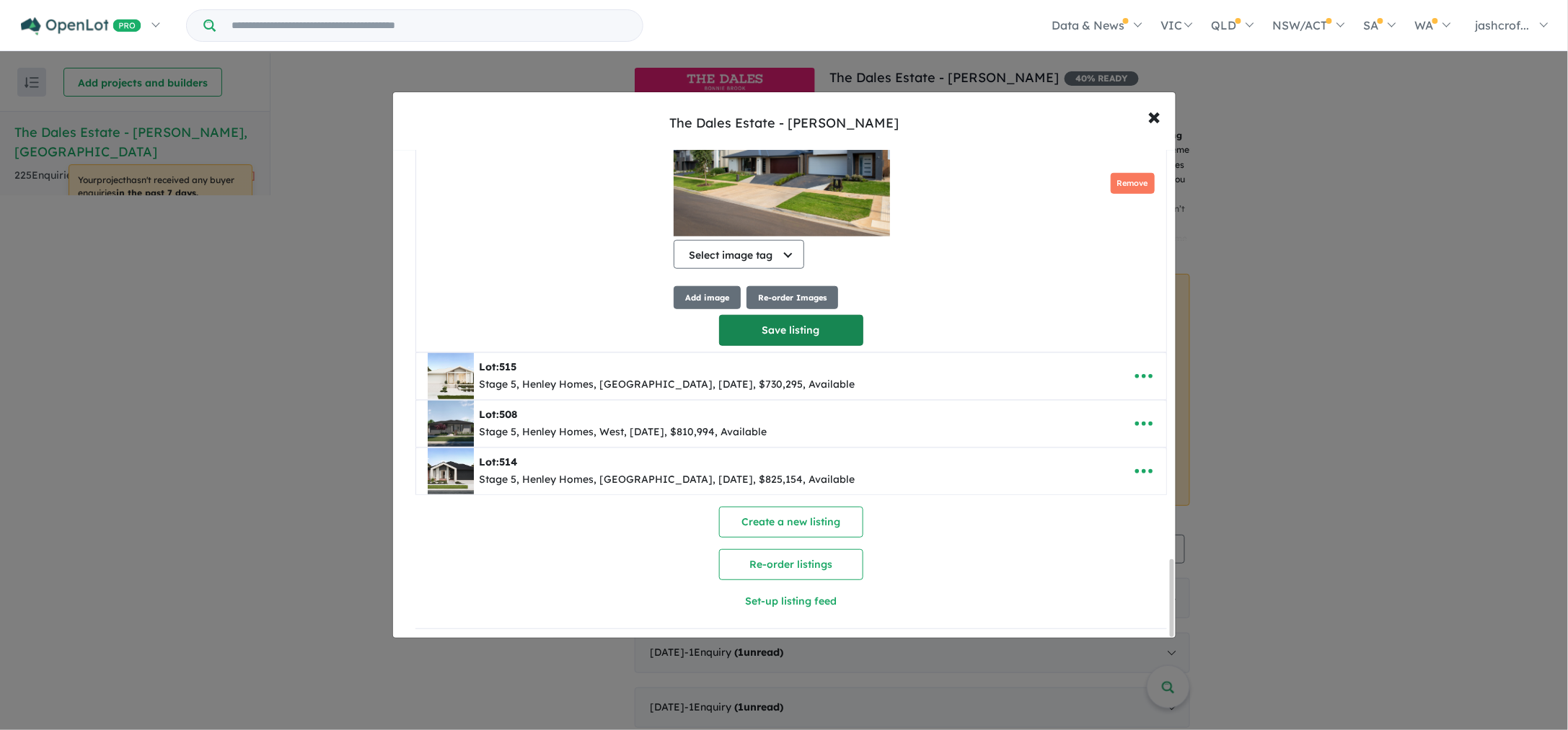
click at [801, 328] on button "Save listing" at bounding box center [791, 331] width 144 height 31
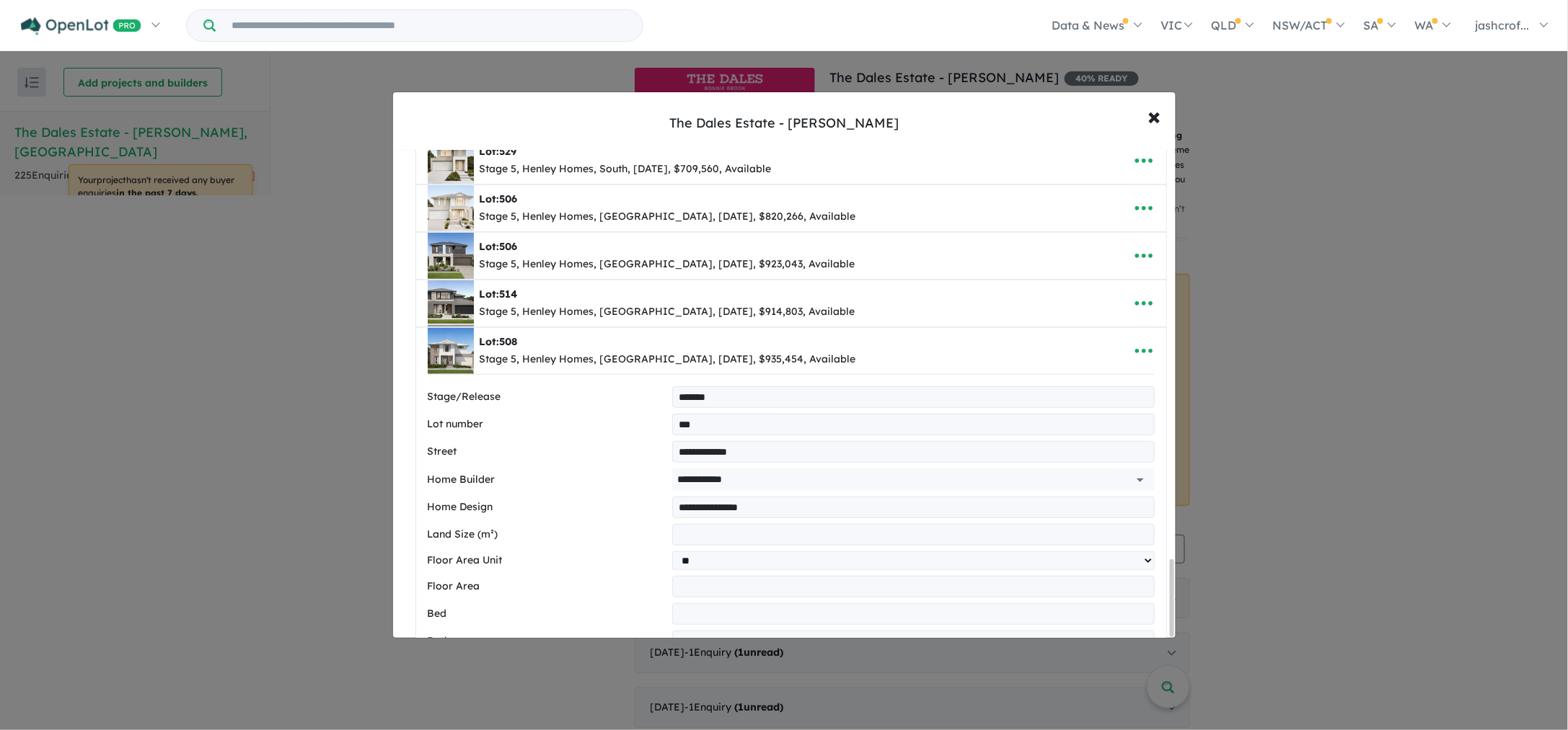
select select "****"
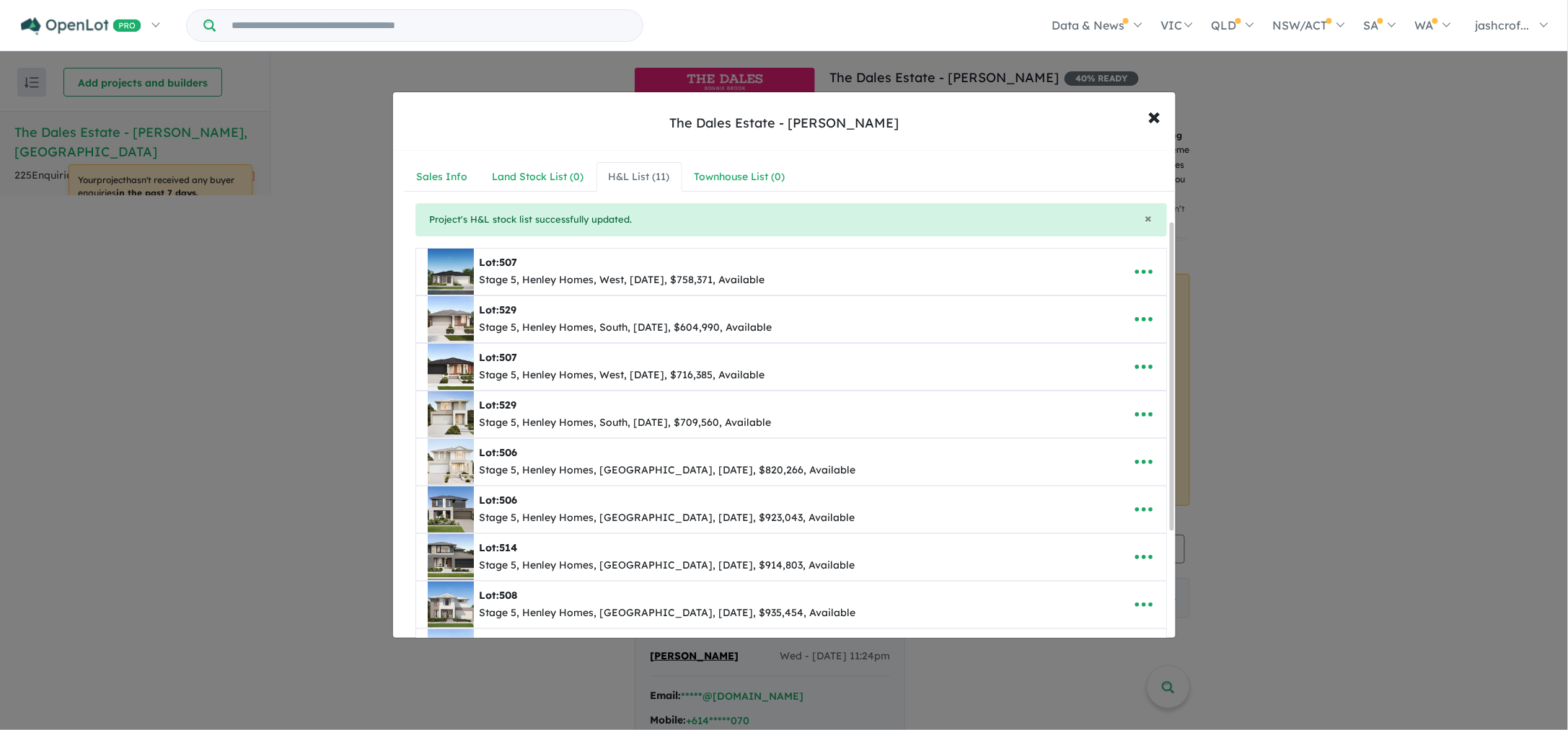
scroll to position [285, 0]
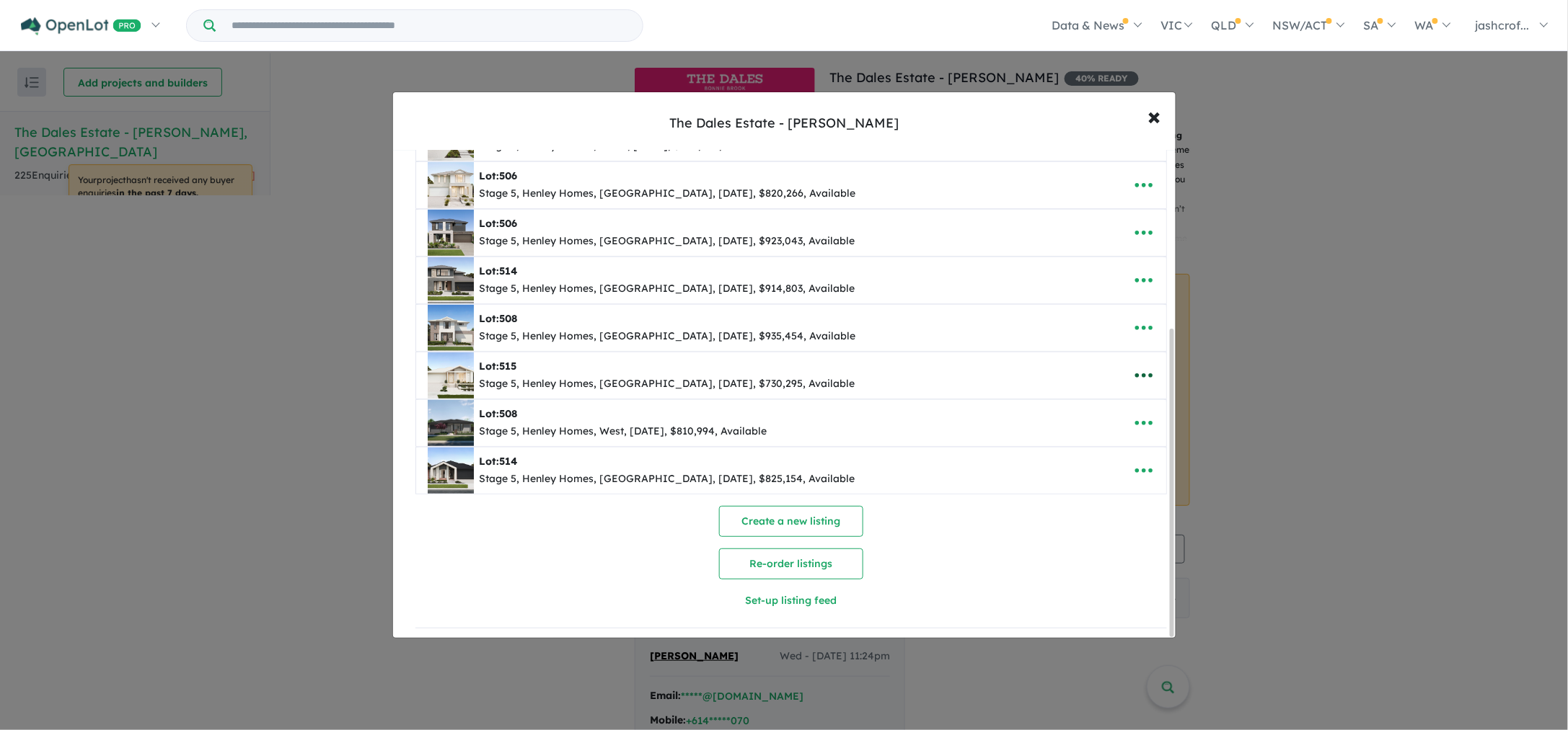
click at [1146, 373] on icon "button" at bounding box center [1143, 376] width 17 height 5
click at [1097, 409] on link "Edit" at bounding box center [1112, 412] width 107 height 33
select select "****"
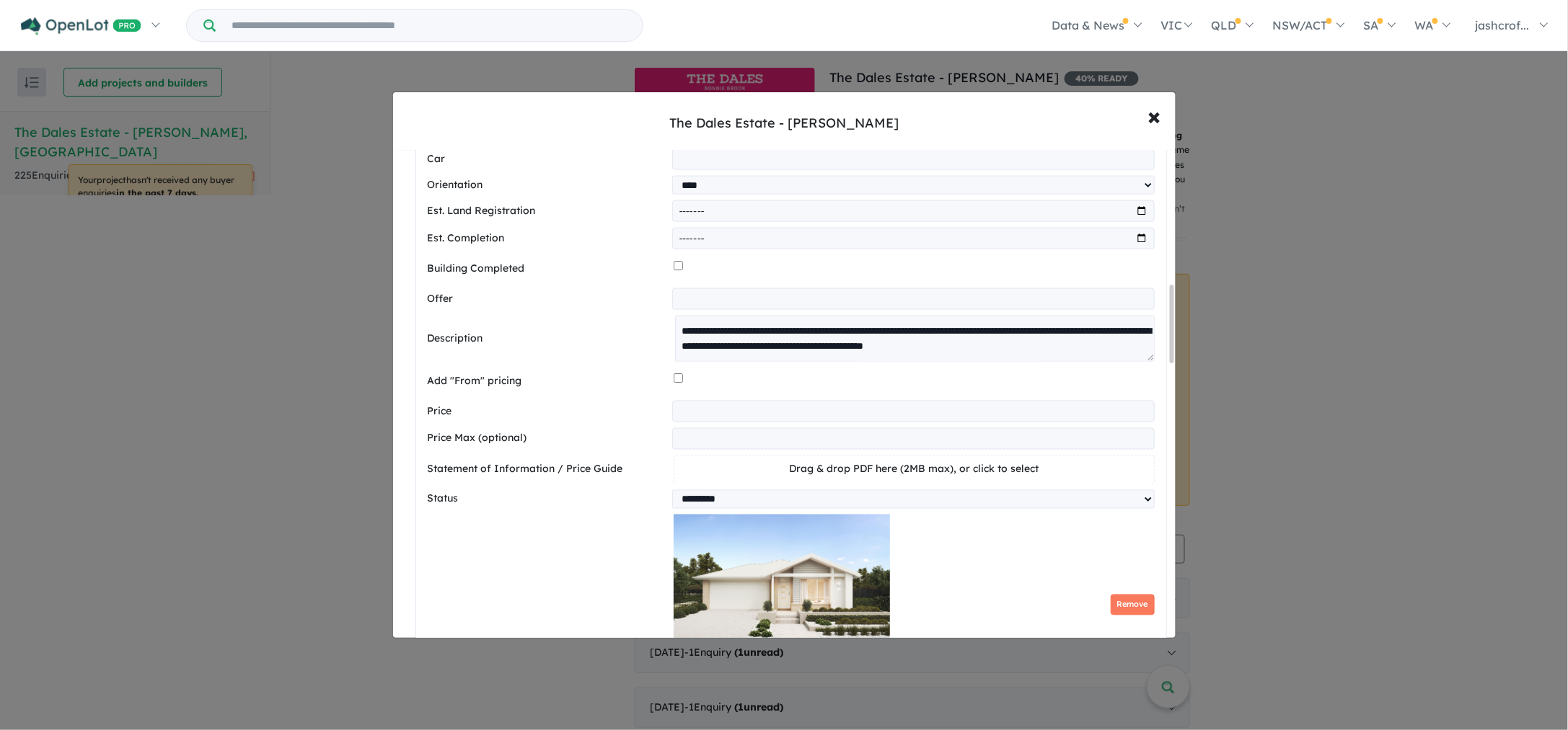
scroll to position [843, 0]
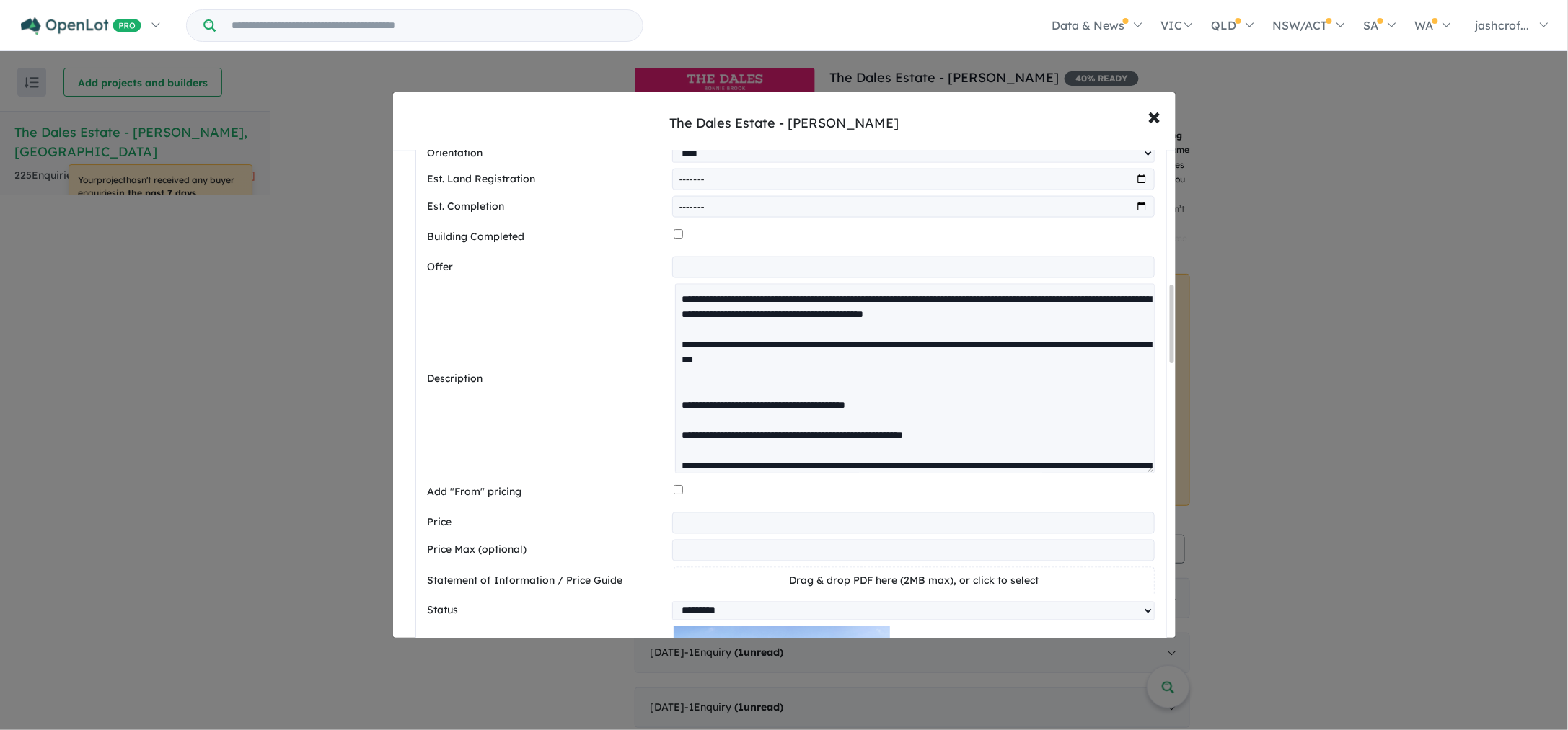
drag, startPoint x: 1144, startPoint y: 328, endPoint x: 1067, endPoint y: 494, distance: 183.0
click at [1148, 474] on textarea at bounding box center [914, 379] width 478 height 190
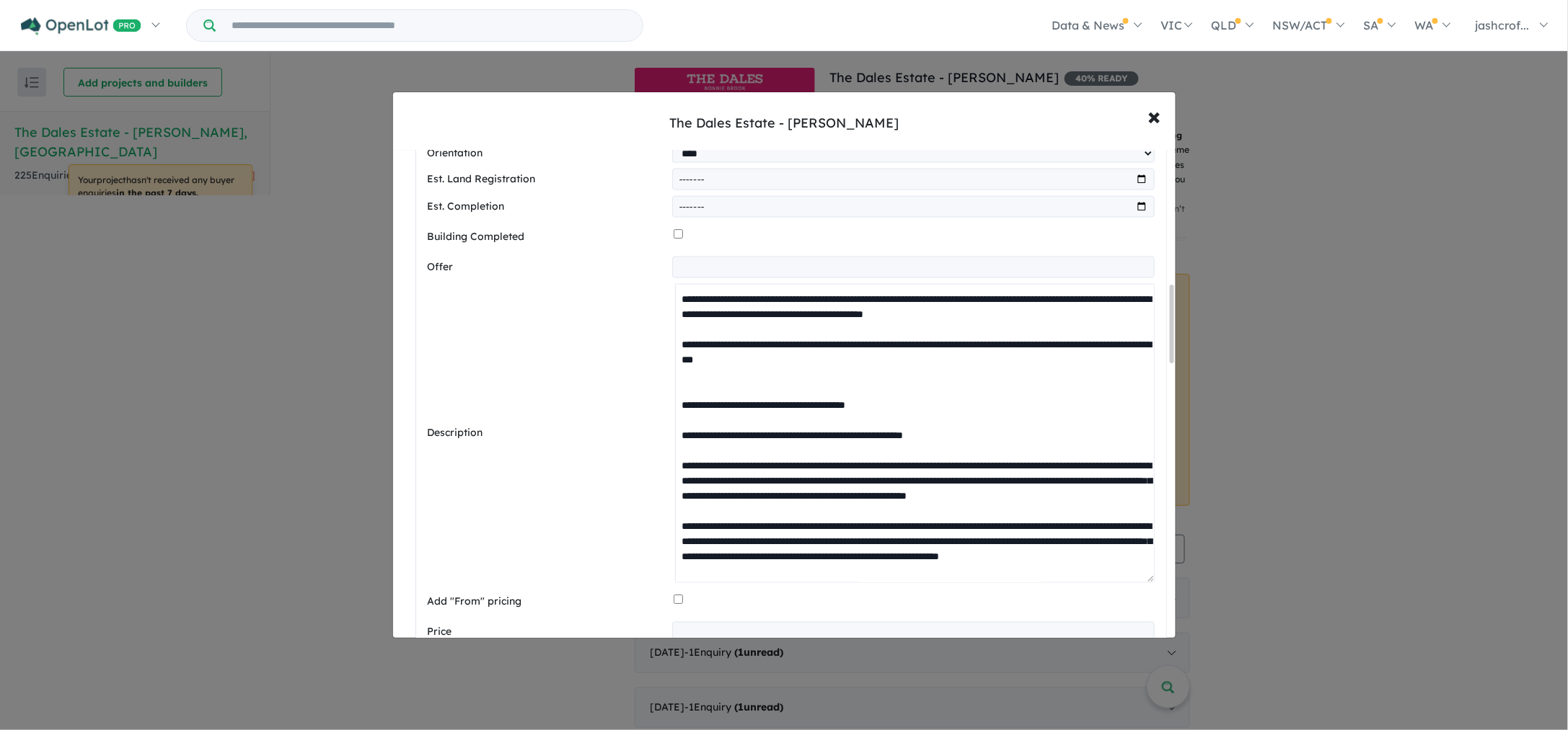
drag, startPoint x: 874, startPoint y: 359, endPoint x: 642, endPoint y: 304, distance: 238.4
click at [642, 304] on div "Description" at bounding box center [791, 434] width 727 height 300
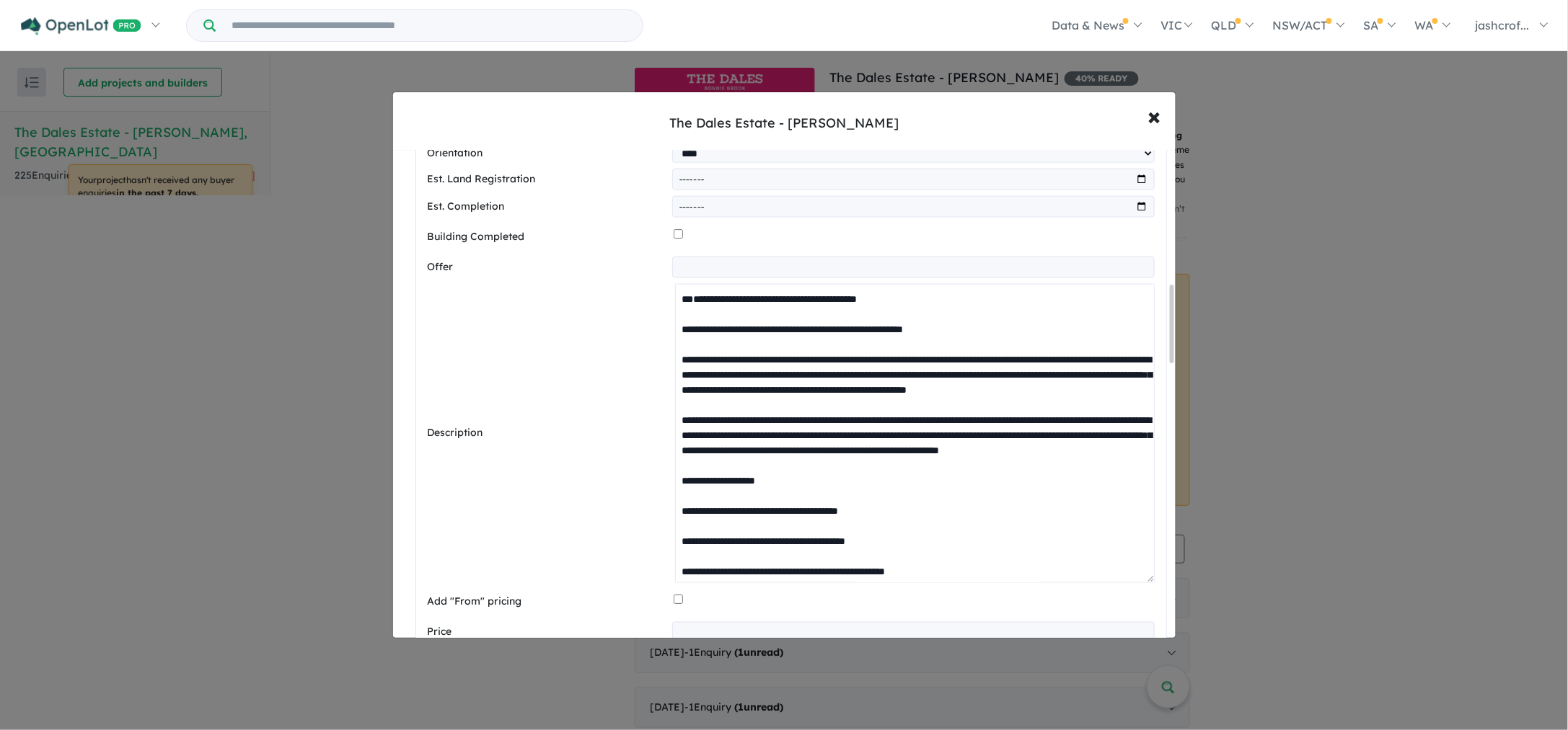
click at [675, 329] on textarea at bounding box center [914, 434] width 478 height 300
click at [676, 314] on textarea at bounding box center [914, 434] width 478 height 300
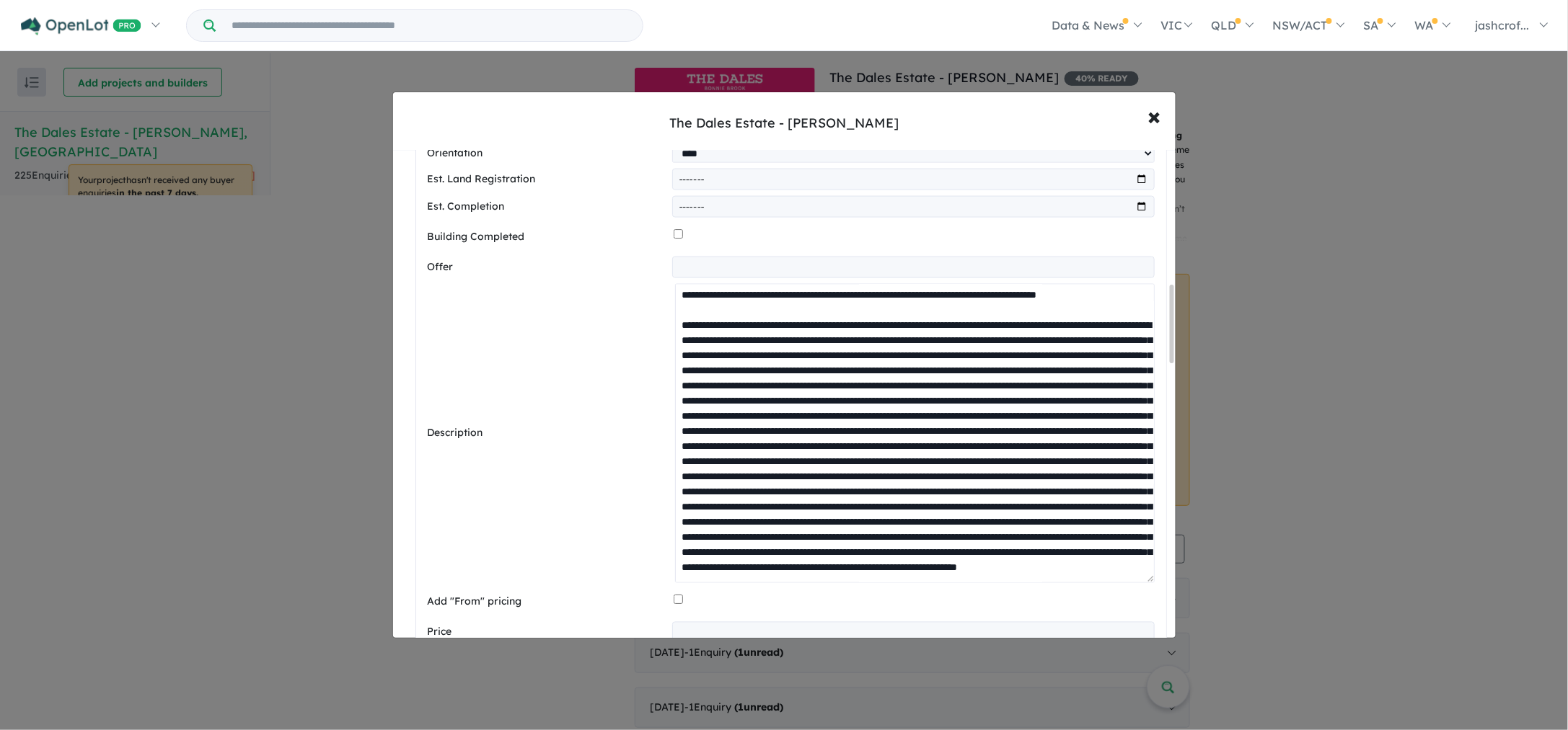
scroll to position [956, 0]
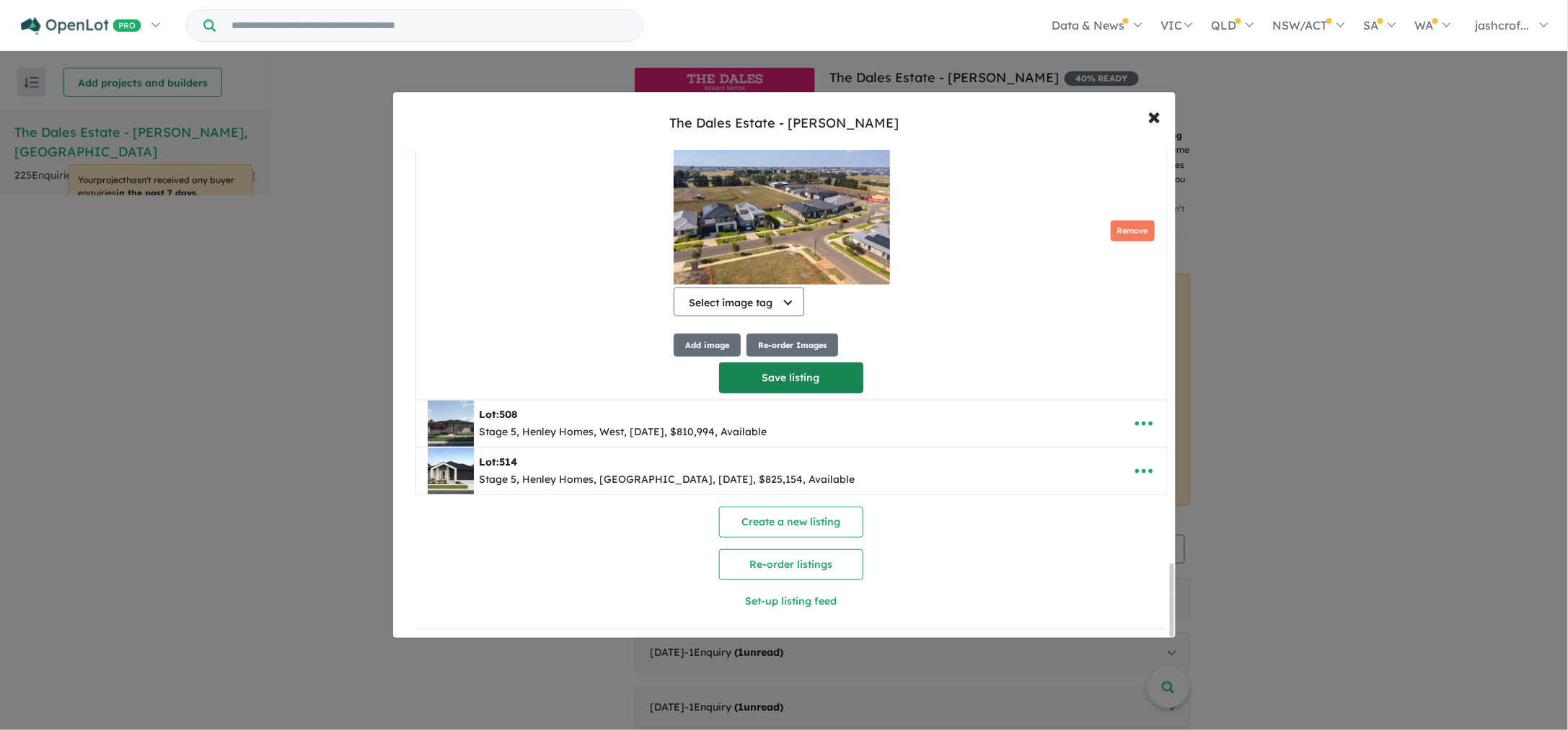
type textarea "**********"
click at [771, 379] on button "Save listing" at bounding box center [791, 378] width 144 height 31
select select "****"
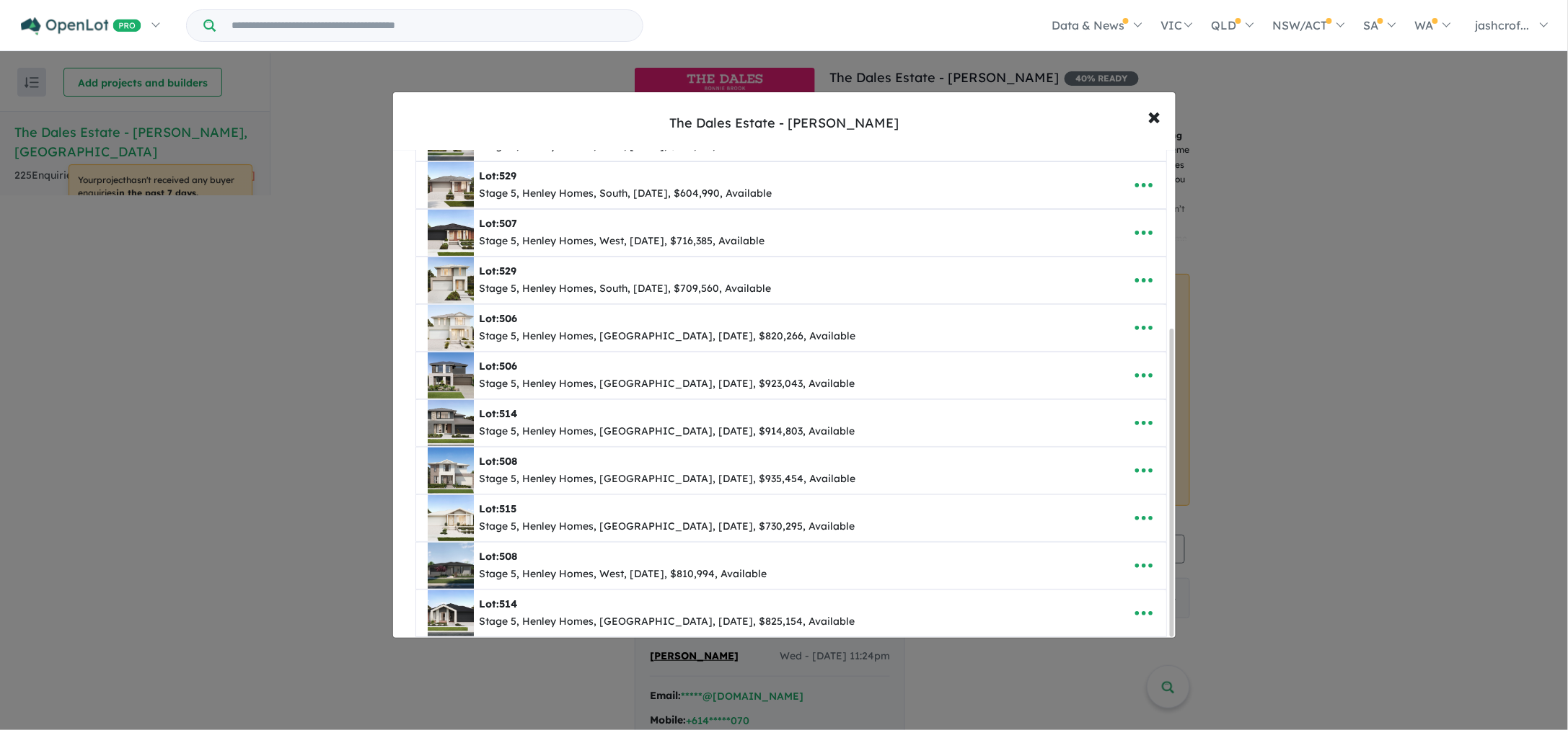
scroll to position [285, 0]
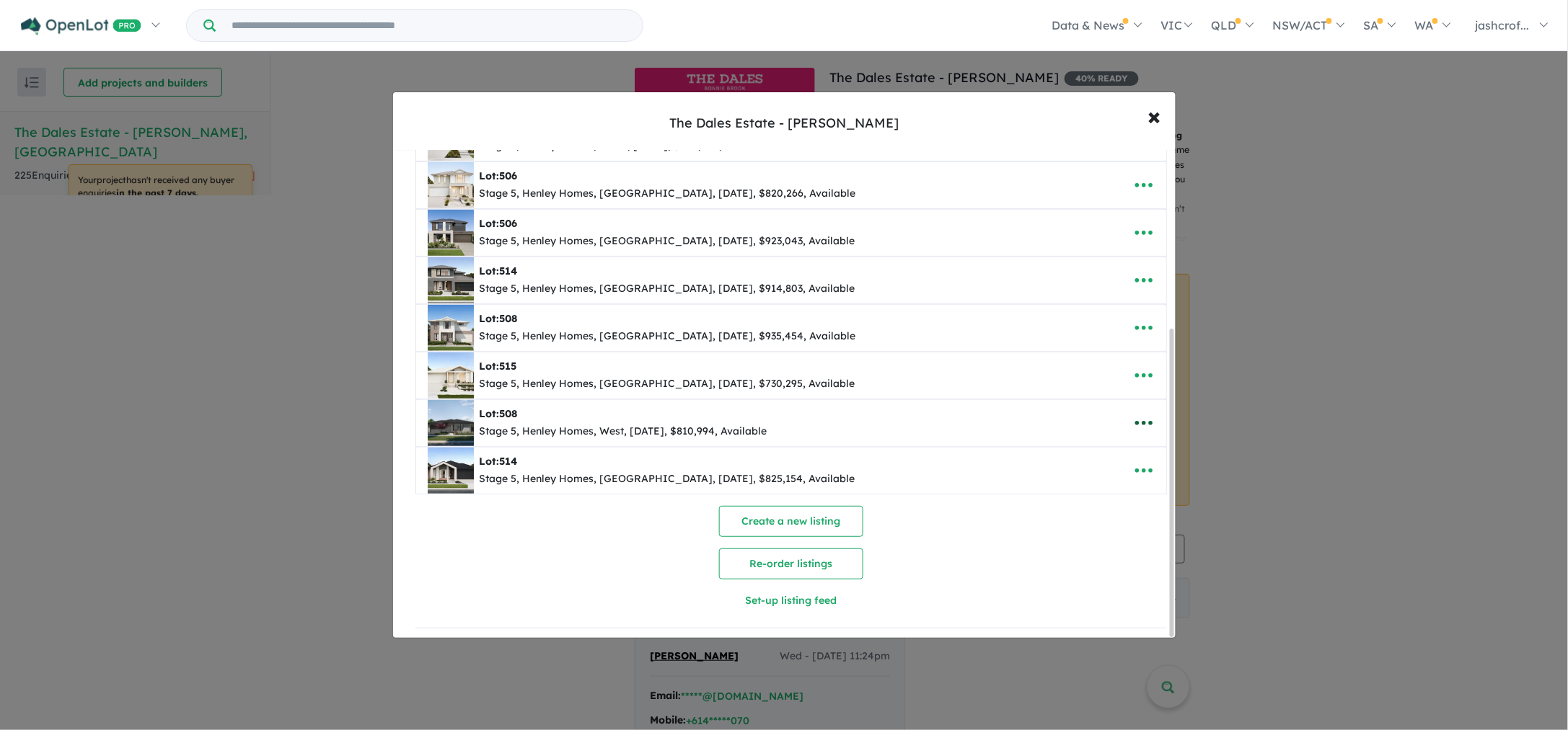
click at [1141, 422] on icon "button" at bounding box center [1144, 423] width 22 height 22
click at [1091, 449] on link "Edit" at bounding box center [1112, 459] width 107 height 33
select select "****"
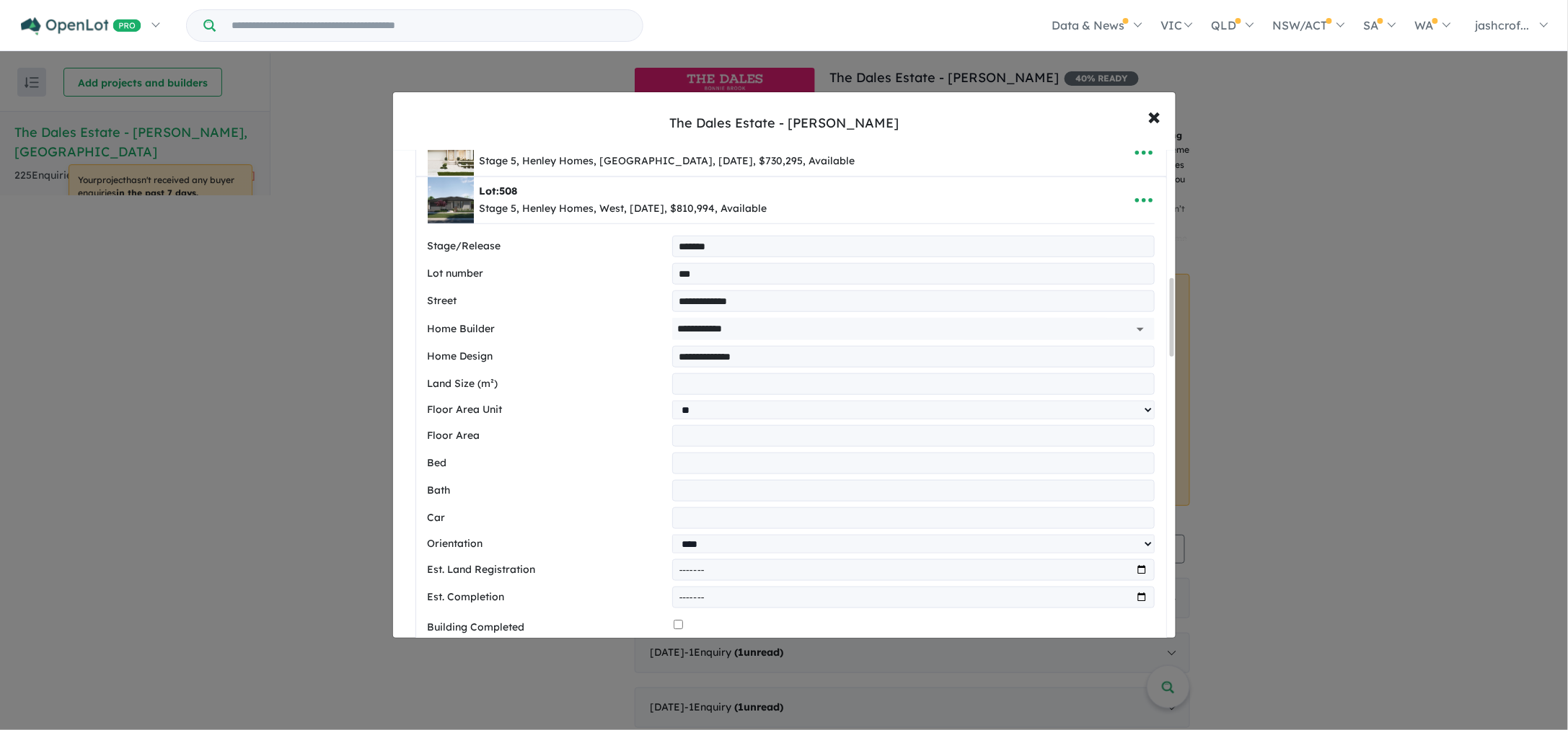
scroll to position [800, 0]
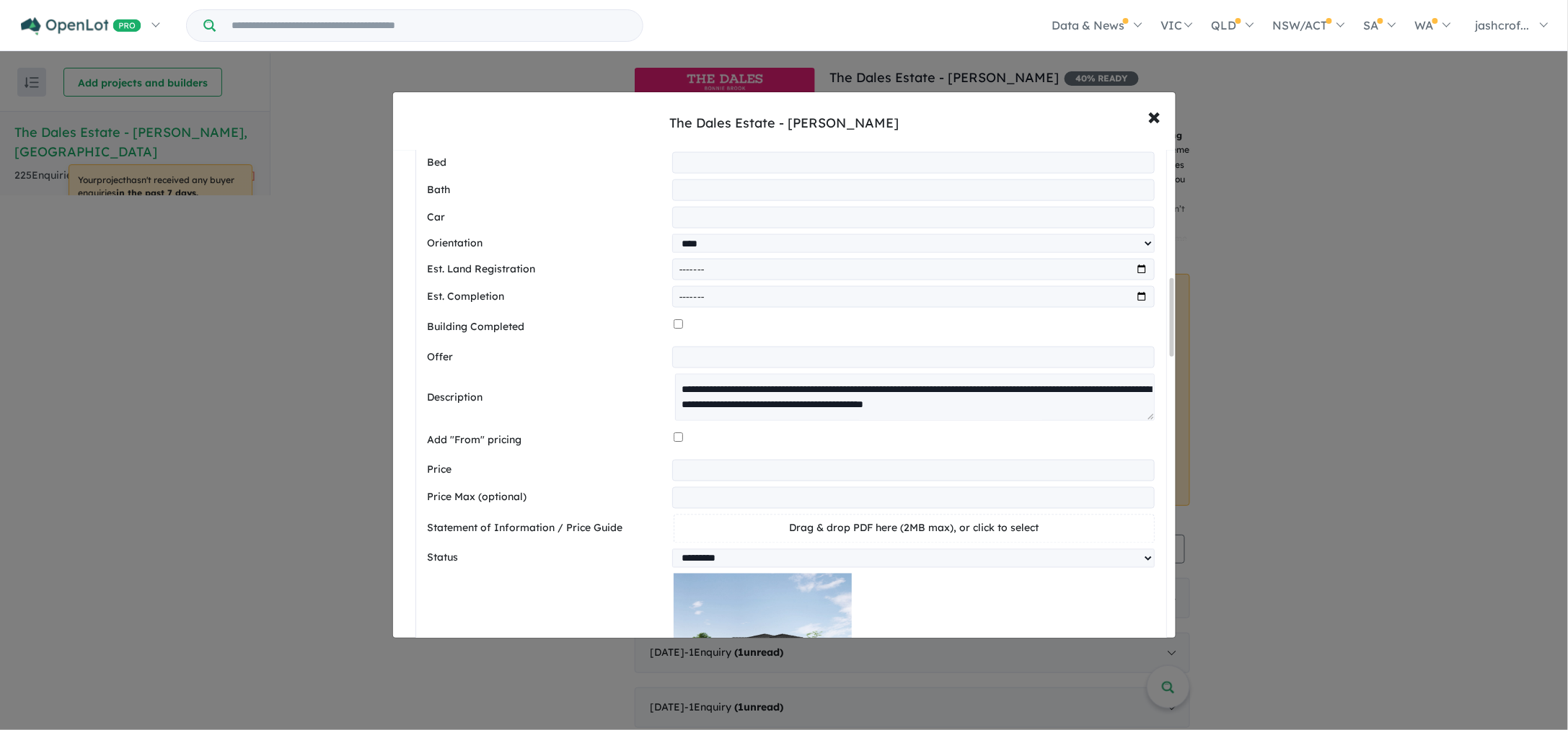
drag, startPoint x: 1145, startPoint y: 418, endPoint x: 1191, endPoint y: 666, distance: 252.2
click at [1191, 666] on div "**********" at bounding box center [784, 365] width 1568 height 730
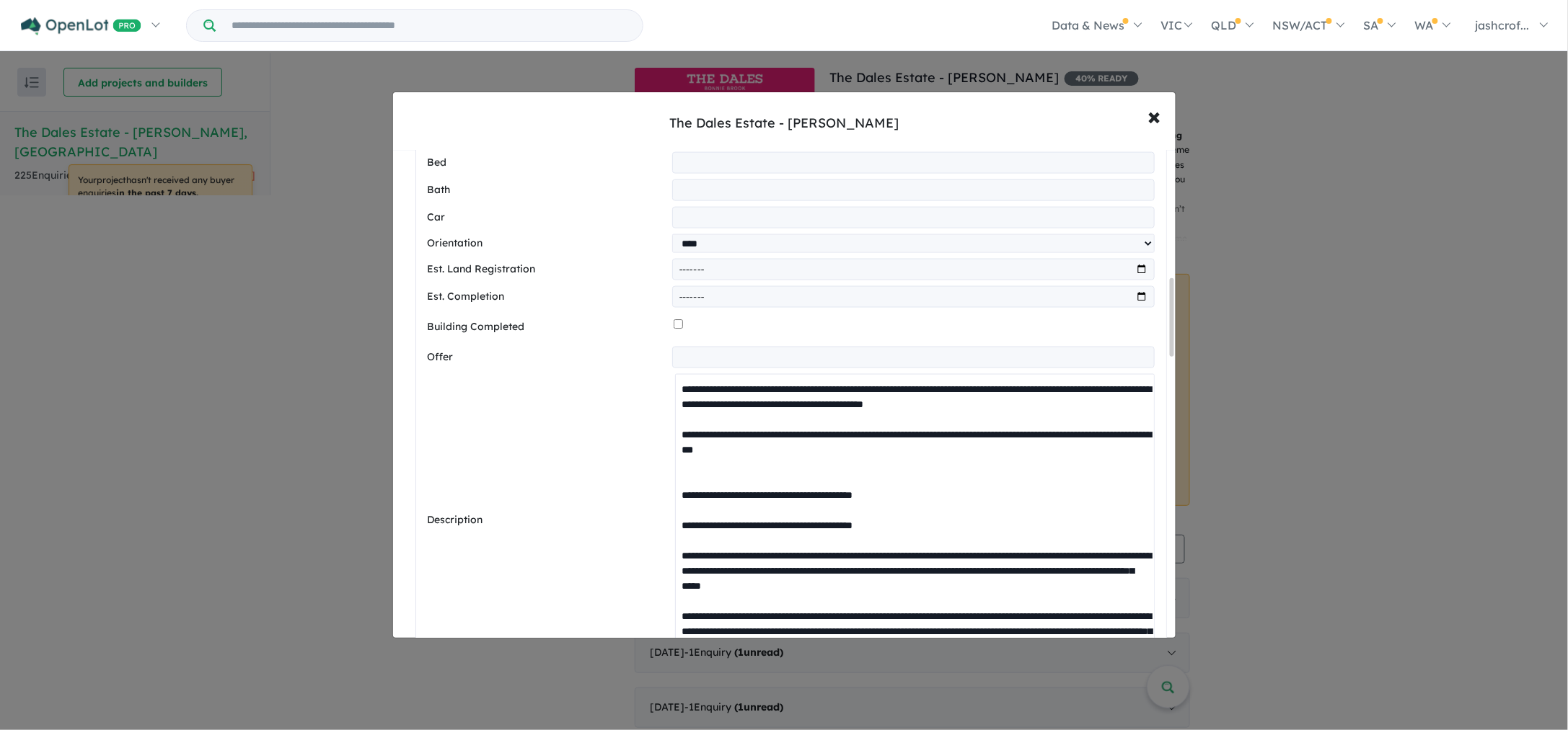
drag, startPoint x: 884, startPoint y: 486, endPoint x: 579, endPoint y: 372, distance: 325.6
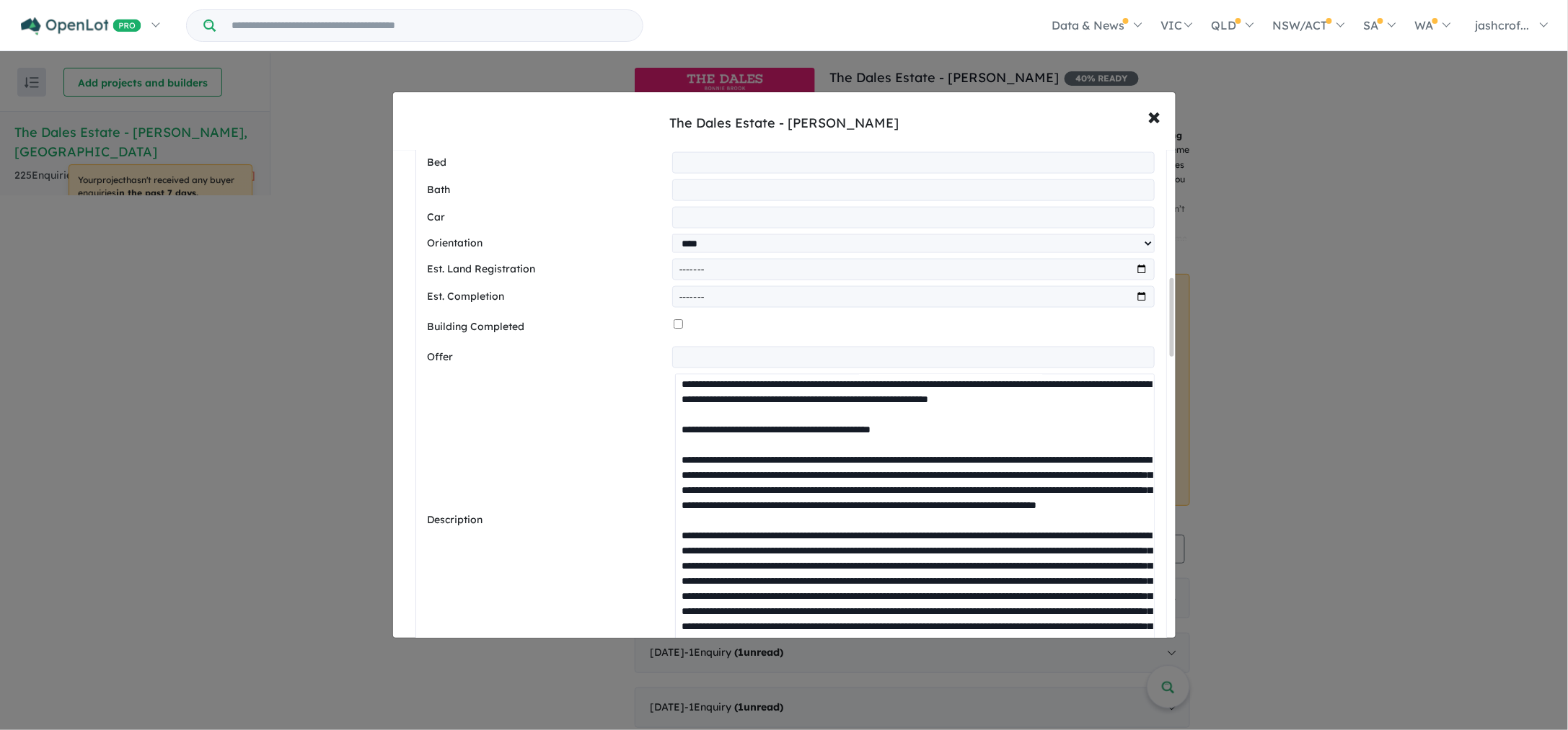
scroll to position [638, 0]
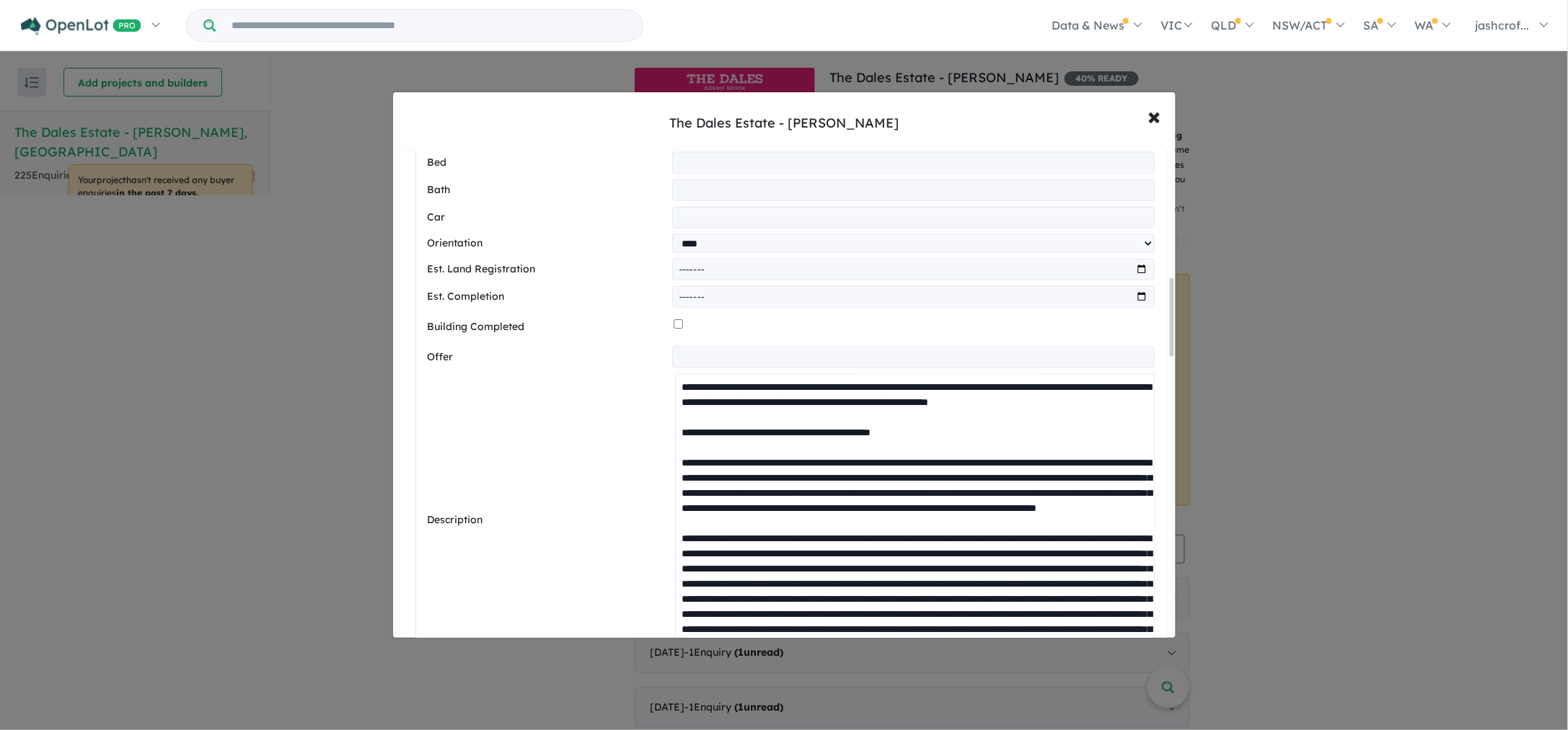
drag, startPoint x: 835, startPoint y: 446, endPoint x: 669, endPoint y: 565, distance: 204.2
click at [669, 565] on div "Description" at bounding box center [791, 521] width 727 height 294
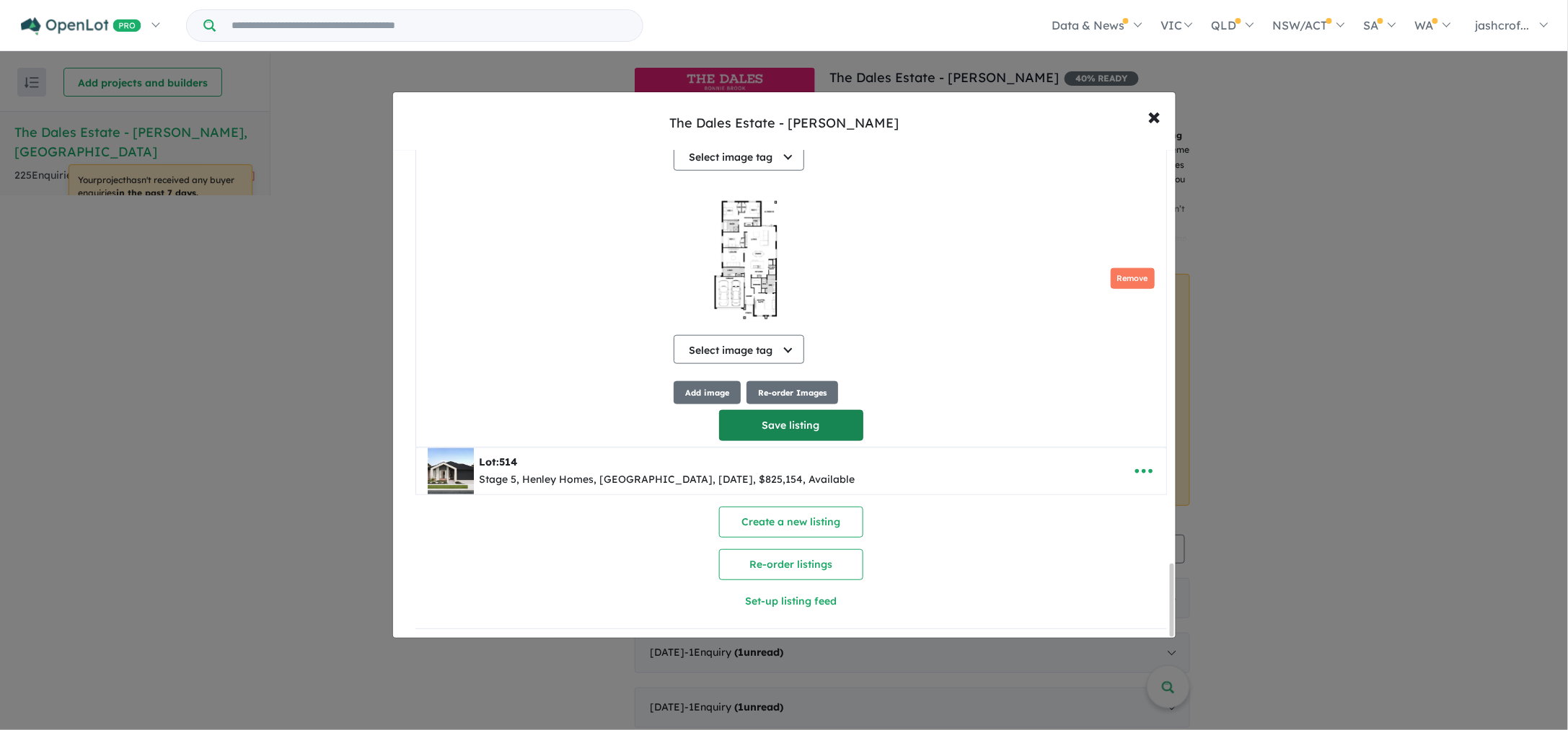
type textarea "**********"
click at [817, 426] on button "Save listing" at bounding box center [791, 426] width 144 height 31
select select "****"
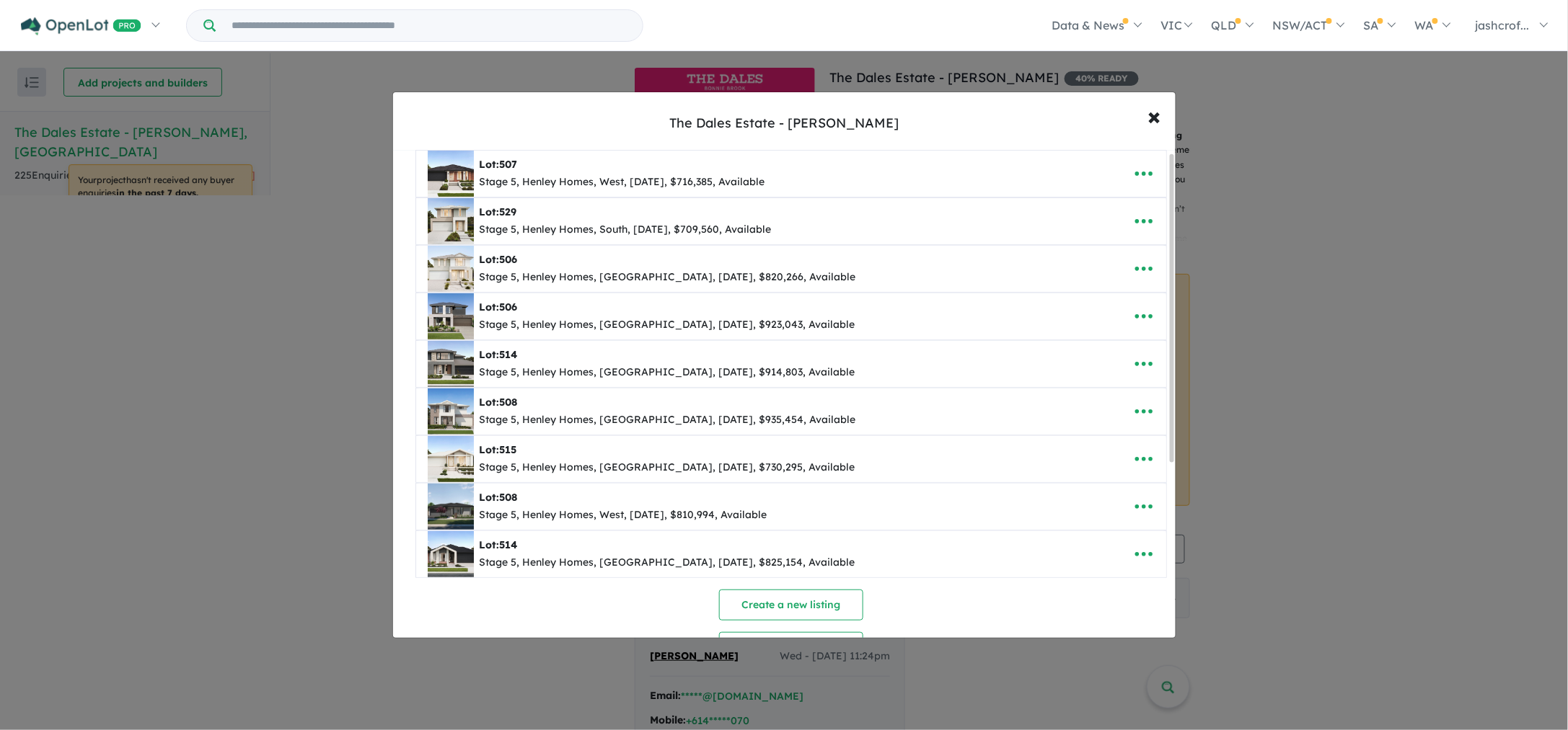
scroll to position [285, 0]
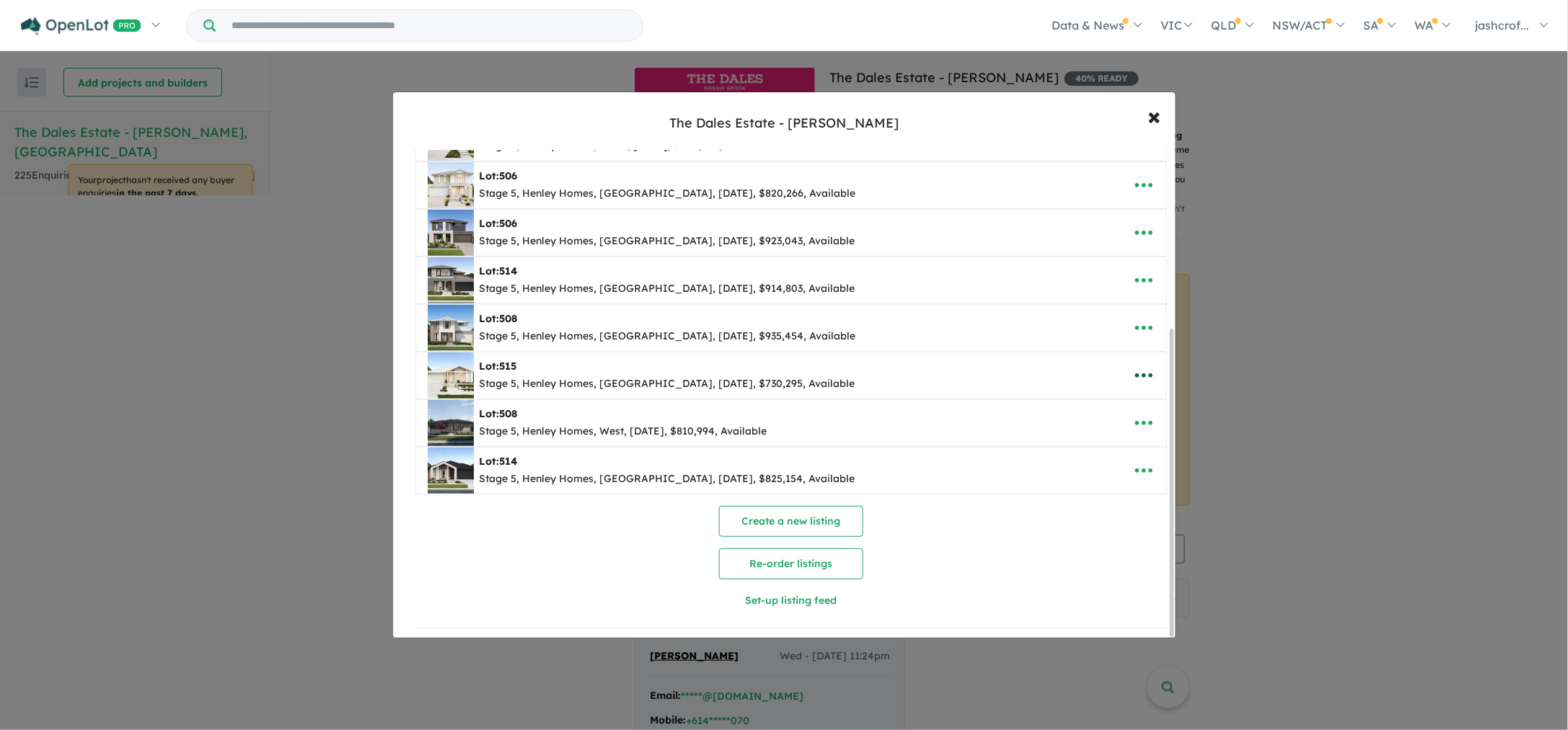
click at [1141, 371] on icon "button" at bounding box center [1144, 376] width 22 height 22
click at [1099, 409] on link "Edit" at bounding box center [1112, 412] width 107 height 33
select select "****"
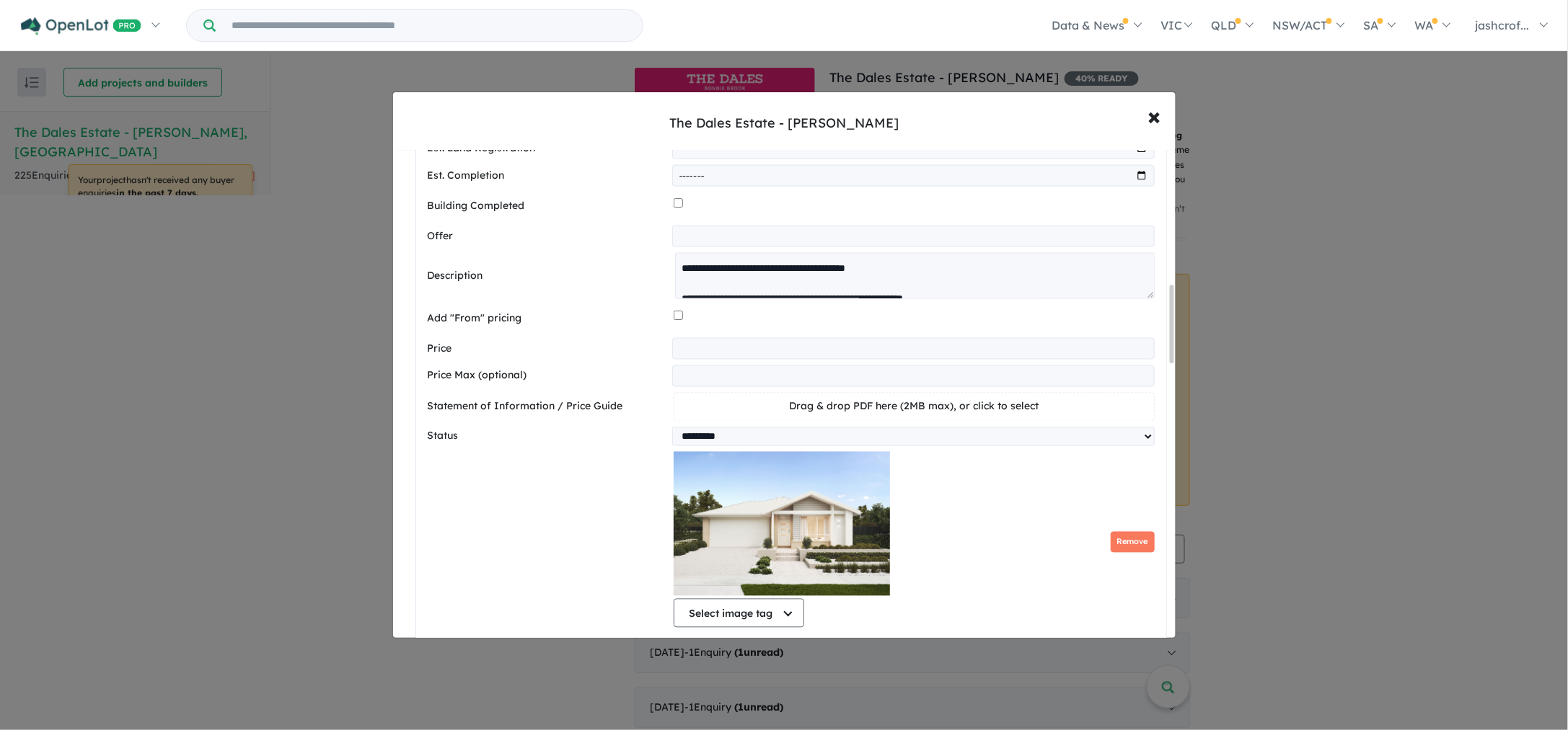
scroll to position [843, 0]
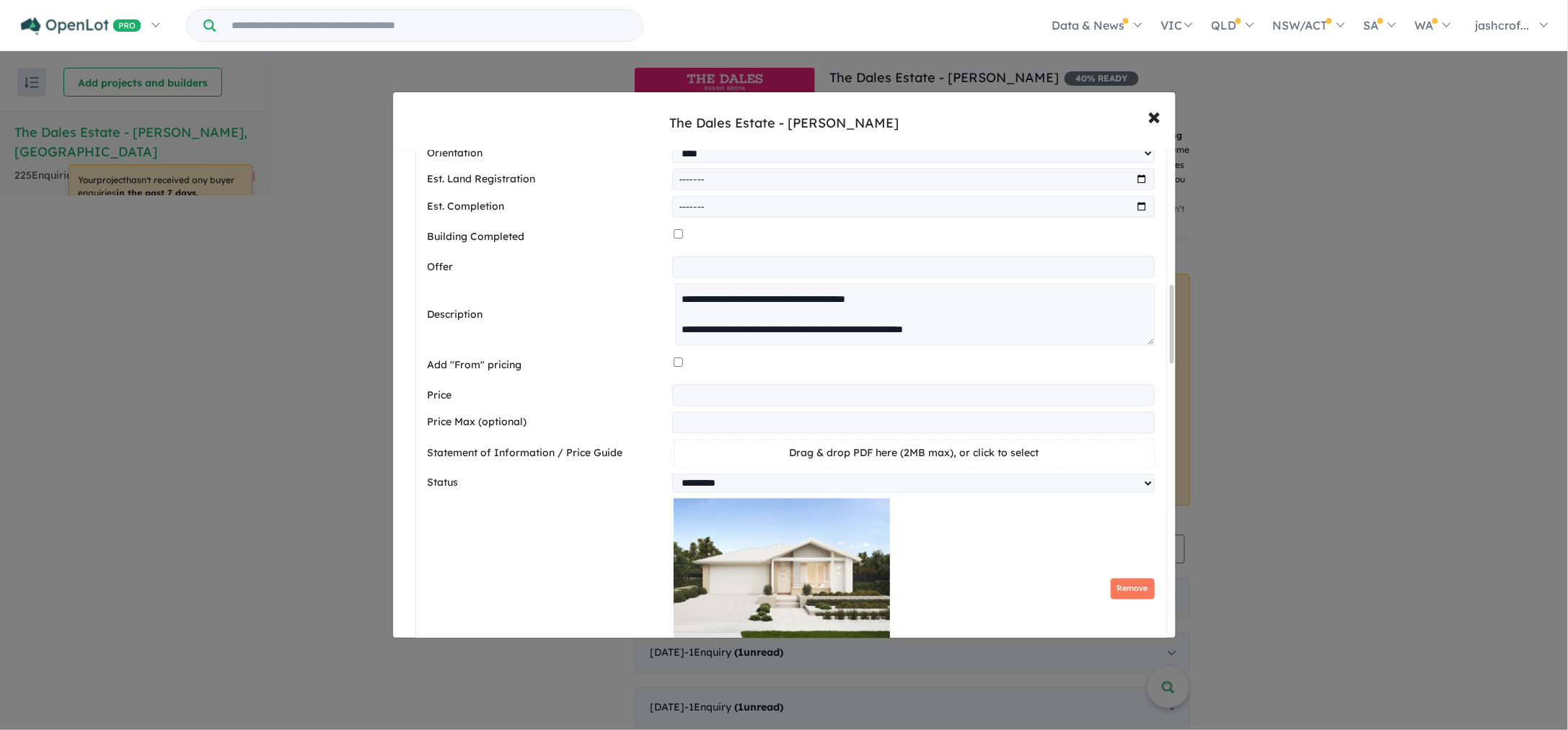
drag, startPoint x: 1148, startPoint y: 332, endPoint x: 1115, endPoint y: 629, distance: 298.8
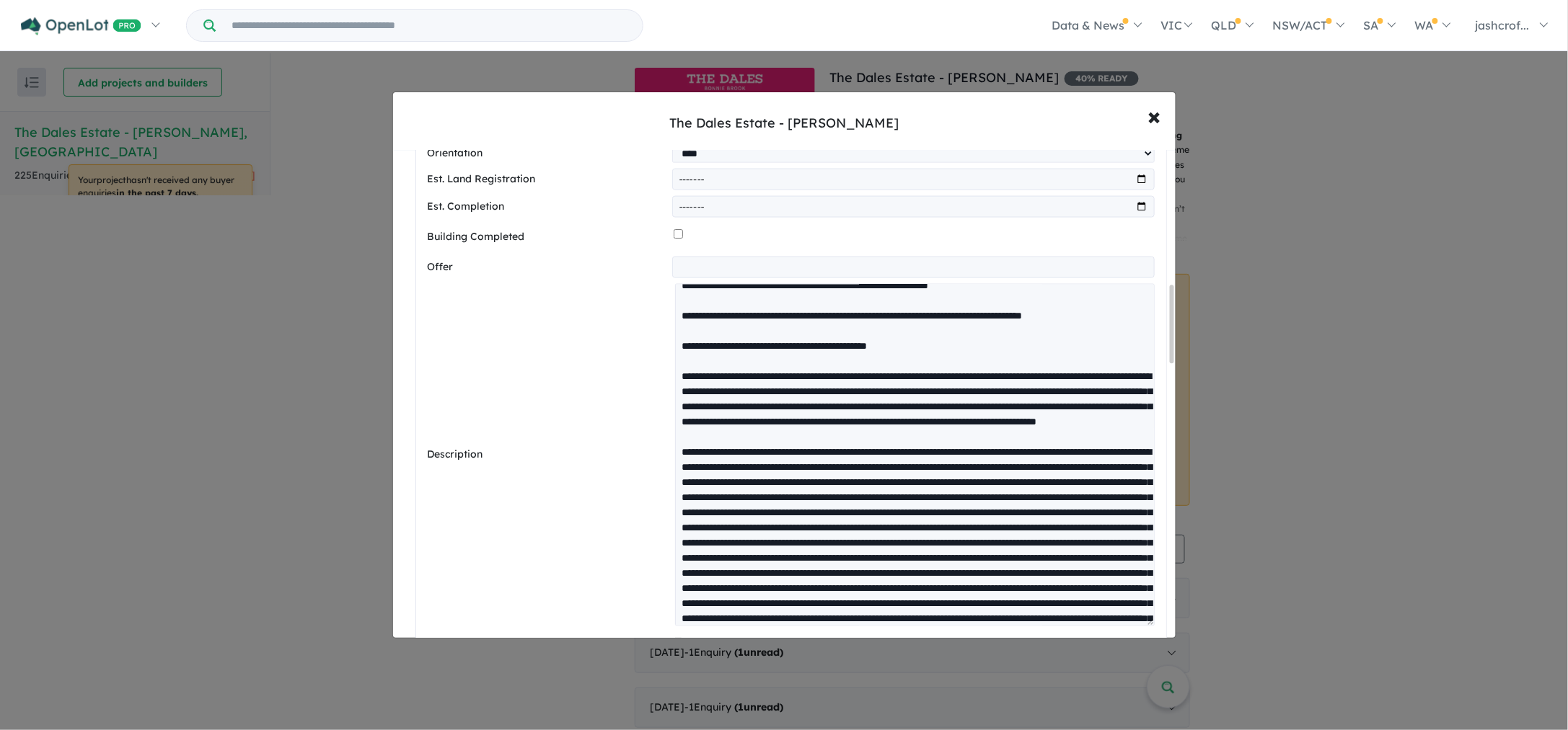
scroll to position [630, 0]
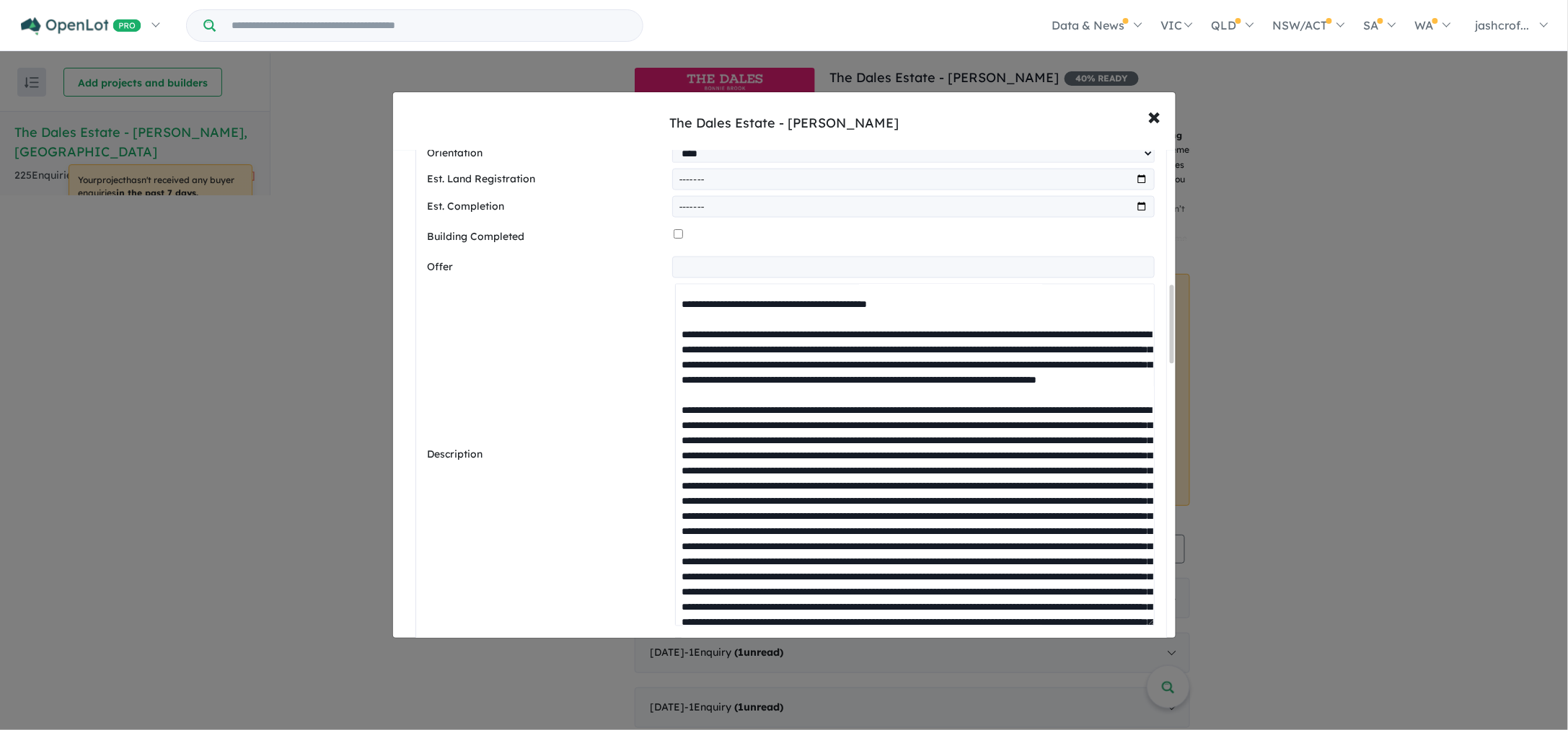
drag, startPoint x: 845, startPoint y: 518, endPoint x: 677, endPoint y: 426, distance: 191.5
click at [677, 426] on textarea at bounding box center [914, 455] width 478 height 343
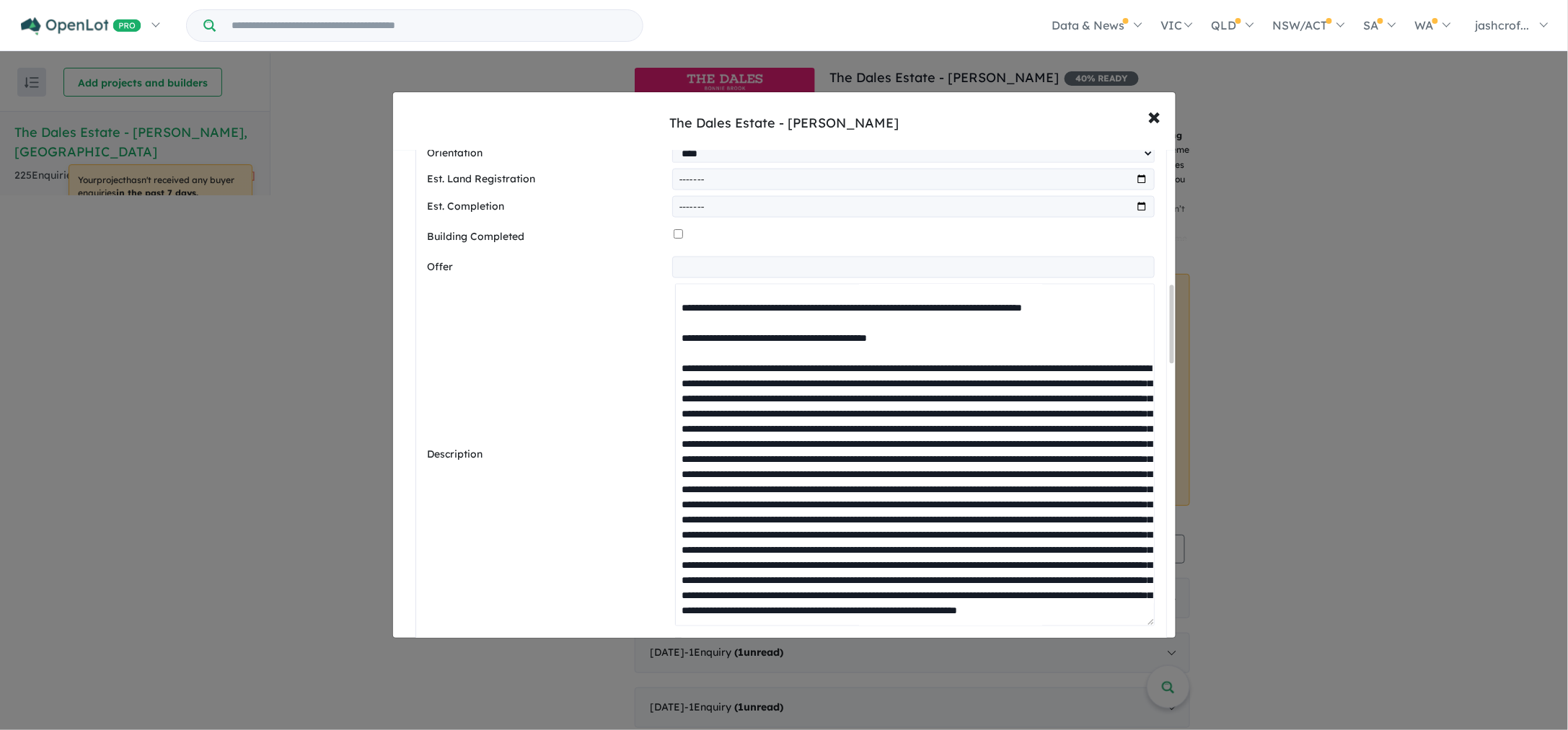
scroll to position [808, 0]
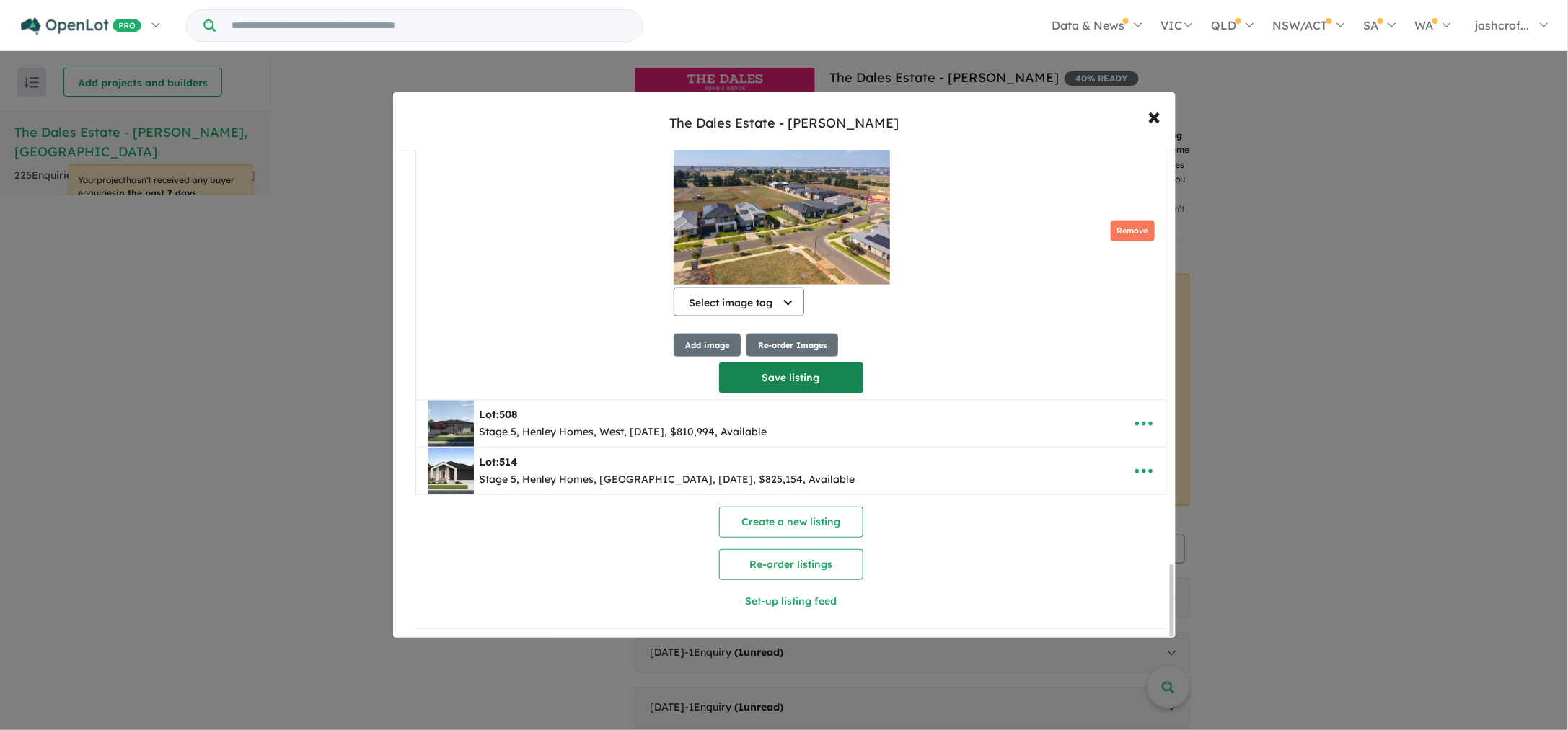
type textarea "**********"
click at [817, 376] on button "Save listing" at bounding box center [791, 378] width 144 height 31
select select "****"
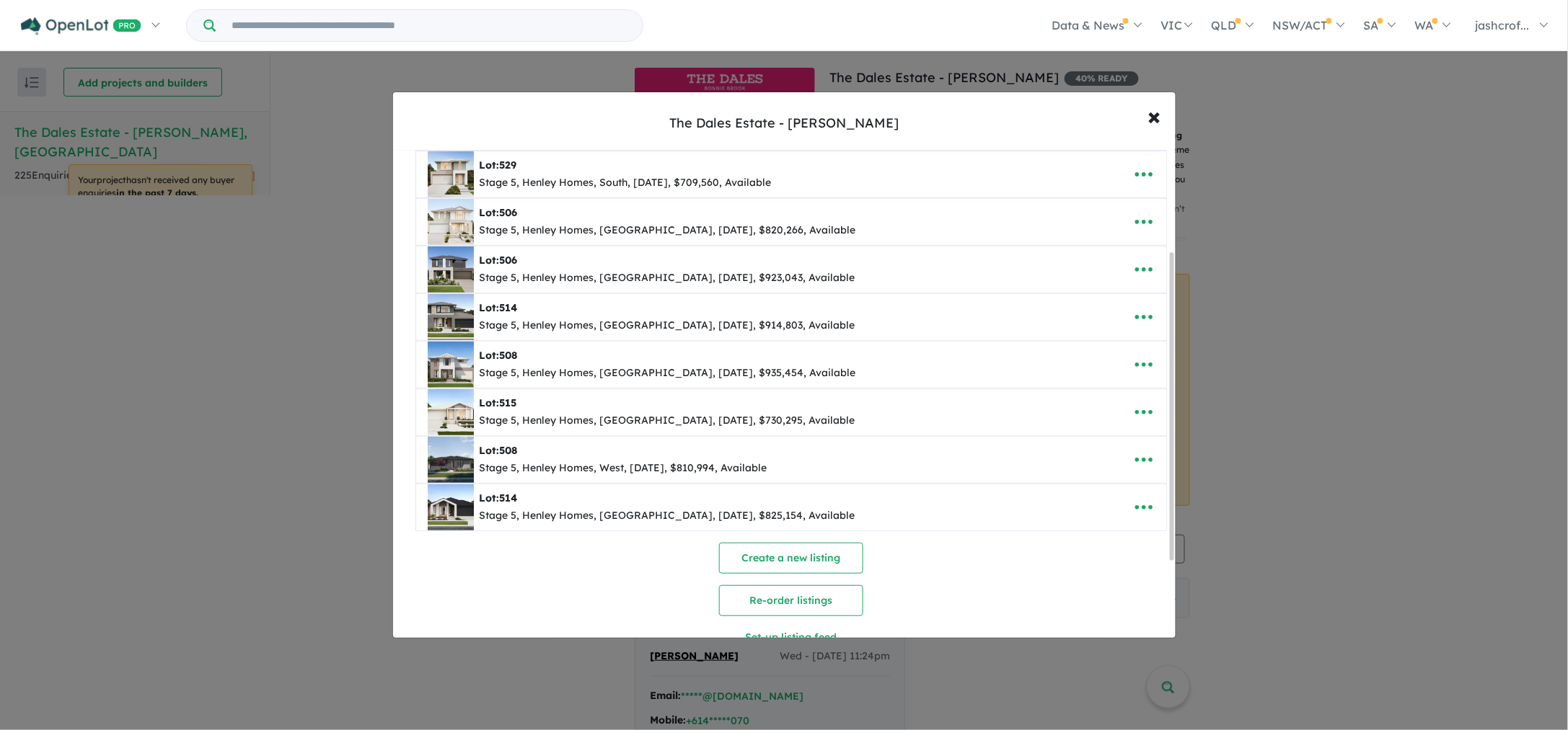
scroll to position [285, 0]
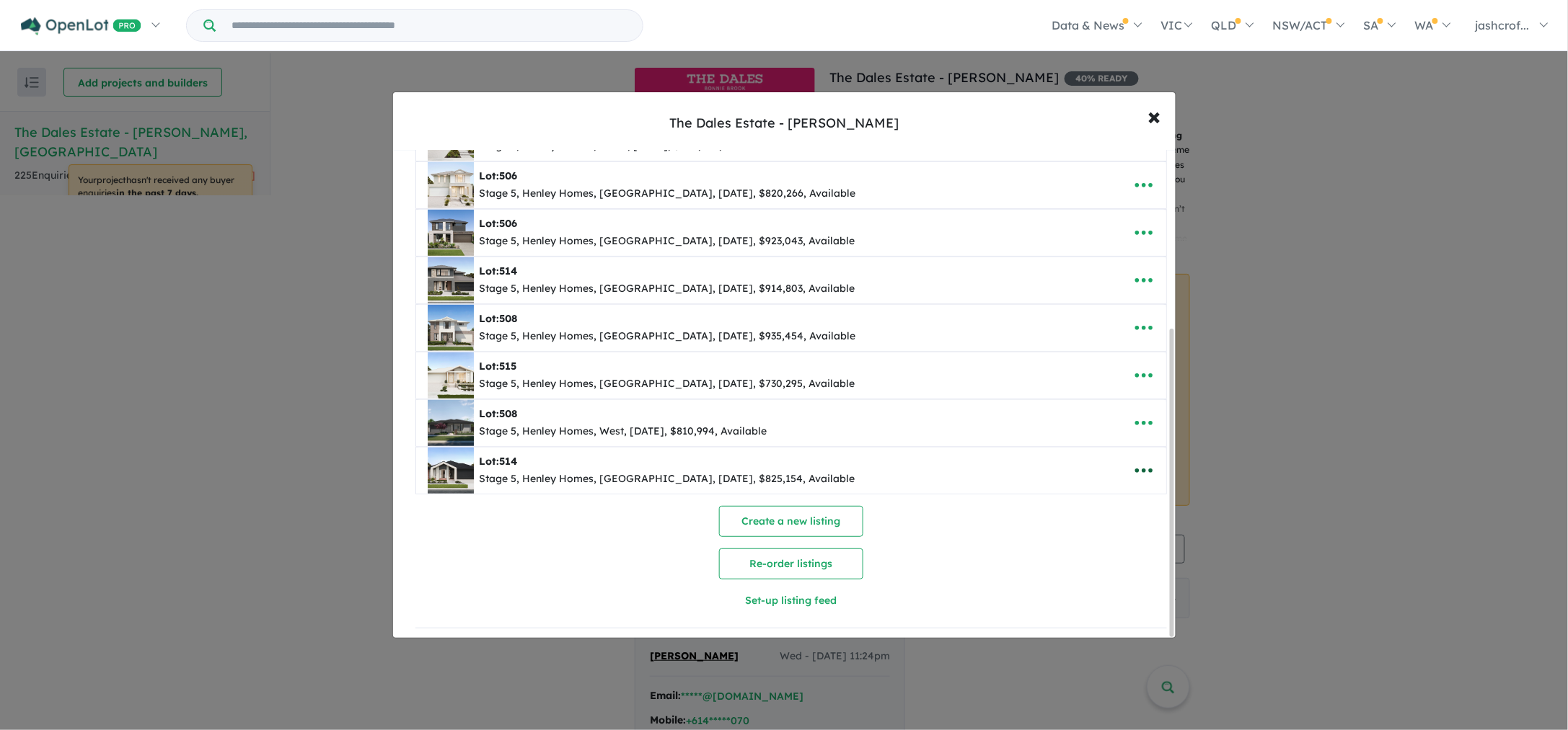
click at [1134, 468] on icon "button" at bounding box center [1144, 470] width 22 height 22
click at [1086, 498] on link "Edit" at bounding box center [1112, 507] width 107 height 33
select select "****"
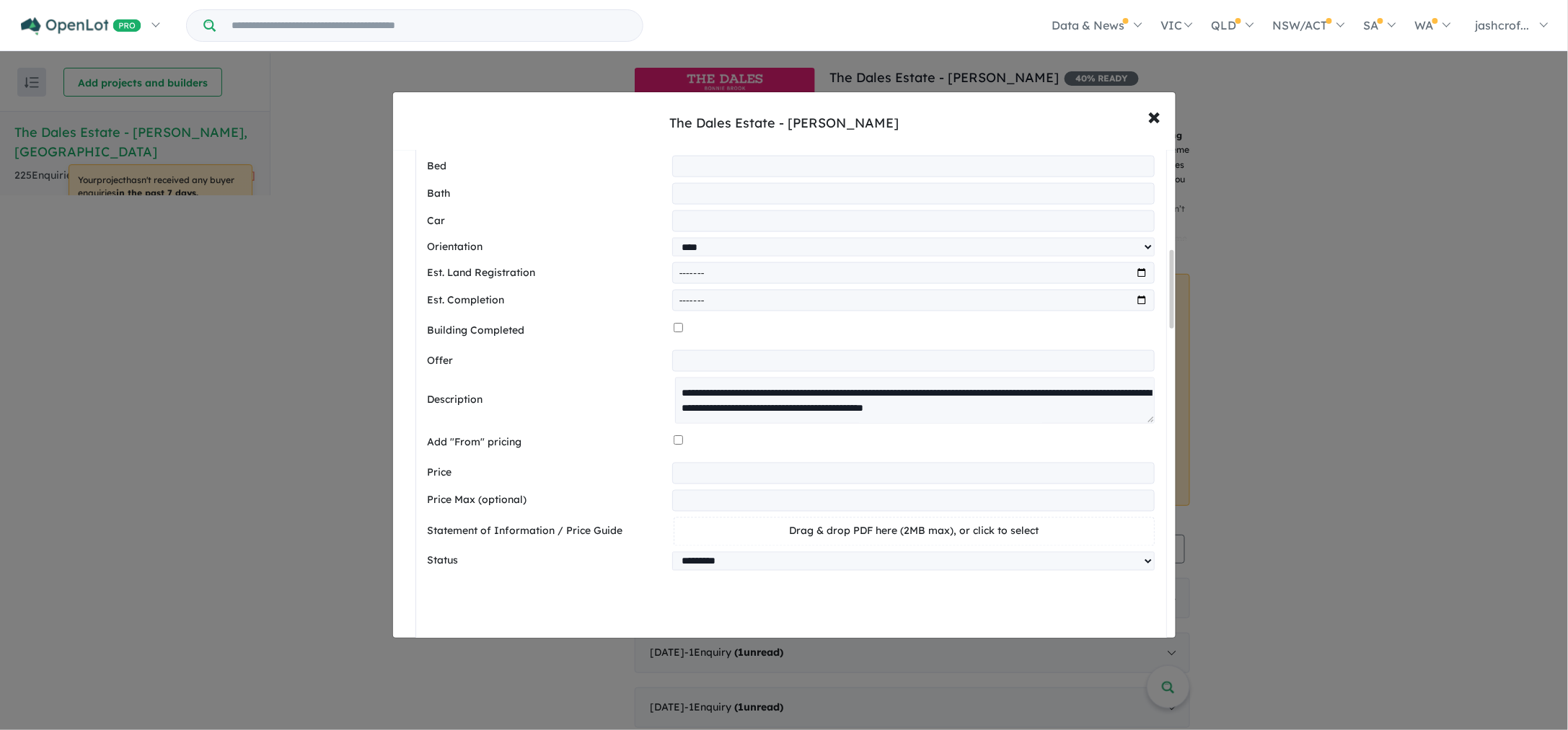
scroll to position [1028, 0]
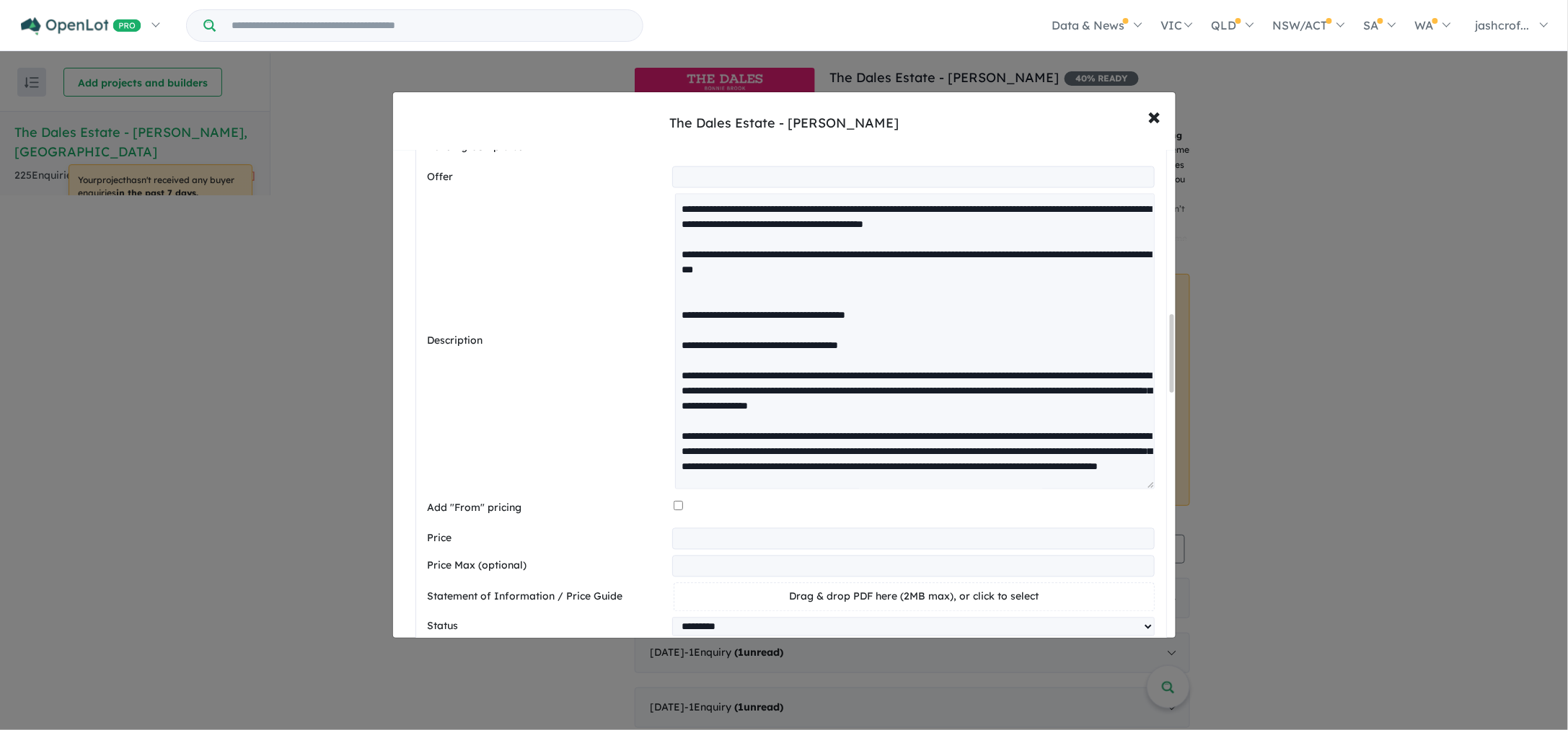
drag, startPoint x: 1144, startPoint y: 239, endPoint x: 1144, endPoint y: 491, distance: 252.0
click at [1144, 489] on textarea at bounding box center [914, 341] width 478 height 296
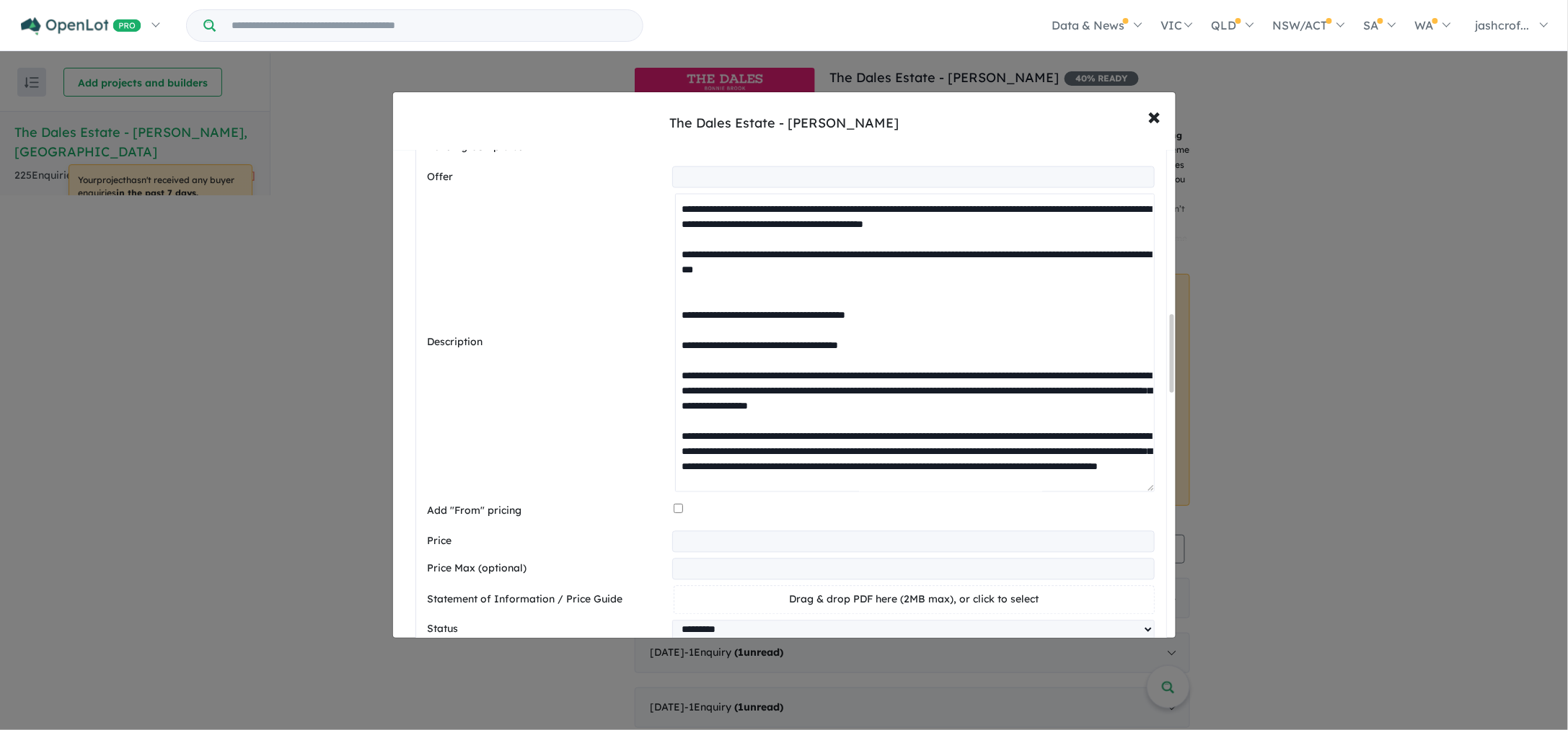
drag, startPoint x: 908, startPoint y: 298, endPoint x: 601, endPoint y: 214, distance: 318.3
click at [601, 214] on div "Description" at bounding box center [791, 343] width 727 height 299
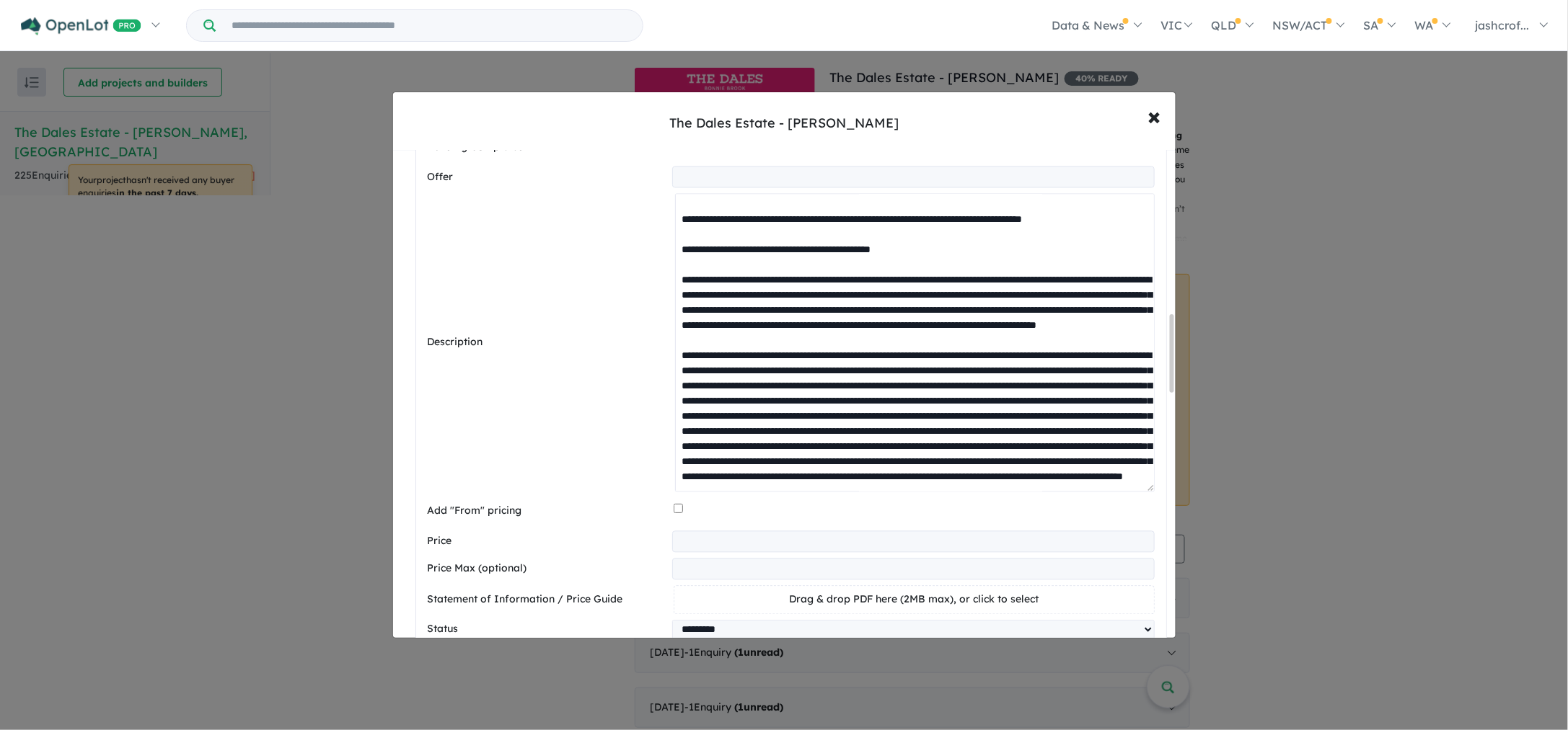
scroll to position [720, 0]
drag, startPoint x: 846, startPoint y: 392, endPoint x: 665, endPoint y: 309, distance: 199.1
click at [665, 309] on div "Description" at bounding box center [791, 343] width 727 height 299
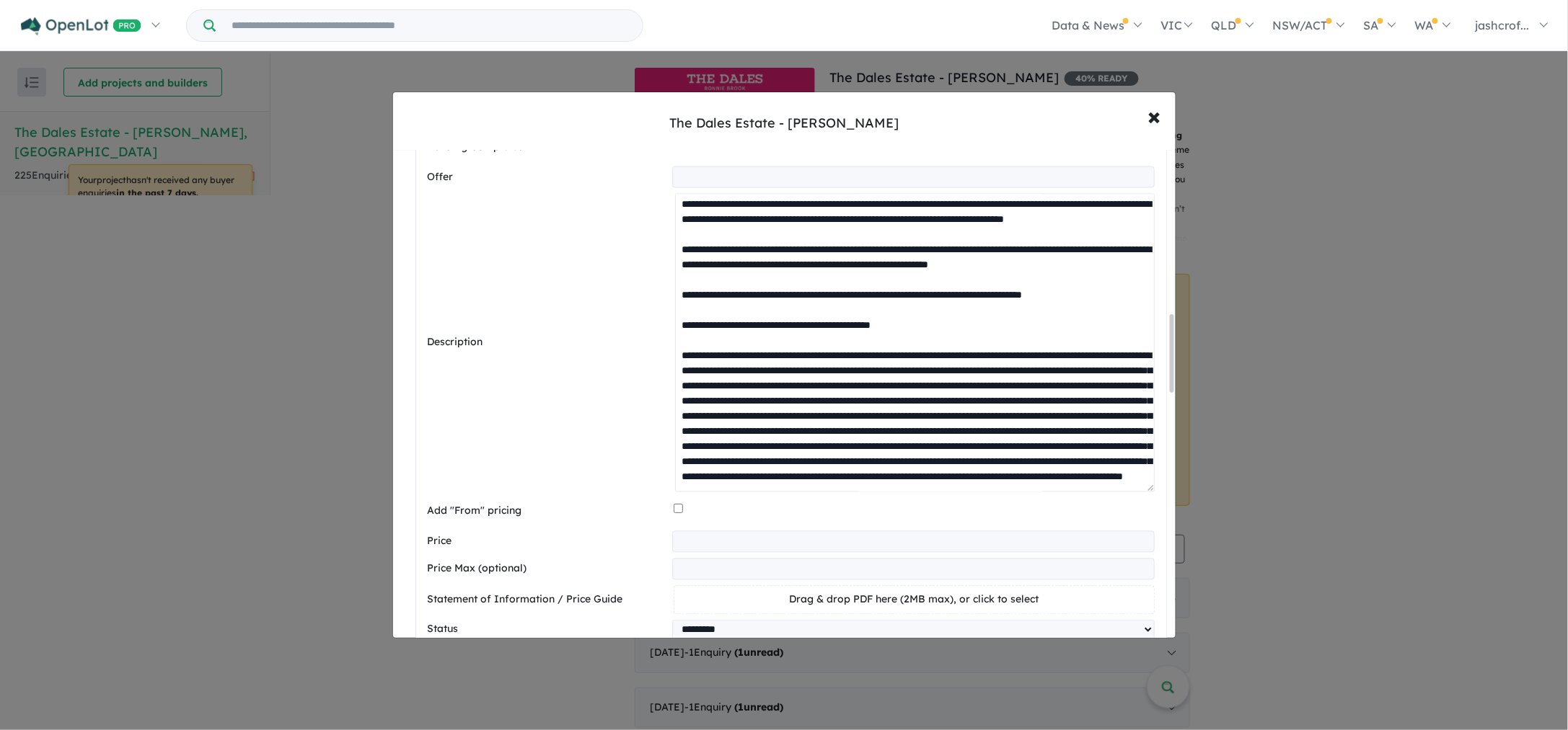
scroll to position [730, 0]
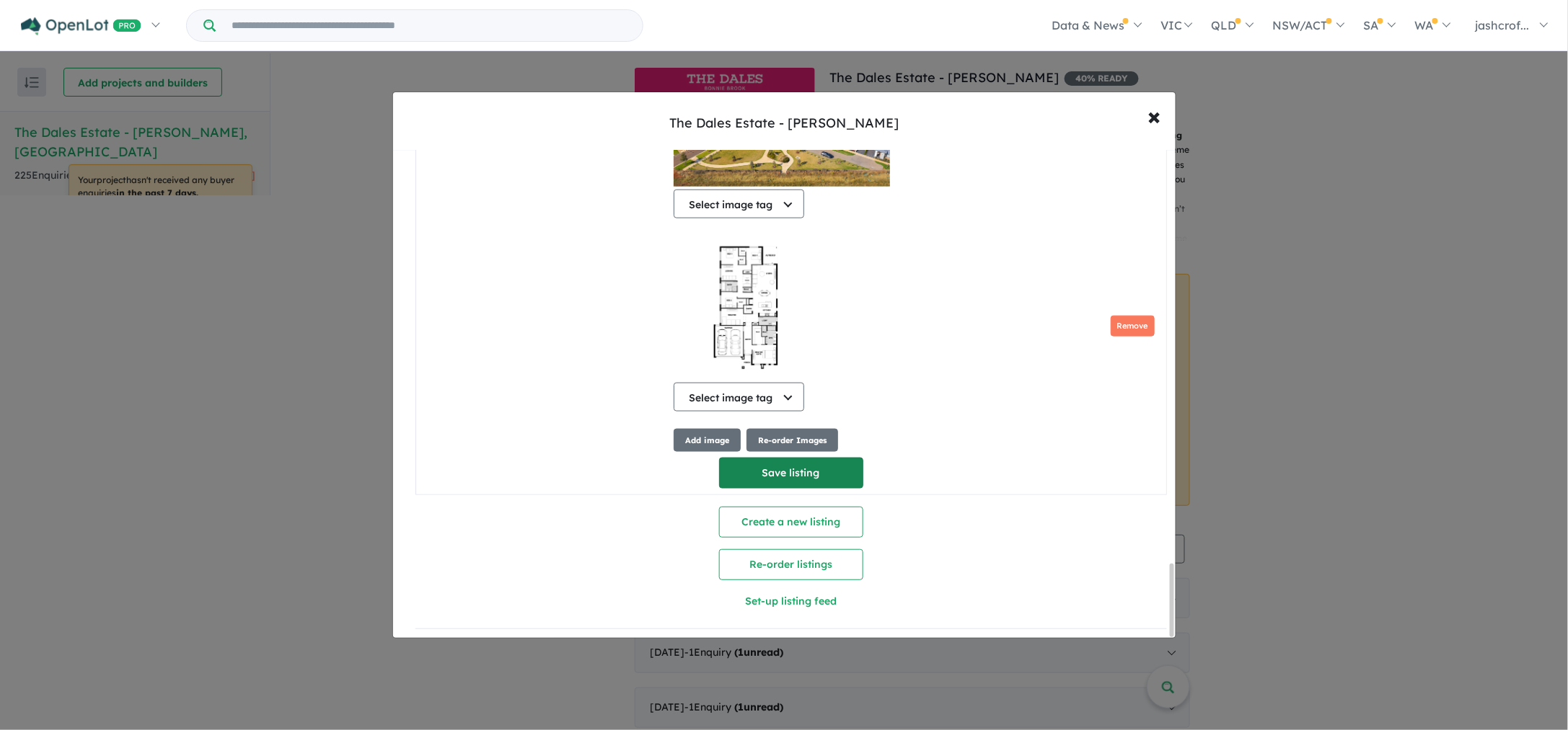
type textarea "**********"
click at [789, 463] on button "Save listing" at bounding box center [791, 474] width 144 height 31
select select "****"
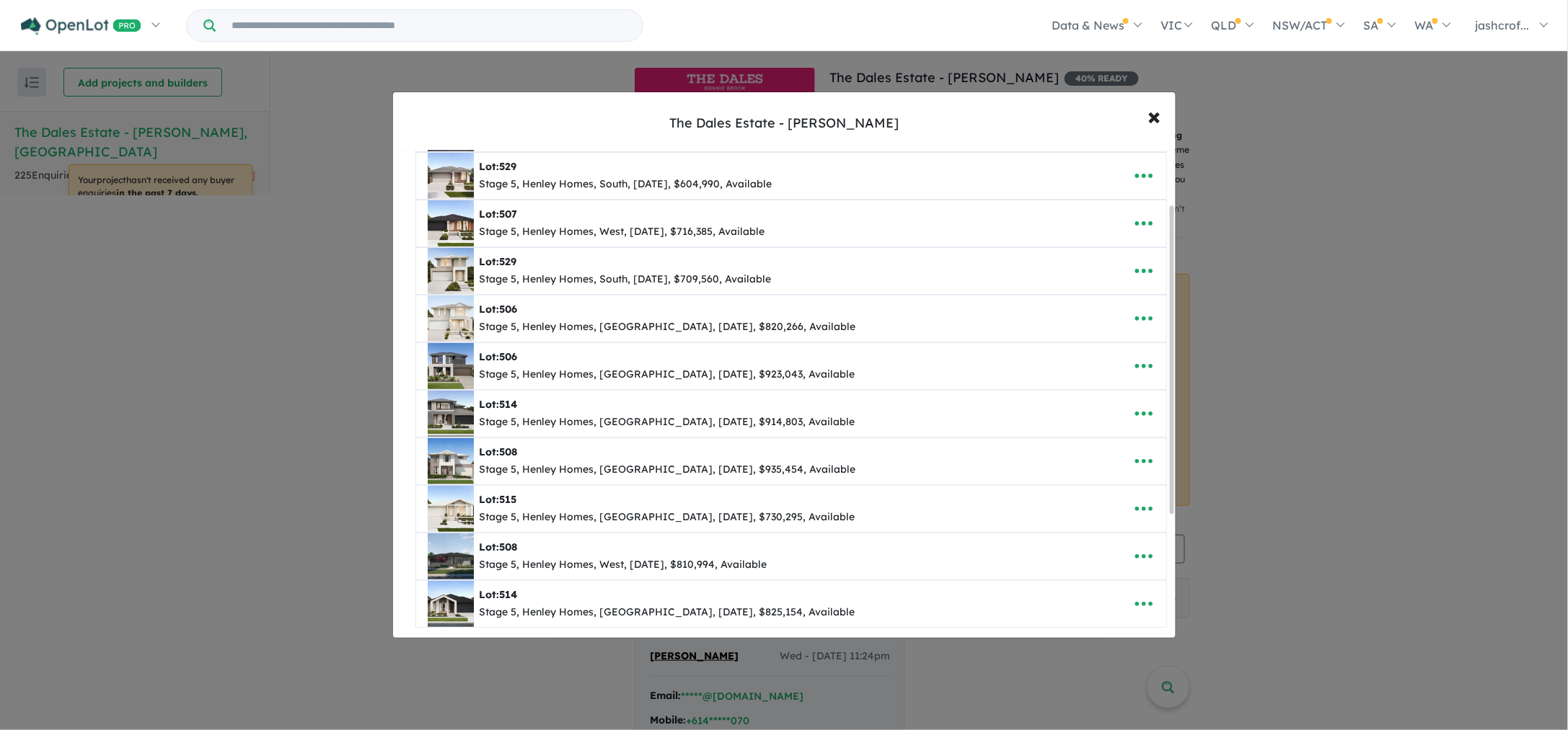
scroll to position [180, 0]
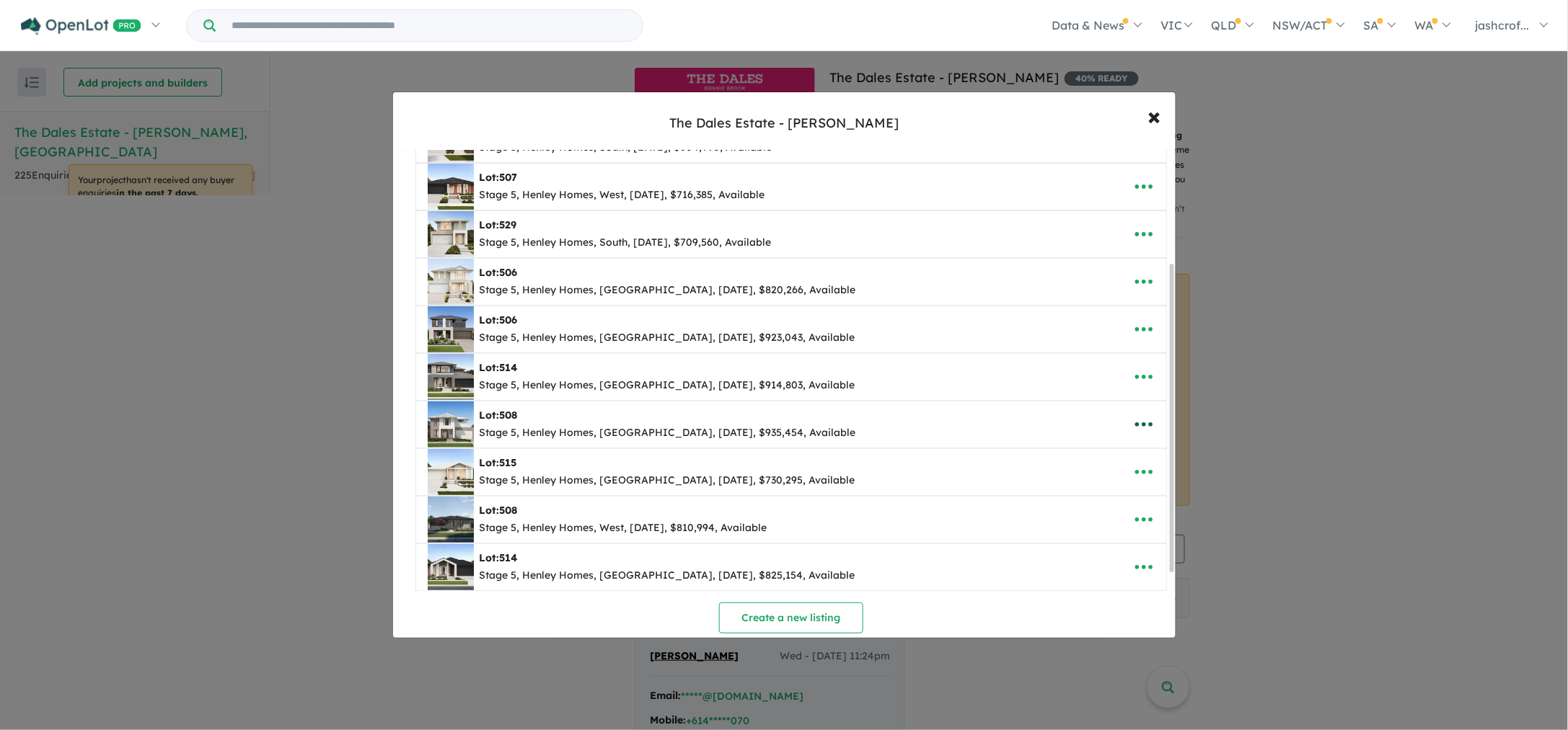
click at [1144, 431] on icon "button" at bounding box center [1144, 425] width 22 height 22
click at [1104, 459] on link "Edit" at bounding box center [1112, 460] width 107 height 33
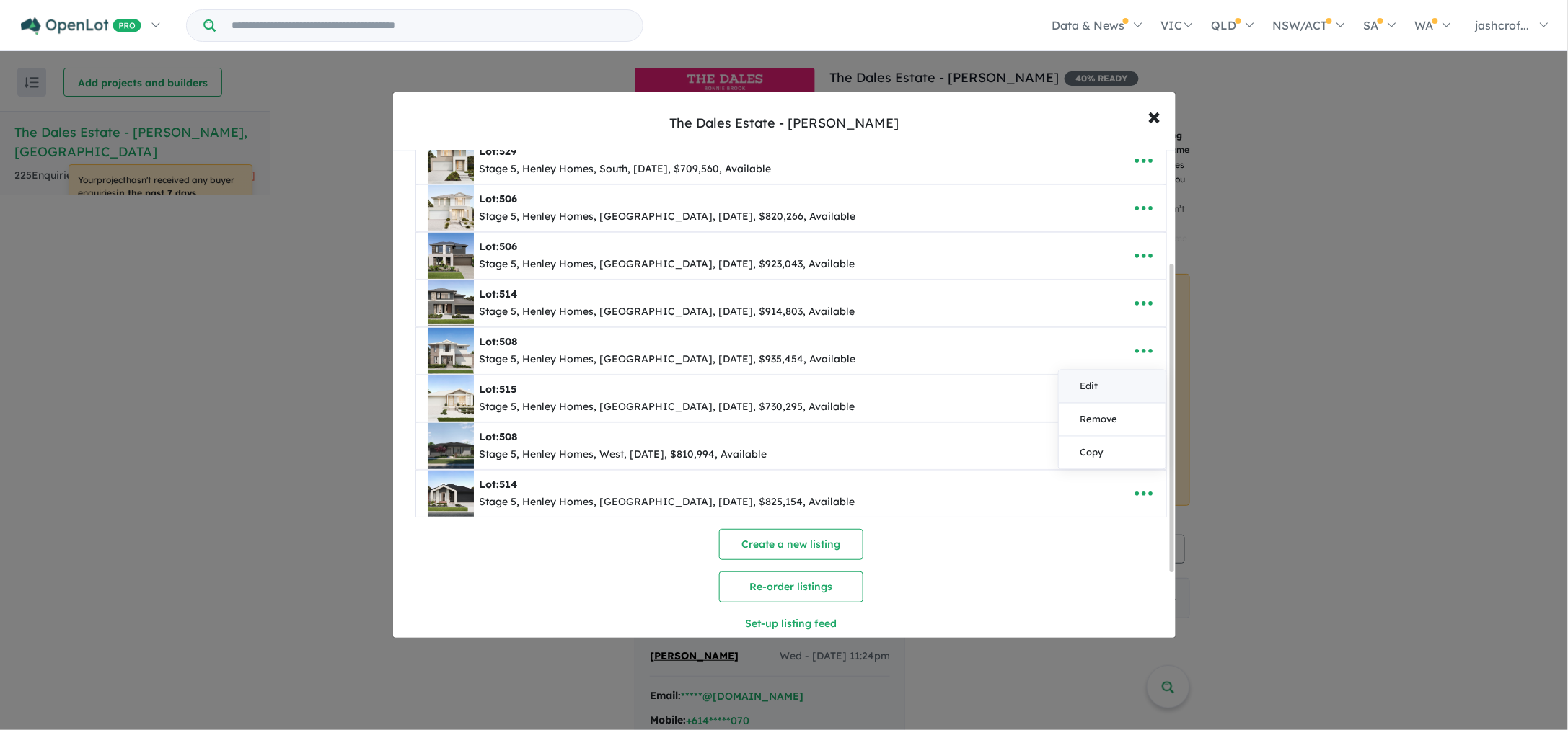
select select "****"
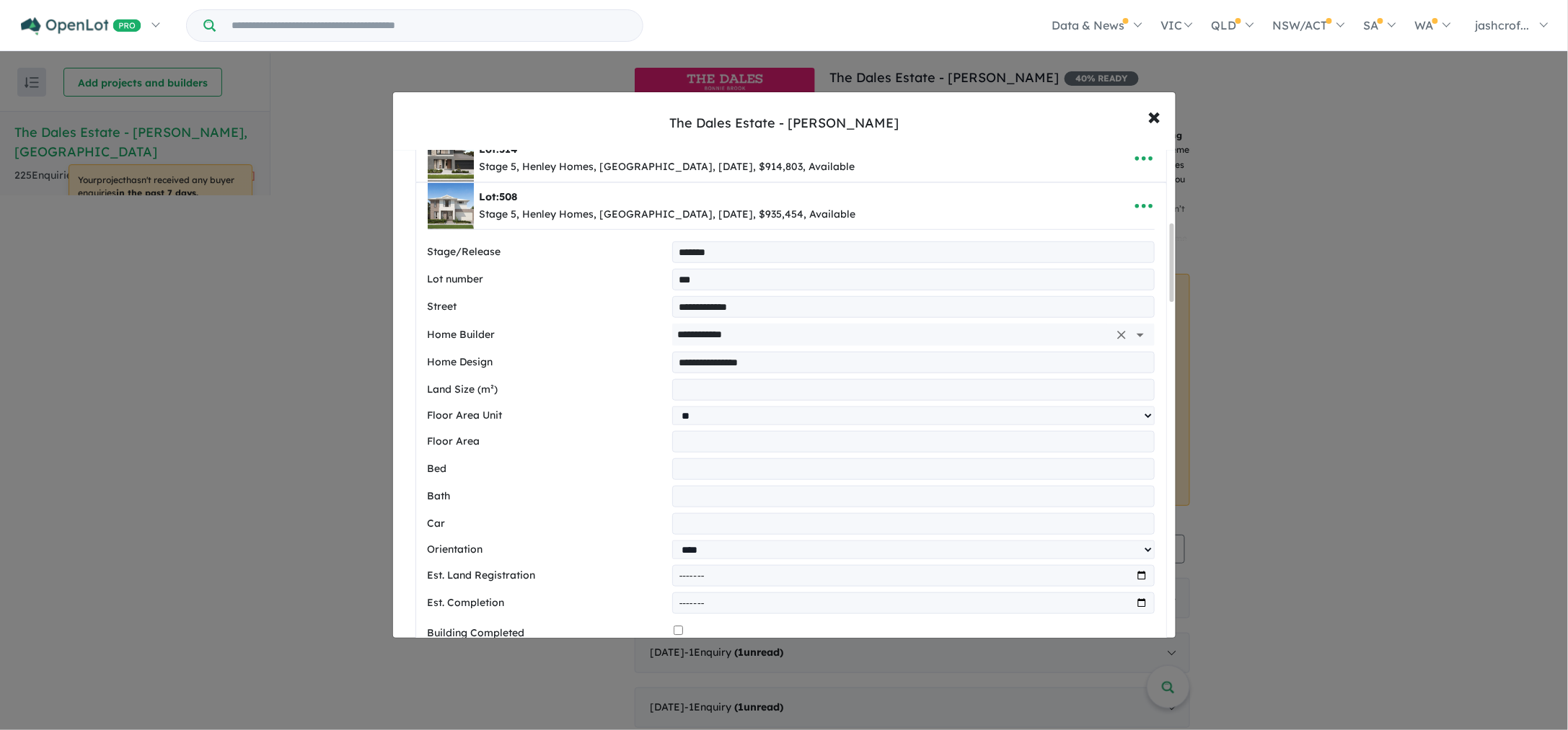
scroll to position [703, 0]
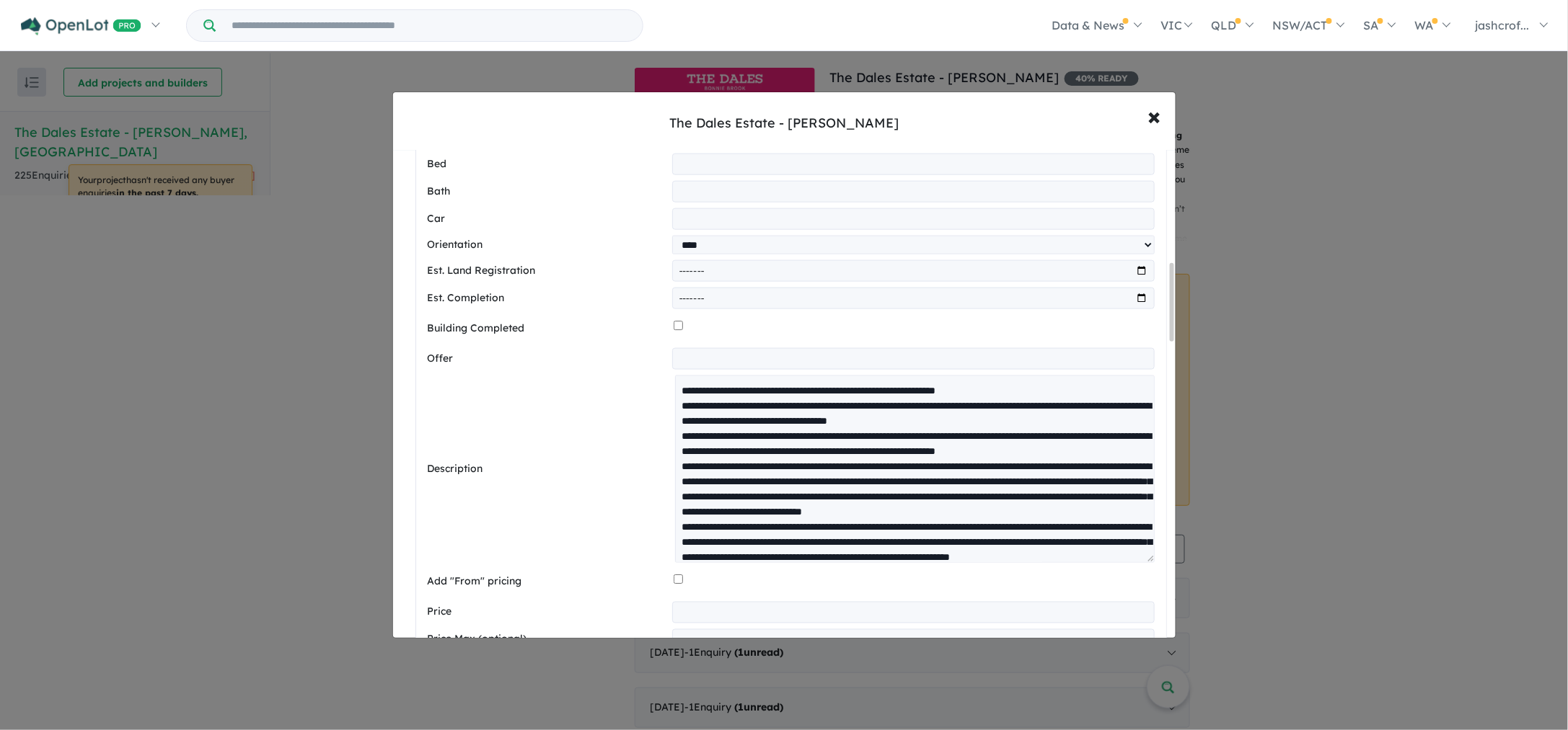
drag, startPoint x: 1148, startPoint y: 419, endPoint x: 1145, endPoint y: 593, distance: 174.0
click at [1145, 563] on textarea at bounding box center [914, 469] width 478 height 187
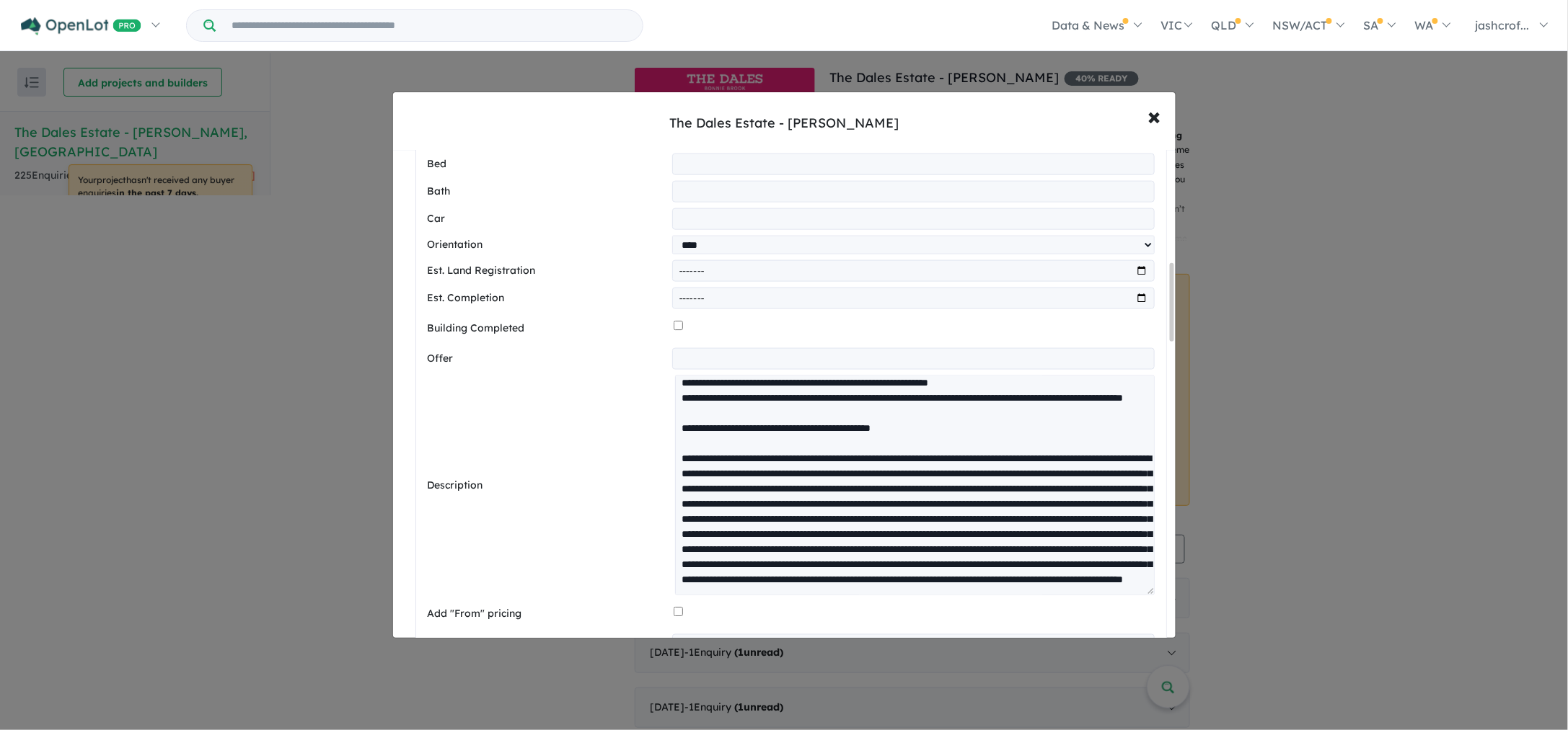
scroll to position [598, 0]
click at [1156, 118] on span "×" at bounding box center [1154, 116] width 13 height 31
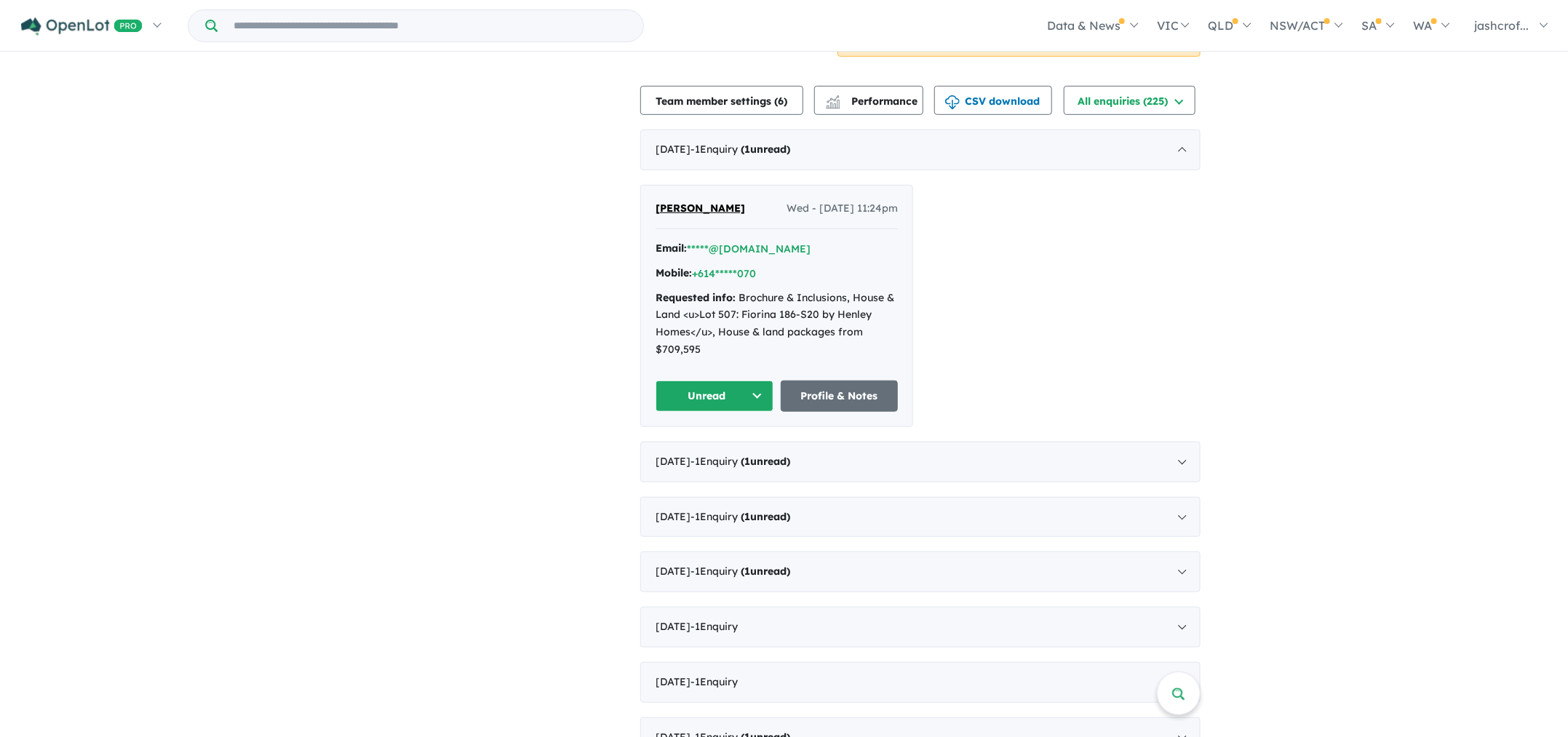
scroll to position [0, 0]
